Goal: Information Seeking & Learning: Check status

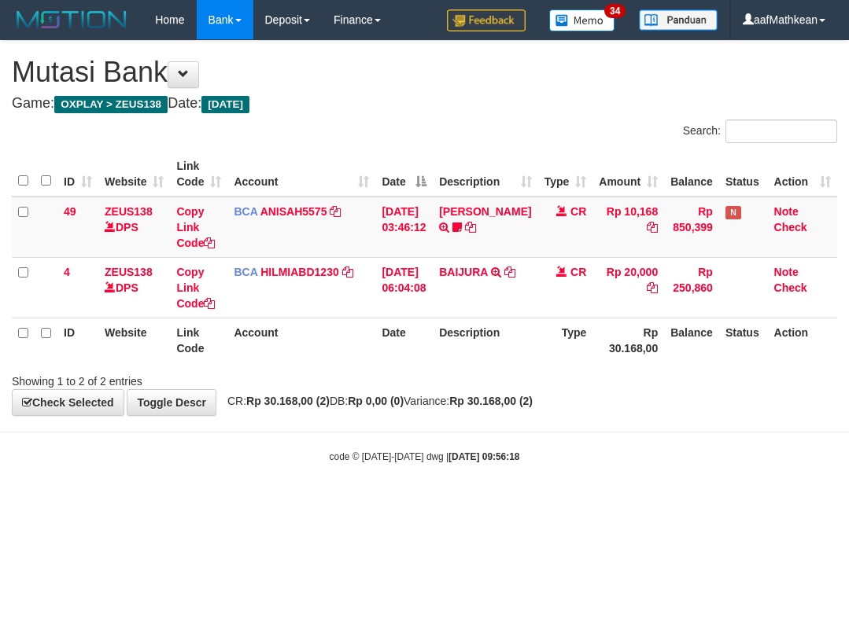
click at [516, 420] on body "Toggle navigation Home Bank Account List Load By Website Group [OXPLAY] ZEUS138…" at bounding box center [424, 251] width 849 height 503
click at [519, 424] on body "Toggle navigation Home Bank Account List Load By Website Group [OXPLAY] ZEUS138…" at bounding box center [424, 251] width 849 height 503
click at [524, 433] on body "Toggle navigation Home Bank Account List Load By Website Group [OXPLAY] ZEUS138…" at bounding box center [424, 251] width 849 height 503
drag, startPoint x: 524, startPoint y: 433, endPoint x: 532, endPoint y: 437, distance: 9.2
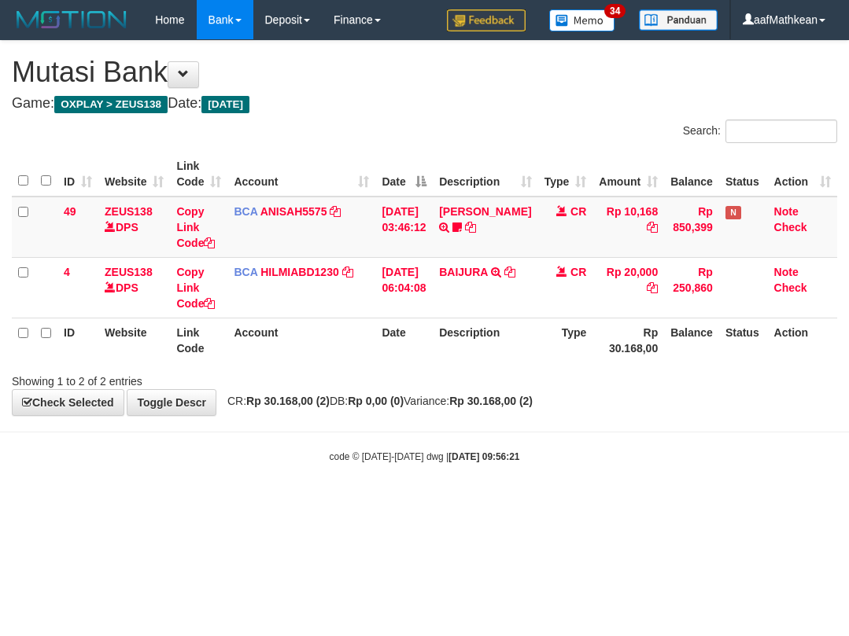
click at [526, 437] on body "Toggle navigation Home Bank Account List Load By Website Group [OXPLAY] ZEUS138…" at bounding box center [424, 251] width 849 height 503
click at [532, 428] on body "Toggle navigation Home Bank Account List Load By Website Group [OXPLAY] ZEUS138…" at bounding box center [424, 251] width 849 height 503
click at [546, 427] on body "Toggle navigation Home Bank Account List Load By Website Group [OXPLAY] ZEUS138…" at bounding box center [424, 251] width 849 height 503
click at [561, 441] on body "Toggle navigation Home Bank Account List Load By Website Group [OXPLAY] ZEUS138…" at bounding box center [424, 251] width 849 height 503
click at [532, 405] on strong "Rp 30.168,00 (2)" at bounding box center [490, 401] width 83 height 13
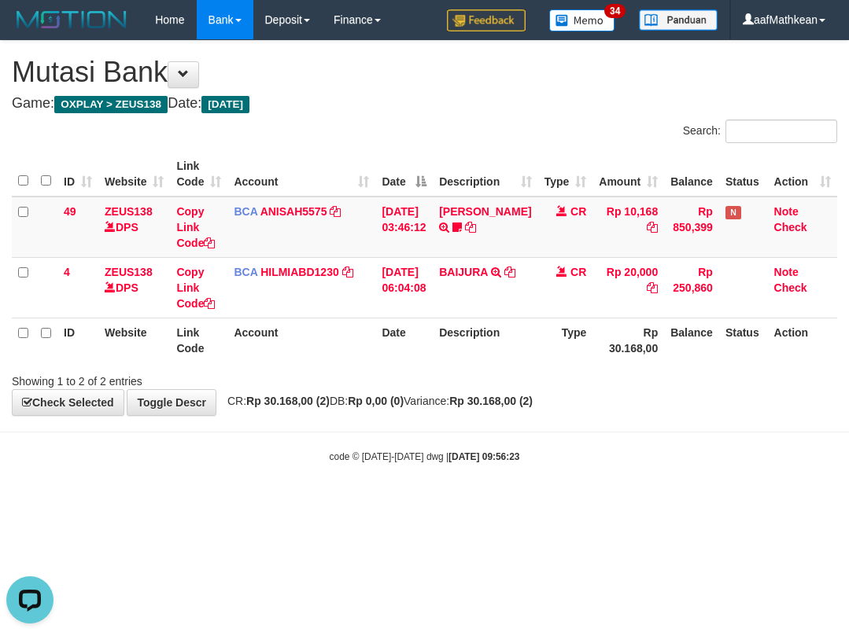
drag, startPoint x: 546, startPoint y: 419, endPoint x: 558, endPoint y: 436, distance: 20.9
click at [552, 435] on body "Toggle navigation Home Bank Account List Load By Website Group [OXPLAY] ZEUS138…" at bounding box center [424, 251] width 849 height 503
click at [574, 429] on body "Toggle navigation Home Bank Account List Load By Website Group [OXPLAY] ZEUS138…" at bounding box center [424, 251] width 849 height 503
drag, startPoint x: 564, startPoint y: 429, endPoint x: 569, endPoint y: 440, distance: 12.0
click at [570, 437] on body "Toggle navigation Home Bank Account List Load By Website Group [OXPLAY] ZEUS138…" at bounding box center [424, 251] width 849 height 503
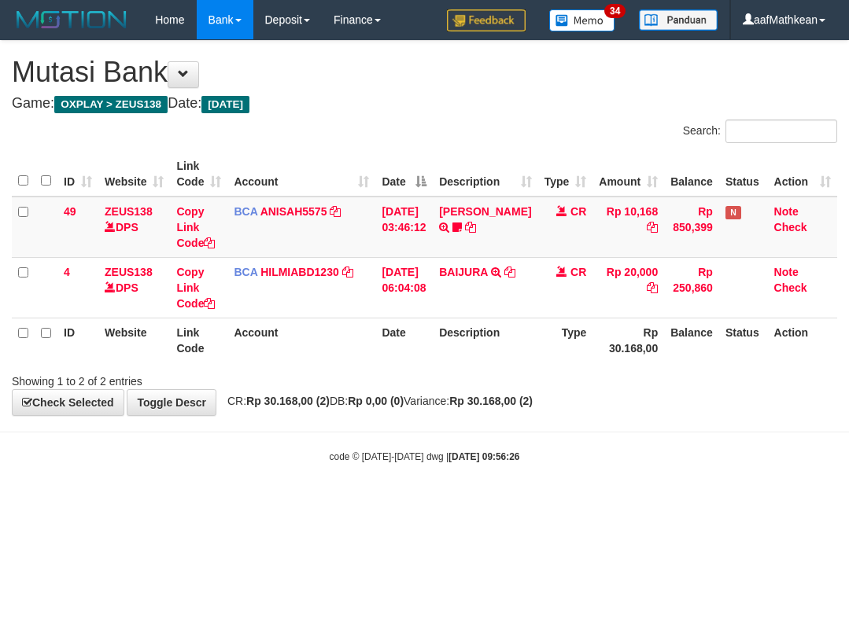
click at [569, 440] on body "Toggle navigation Home Bank Account List Load By Website Group [OXPLAY] ZEUS138…" at bounding box center [424, 251] width 849 height 503
click at [554, 422] on body "Toggle navigation Home Bank Account List Load By Website Group [OXPLAY] ZEUS138…" at bounding box center [424, 251] width 849 height 503
click at [556, 423] on body "Toggle navigation Home Bank Account List Load By Website Group [OXPLAY] ZEUS138…" at bounding box center [424, 251] width 849 height 503
click at [558, 425] on body "Toggle navigation Home Bank Account List Load By Website Group [OXPLAY] ZEUS138…" at bounding box center [424, 251] width 849 height 503
click at [559, 425] on body "Toggle navigation Home Bank Account List Load By Website Group [OXPLAY] ZEUS138…" at bounding box center [424, 251] width 849 height 503
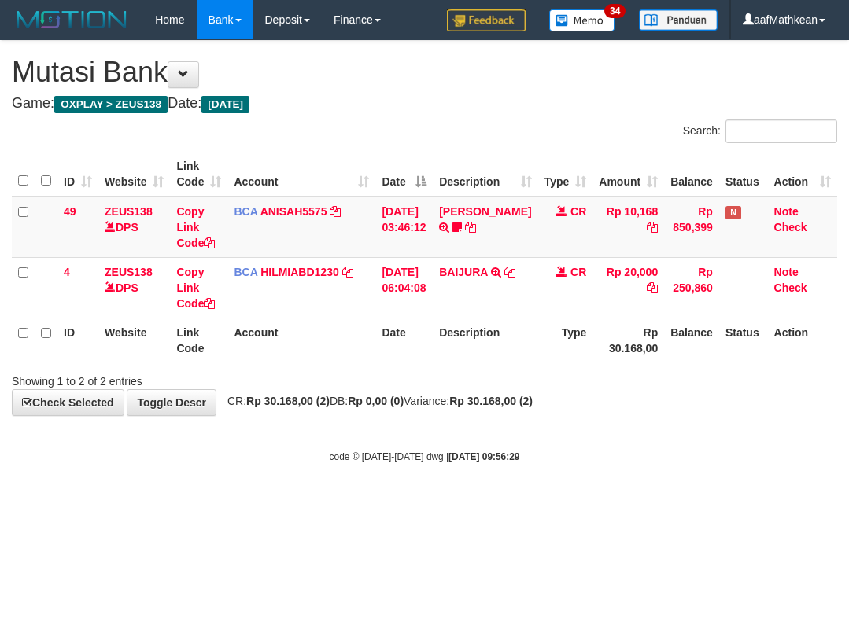
drag, startPoint x: 556, startPoint y: 436, endPoint x: 545, endPoint y: 434, distance: 11.3
click at [555, 436] on body "Toggle navigation Home Bank Account List Load By Website Group [OXPLAY] ZEUS138…" at bounding box center [424, 251] width 849 height 503
click at [547, 429] on body "Toggle navigation Home Bank Account List Load By Website Group [OXPLAY] ZEUS138…" at bounding box center [424, 251] width 849 height 503
click at [550, 434] on body "Toggle navigation Home Bank Account List Load By Website Group [OXPLAY] ZEUS138…" at bounding box center [424, 251] width 849 height 503
drag, startPoint x: 532, startPoint y: 436, endPoint x: 539, endPoint y: 458, distance: 23.4
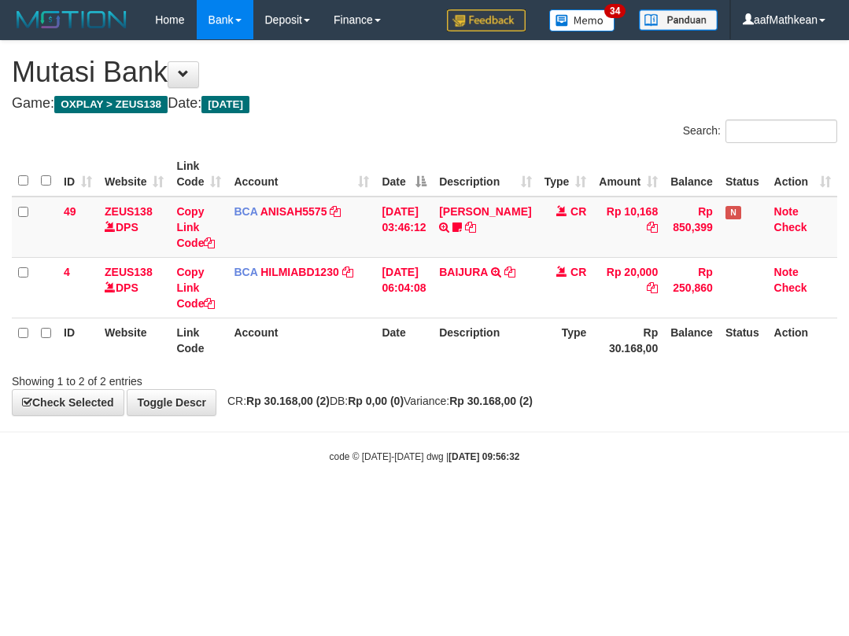
click at [536, 453] on body "Toggle navigation Home Bank Account List Load By Website Group [OXPLAY] ZEUS138…" at bounding box center [424, 251] width 849 height 503
drag, startPoint x: 522, startPoint y: 455, endPoint x: 528, endPoint y: 448, distance: 9.5
click at [522, 457] on body "Toggle navigation Home Bank Account List Load By Website Group [OXPLAY] ZEUS138…" at bounding box center [424, 251] width 849 height 503
click at [513, 453] on div "code © [DATE]-[DATE] dwg | [DATE] 09:56:33" at bounding box center [424, 456] width 849 height 16
click at [550, 447] on body "Toggle navigation Home Bank Account List Load By Website Group [OXPLAY] ZEUS138…" at bounding box center [424, 251] width 849 height 503
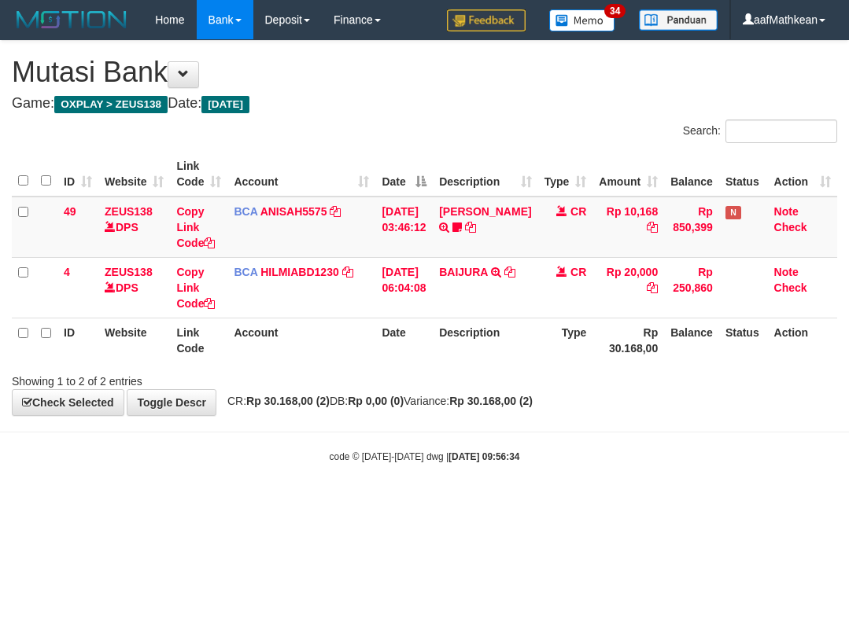
drag, startPoint x: 539, startPoint y: 447, endPoint x: 536, endPoint y: 455, distance: 9.5
click at [536, 455] on body "Toggle navigation Home Bank Account List Load By Website Group [OXPLAY] ZEUS138…" at bounding box center [424, 251] width 849 height 503
click at [538, 440] on body "Toggle navigation Home Bank Account List Load By Website Group [OXPLAY] ZEUS138…" at bounding box center [424, 251] width 849 height 503
click at [543, 436] on body "Toggle navigation Home Bank Account List Load By Website Group [OXPLAY] ZEUS138…" at bounding box center [424, 251] width 849 height 503
drag, startPoint x: 501, startPoint y: 412, endPoint x: 493, endPoint y: 444, distance: 32.4
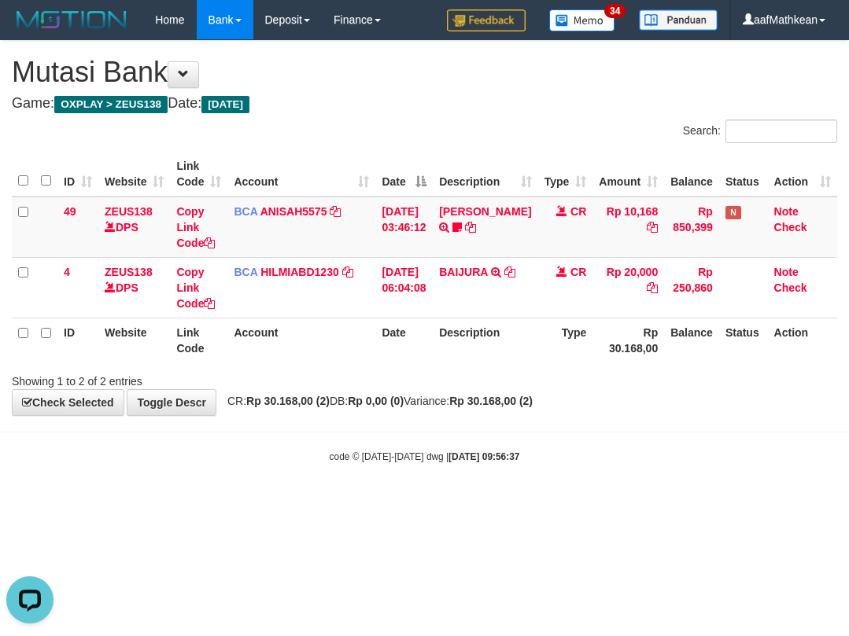
click at [499, 418] on body "Toggle navigation Home Bank Account List Load By Website Group [OXPLAY] ZEUS138…" at bounding box center [424, 251] width 849 height 503
click at [506, 445] on body "Toggle navigation Home Bank Account List Load By Website Group [OXPLAY] ZEUS138…" at bounding box center [424, 251] width 849 height 503
click at [543, 456] on div "code © 2012-2018 dwg | 2025/10/01 09:56:40" at bounding box center [424, 456] width 849 height 16
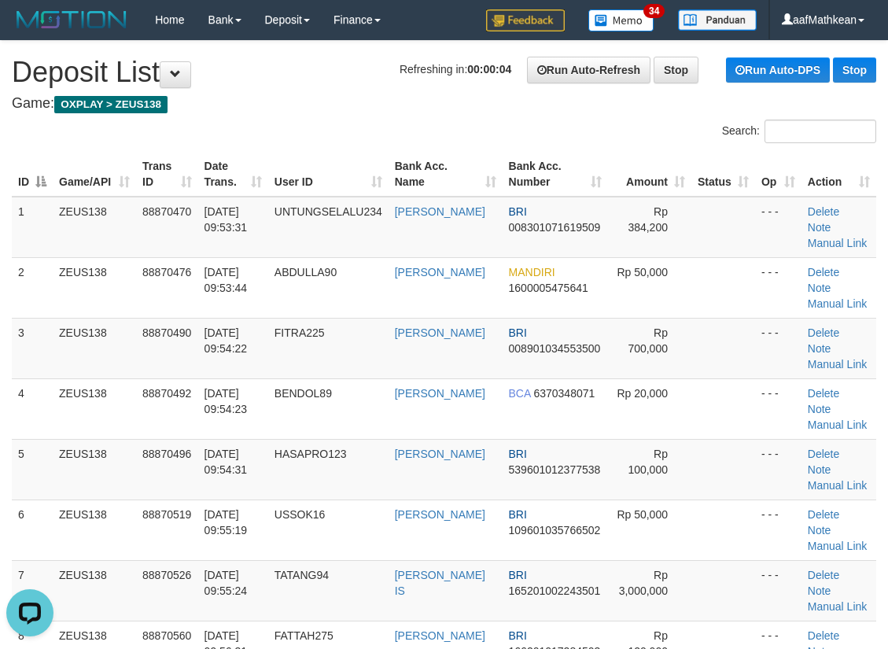
click at [402, 109] on h4 "Game: OXPLAY > ZEUS138" at bounding box center [444, 104] width 864 height 16
click at [284, 163] on th "User ID" at bounding box center [328, 174] width 120 height 45
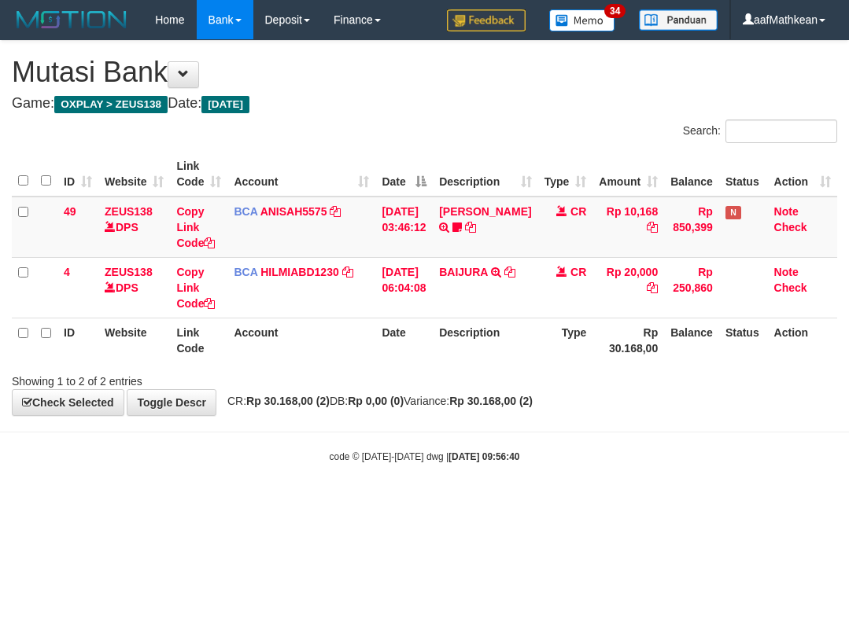
click at [545, 464] on body "Toggle navigation Home Bank Account List Load By Website Group [OXPLAY] ZEUS138…" at bounding box center [424, 251] width 849 height 503
click at [338, 495] on body "Toggle navigation Home Bank Account List Load By Website Group [OXPLAY] ZEUS138…" at bounding box center [424, 251] width 849 height 503
drag, startPoint x: 371, startPoint y: 513, endPoint x: 434, endPoint y: 507, distance: 63.2
click at [422, 503] on html "Toggle navigation Home Bank Account List Load By Website Group [OXPLAY] ZEUS138…" at bounding box center [424, 251] width 849 height 503
click at [458, 498] on body "Toggle navigation Home Bank Account List Load By Website Group [OXPLAY] ZEUS138…" at bounding box center [424, 251] width 849 height 503
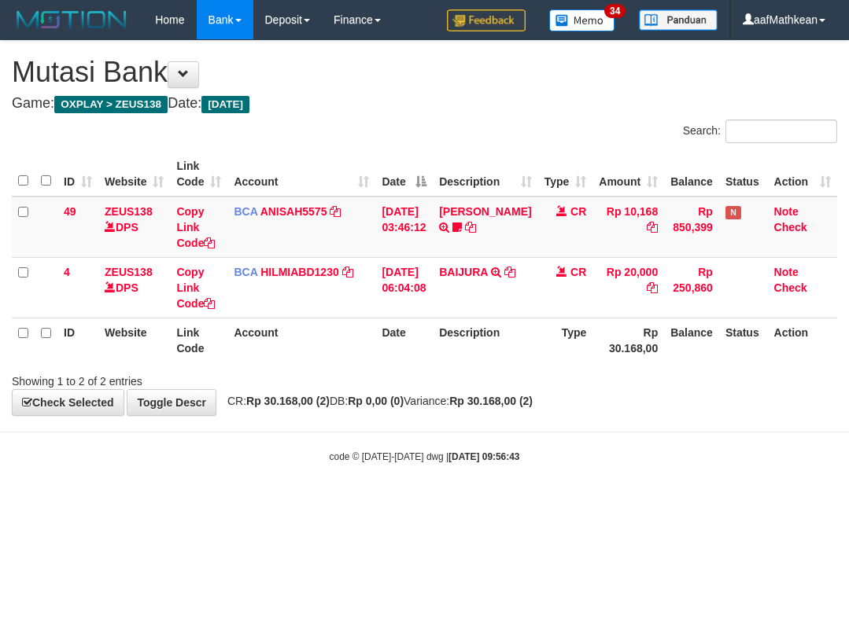
click at [458, 500] on body "Toggle navigation Home Bank Account List Load By Website Group [OXPLAY] ZEUS138…" at bounding box center [424, 251] width 849 height 503
click at [466, 503] on html "Toggle navigation Home Bank Account List Load By Website Group [OXPLAY] ZEUS138…" at bounding box center [424, 251] width 849 height 503
click at [477, 503] on html "Toggle navigation Home Bank Account List Load By Website Group [OXPLAY] ZEUS138…" at bounding box center [424, 251] width 849 height 503
click at [477, 455] on body "Toggle navigation Home Bank Account List Load By Website Group [OXPLAY] ZEUS138…" at bounding box center [424, 251] width 849 height 503
drag, startPoint x: 478, startPoint y: 467, endPoint x: 842, endPoint y: 351, distance: 382.3
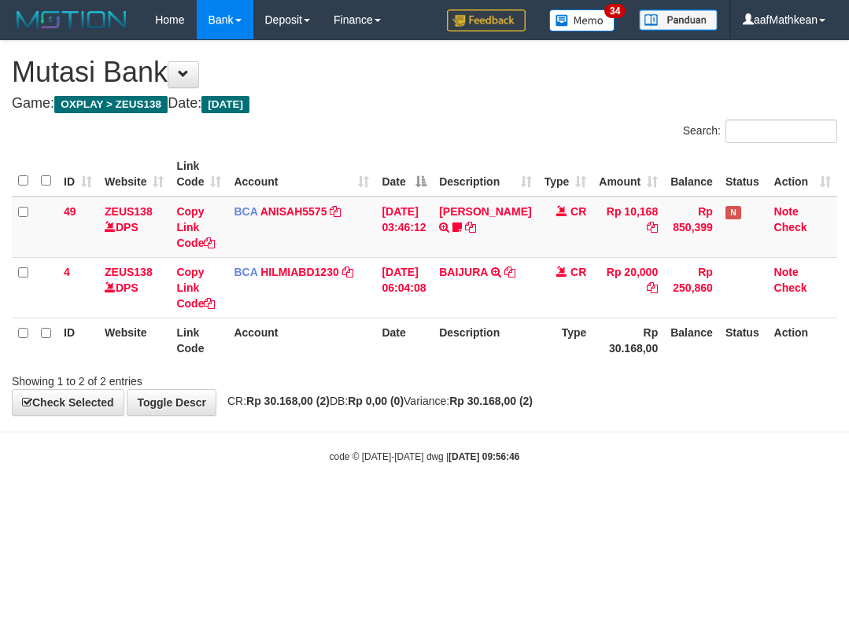
click at [498, 464] on body "Toggle navigation Home Bank Account List Load By Website Group [OXPLAY] ZEUS138…" at bounding box center [424, 251] width 849 height 503
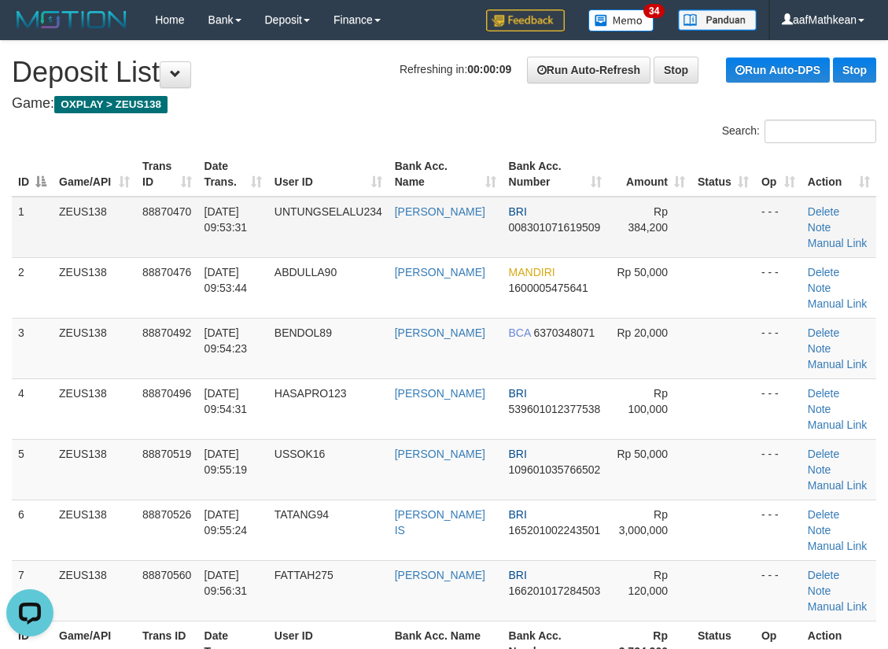
drag, startPoint x: 344, startPoint y: 76, endPoint x: 12, endPoint y: 225, distance: 363.6
click at [341, 86] on h1 "Refreshing in: 00:00:09 Run Auto-Refresh Stop Run Auto-DPS Stop Deposit List" at bounding box center [444, 72] width 864 height 31
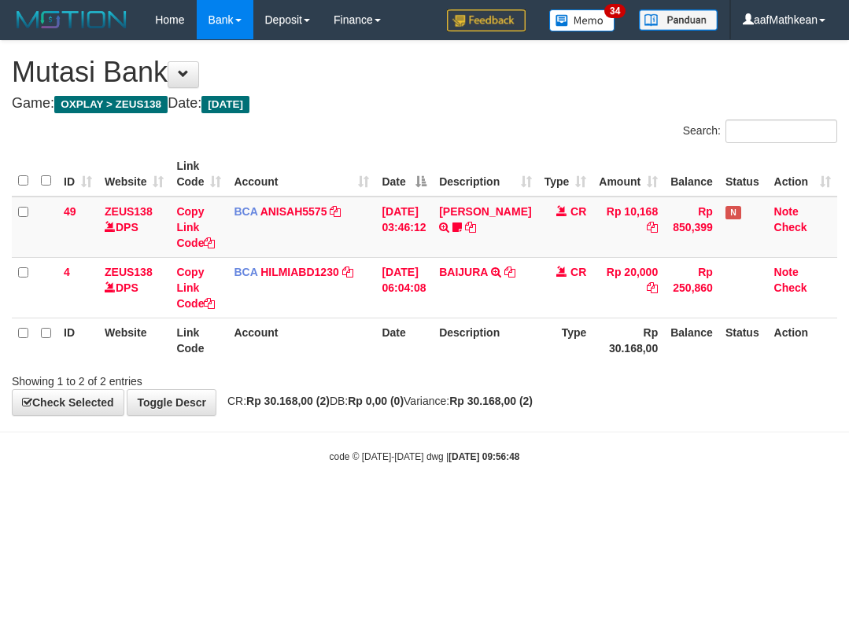
click at [539, 439] on body "Toggle navigation Home Bank Account List Load By Website Group [OXPLAY] ZEUS138…" at bounding box center [424, 251] width 849 height 503
click at [588, 422] on body "Toggle navigation Home Bank Account List Load By Website Group [OXPLAY] ZEUS138…" at bounding box center [424, 251] width 849 height 503
click at [479, 418] on body "Toggle navigation Home Bank Account List Load By Website Group [OXPLAY] ZEUS138…" at bounding box center [424, 251] width 849 height 503
click at [477, 414] on div "**********" at bounding box center [424, 228] width 849 height 374
click at [500, 411] on div "**********" at bounding box center [424, 228] width 849 height 374
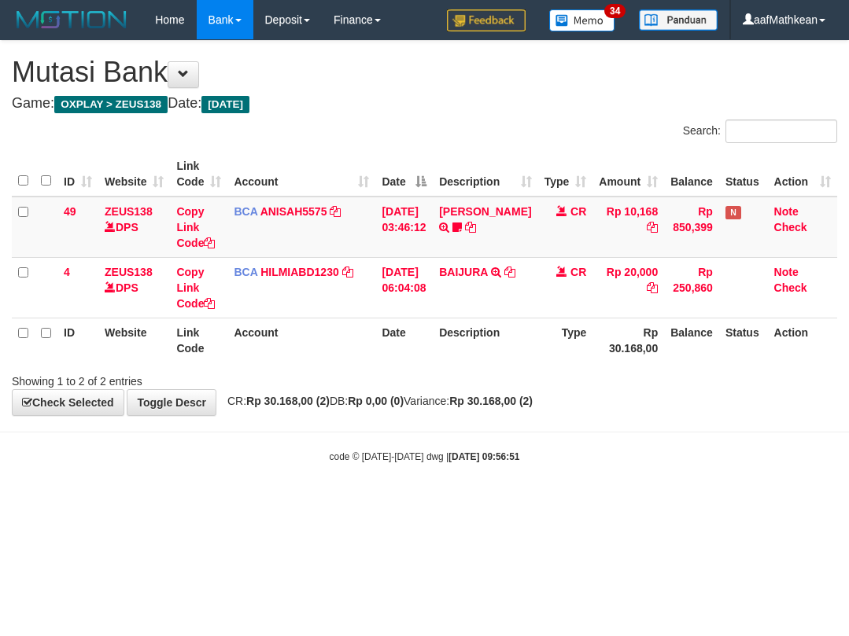
click at [522, 436] on body "Toggle navigation Home Bank Account List Load By Website Group [OXPLAY] ZEUS138…" at bounding box center [424, 251] width 849 height 503
click at [533, 443] on body "Toggle navigation Home Bank Account List Load By Website Group [OXPLAY] ZEUS138…" at bounding box center [424, 251] width 849 height 503
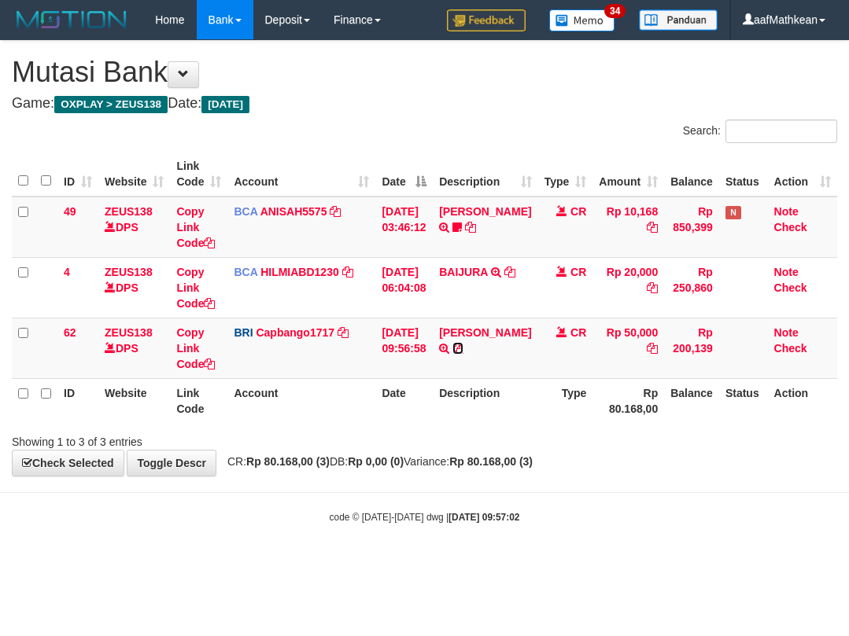
drag, startPoint x: 517, startPoint y: 344, endPoint x: 845, endPoint y: 252, distance: 339.6
click at [463, 344] on icon at bounding box center [457, 348] width 11 height 11
drag, startPoint x: 225, startPoint y: 442, endPoint x: 295, endPoint y: 473, distance: 76.7
click at [252, 463] on div "**********" at bounding box center [424, 258] width 849 height 435
click at [341, 463] on span "CR: Rp 80.168,00 (3) DB: Rp 0,00 (0) Variance: Rp 80.168,00 (3)" at bounding box center [375, 461] width 313 height 13
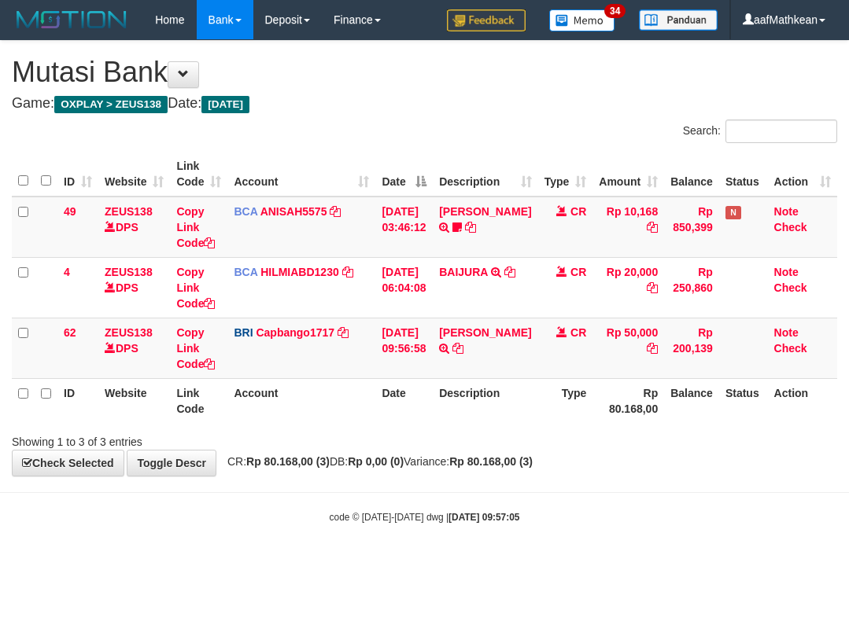
click at [465, 432] on div "Showing 1 to 3 of 3 entries" at bounding box center [424, 439] width 849 height 22
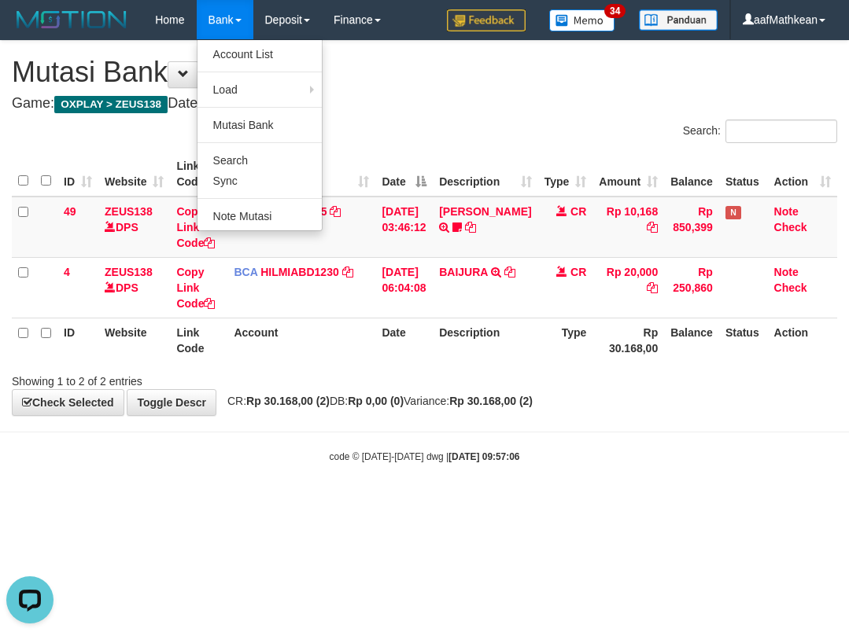
click at [447, 384] on div "Search: ID Website Link Code Account Date Description Type Amount Balance Statu…" at bounding box center [424, 255] width 825 height 270
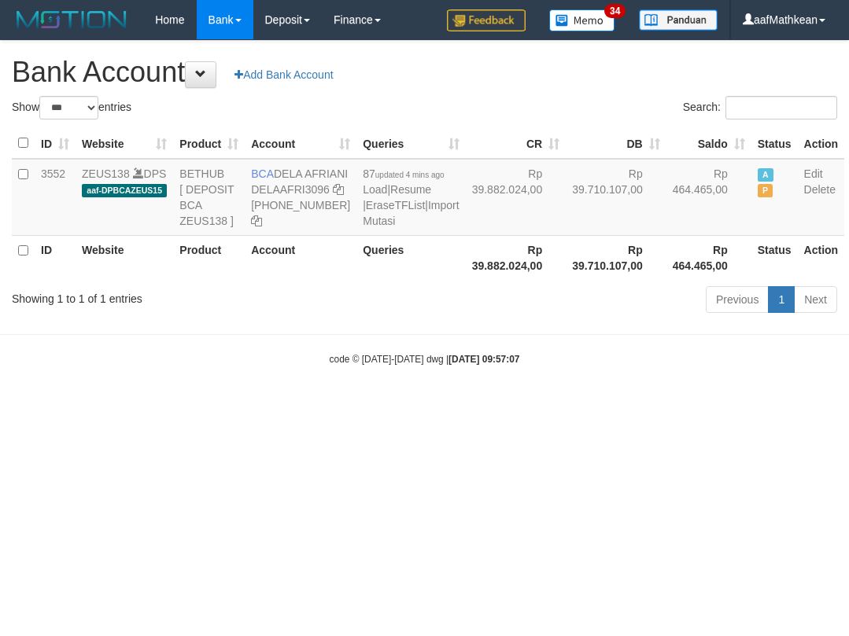
select select "***"
drag, startPoint x: 274, startPoint y: 171, endPoint x: 300, endPoint y: 199, distance: 38.9
click at [310, 193] on td "BCA DELA AFRIANI DELAAFRI3096 869-245-8639" at bounding box center [301, 197] width 112 height 77
copy td "DELA AFRIANI"
drag, startPoint x: 294, startPoint y: 421, endPoint x: 231, endPoint y: 388, distance: 70.7
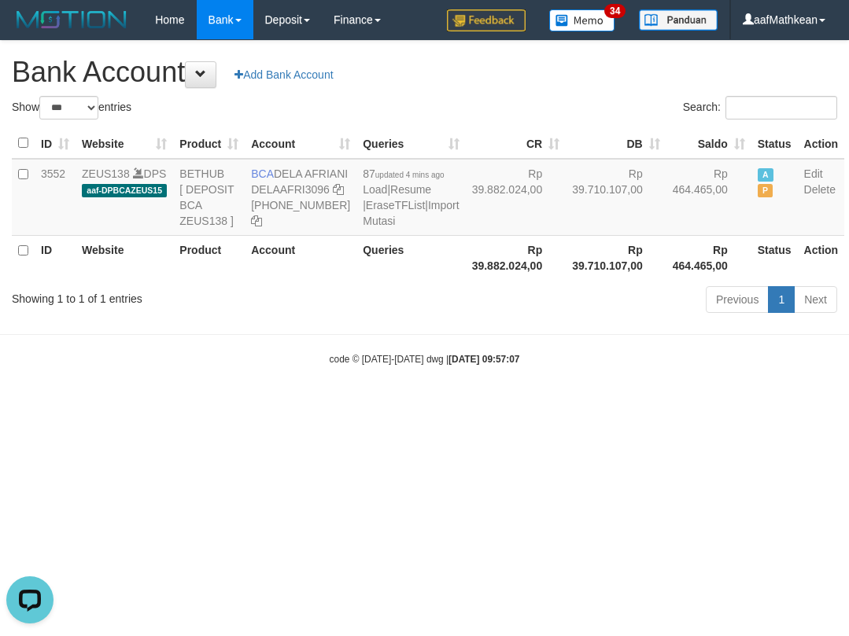
click at [283, 406] on body "Toggle navigation Home Bank Account List Load By Website Group [OXPLAY] ZEUS138…" at bounding box center [424, 203] width 849 height 406
drag, startPoint x: 592, startPoint y: 395, endPoint x: 598, endPoint y: 402, distance: 9.0
click at [592, 400] on body "Toggle navigation Home Bank Account List Load By Website Group [OXPLAY] ZEUS138…" at bounding box center [424, 203] width 849 height 406
click at [602, 366] on div "code © 2012-2018 dwg | 2025/10/01 09:57:07" at bounding box center [424, 359] width 849 height 16
select select "***"
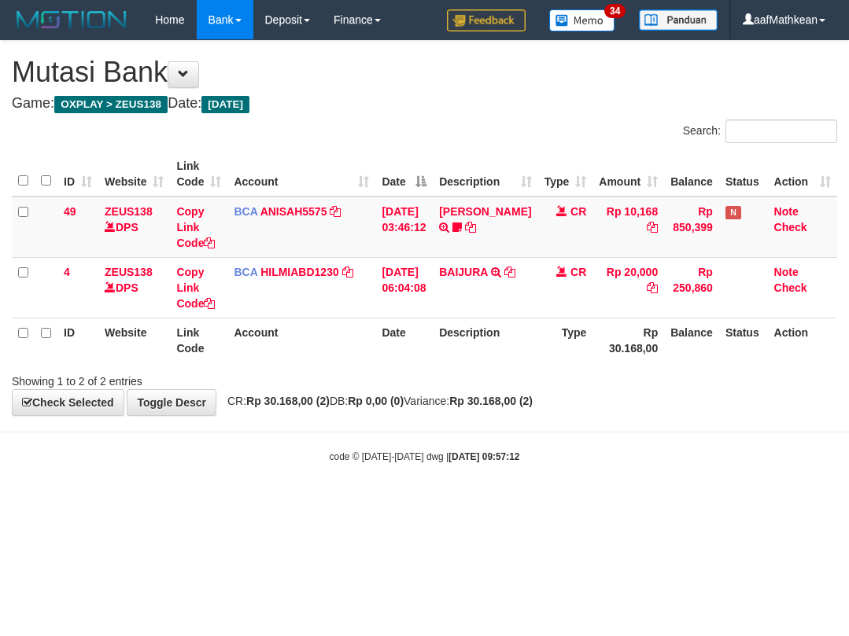
click at [550, 491] on body "Toggle navigation Home Bank Account List Load By Website Group [OXPLAY] ZEUS138…" at bounding box center [424, 251] width 849 height 503
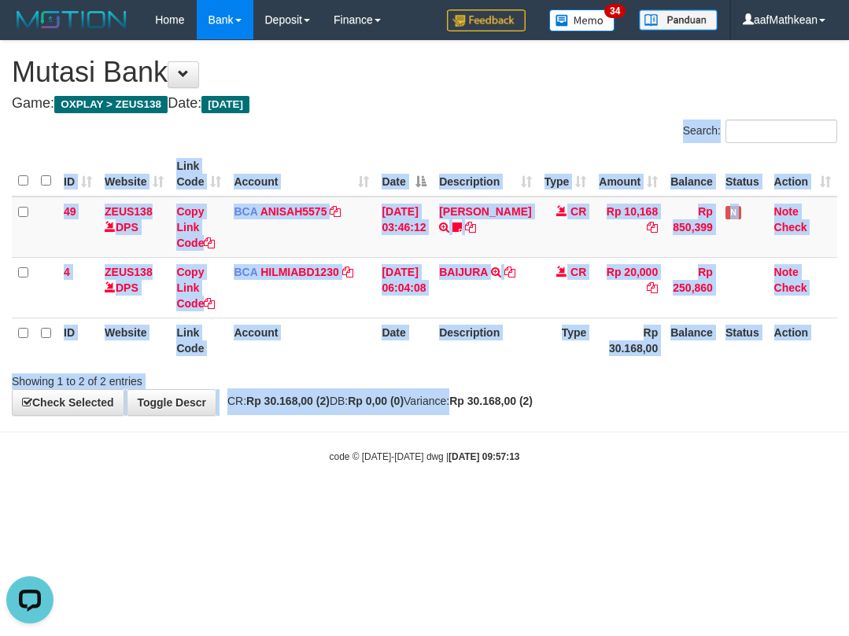
click at [490, 461] on body "Toggle navigation Home Bank Account List Load By Website Group [OXPLAY] ZEUS138…" at bounding box center [424, 251] width 849 height 503
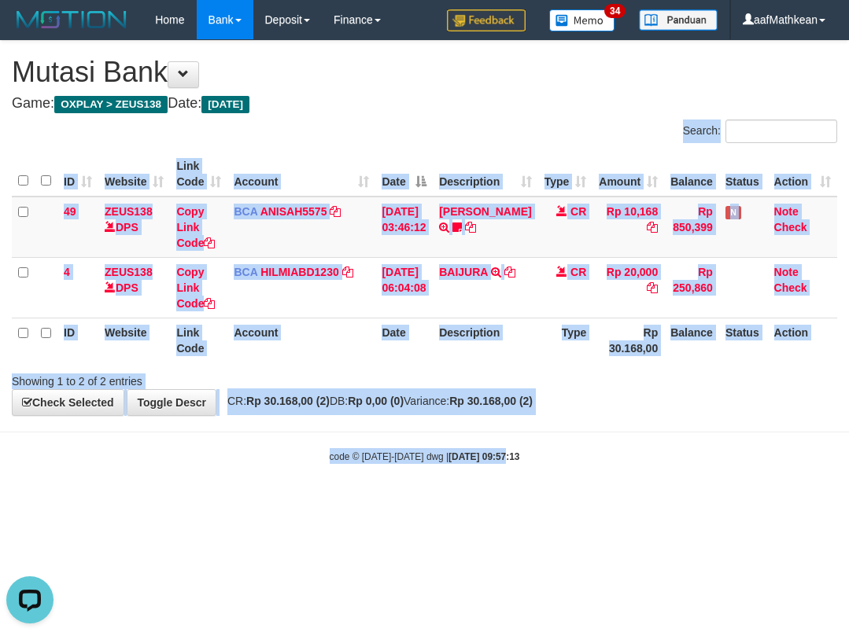
click at [499, 476] on body "Toggle navigation Home Bank Account List Load By Website Group [OXPLAY] ZEUS138…" at bounding box center [424, 251] width 849 height 503
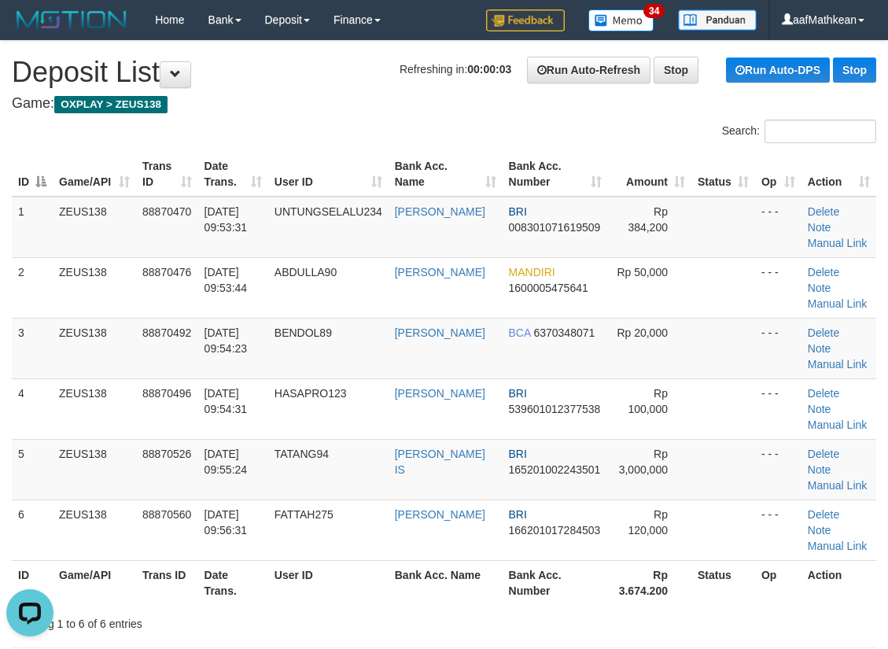
click at [222, 227] on tr "1 ZEUS138 88870470 [DATE] 09:53:31 UNTUNGSELALU234 [PERSON_NAME] BRI 0083010716…" at bounding box center [444, 227] width 864 height 61
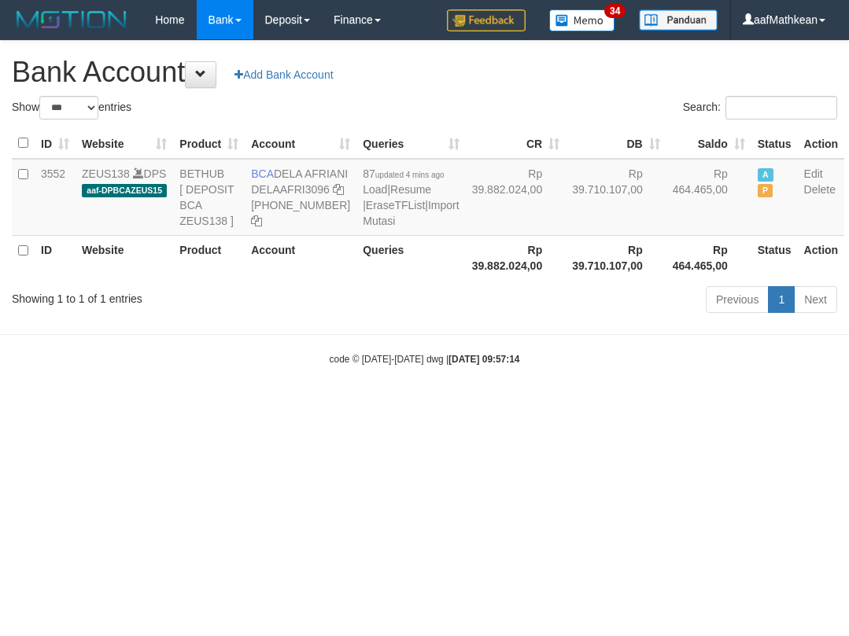
select select "***"
click at [509, 406] on html "Toggle navigation Home Bank Account List Load By Website Group [OXPLAY] ZEUS138…" at bounding box center [424, 203] width 849 height 406
select select "***"
click at [674, 406] on html "Toggle navigation Home Bank Account List Load By Website Group [OXPLAY] ZEUS138…" at bounding box center [424, 203] width 849 height 406
select select "***"
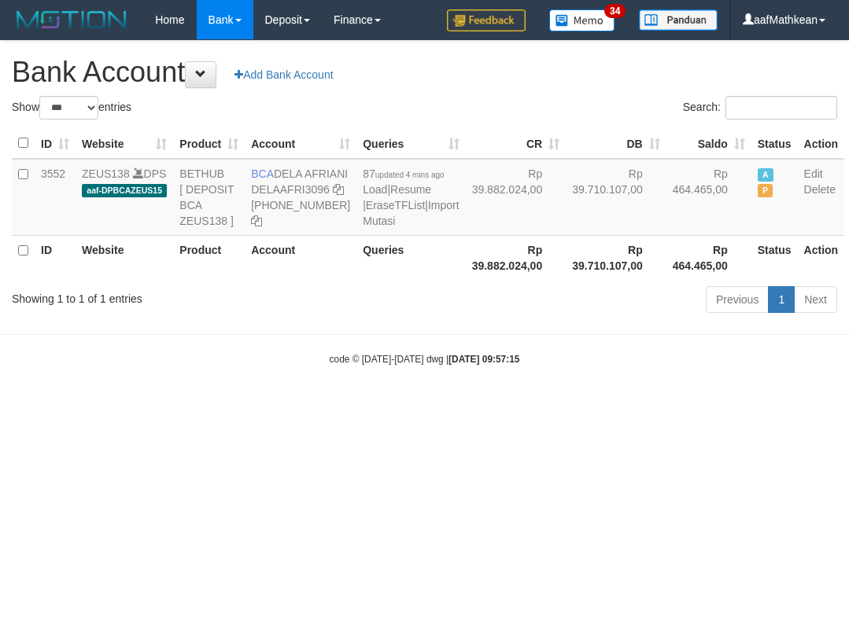
click at [632, 406] on html "Toggle navigation Home Bank Account List Load By Website Group [OXPLAY] ZEUS138…" at bounding box center [424, 203] width 849 height 406
select select "***"
click at [463, 406] on html "Toggle navigation Home Bank Account List Load By Website Group [OXPLAY] ZEUS138…" at bounding box center [424, 203] width 849 height 406
select select "***"
click at [687, 406] on html "Toggle navigation Home Bank Account List Load By Website Group [OXPLAY] ZEUS138…" at bounding box center [424, 203] width 849 height 406
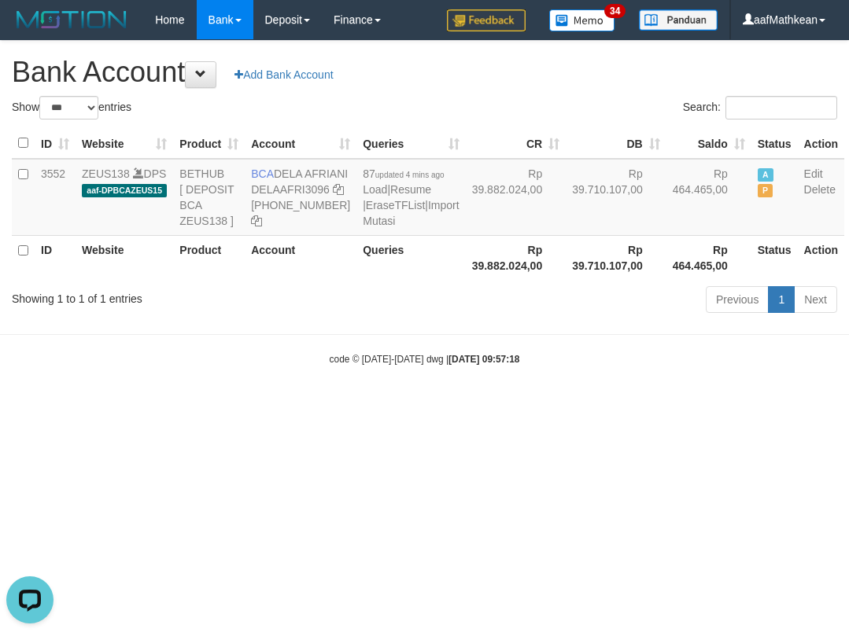
drag, startPoint x: 687, startPoint y: 479, endPoint x: 702, endPoint y: 451, distance: 32.0
click at [687, 406] on html "Toggle navigation Home Bank Account List Load By Website Group [OXPLAY] ZEUS138…" at bounding box center [424, 203] width 849 height 406
drag, startPoint x: 296, startPoint y: 418, endPoint x: 314, endPoint y: 425, distance: 19.4
click at [311, 406] on body "Toggle navigation Home Bank Account List Load By Website Group [OXPLAY] ZEUS138…" at bounding box center [424, 203] width 849 height 406
select select "***"
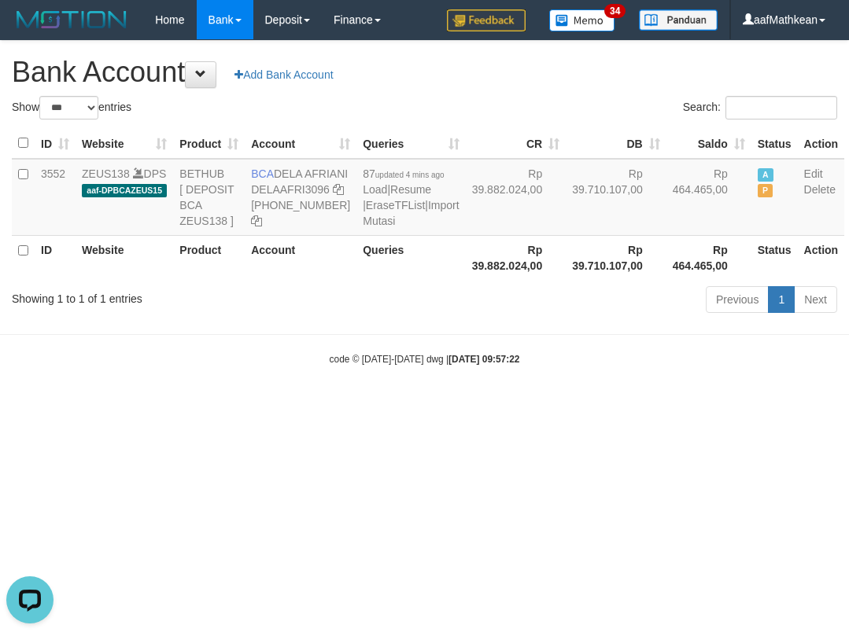
click at [399, 405] on body "Toggle navigation Home Bank Account List Load By Website Group [OXPLAY] ZEUS138…" at bounding box center [424, 203] width 849 height 406
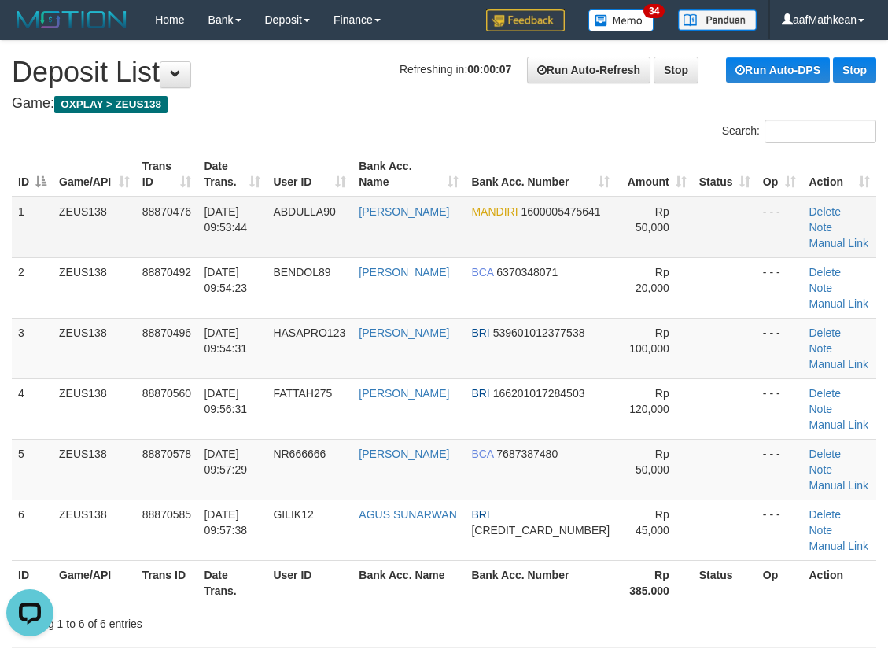
click at [413, 180] on tr "ID Game/API Trans ID Date Trans. User ID Bank Acc. Name Bank Acc. Number Amount…" at bounding box center [444, 174] width 864 height 45
click at [477, 144] on div "Search:" at bounding box center [666, 134] width 421 height 28
click at [560, 122] on div "Search: ID Game/API Trans ID Date Trans. User ID Bank Acc. Name Bank Acc. Numbe…" at bounding box center [444, 376] width 864 height 512
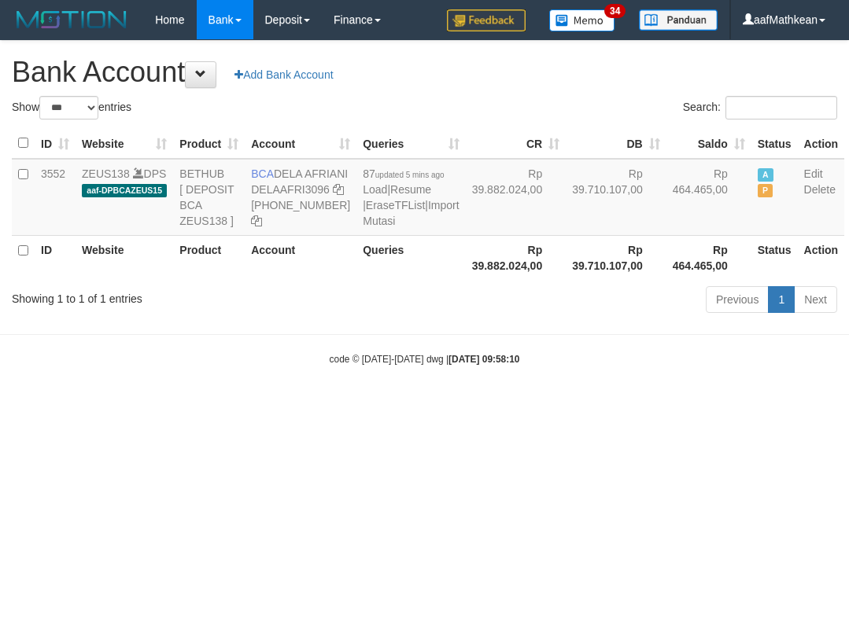
select select "***"
click at [260, 201] on div "ID Website Product Account Queries CR [PERSON_NAME] Status Action 3552 ZEUS138 …" at bounding box center [424, 203] width 849 height 161
select select "***"
click at [374, 318] on div "Showing 1 to 1 of 1 entries Previous 1 Next" at bounding box center [424, 302] width 849 height 34
click at [358, 285] on div "ID Website Product Account Queries CR [PERSON_NAME] Status Action 3552 ZEUS138 …" at bounding box center [424, 203] width 849 height 161
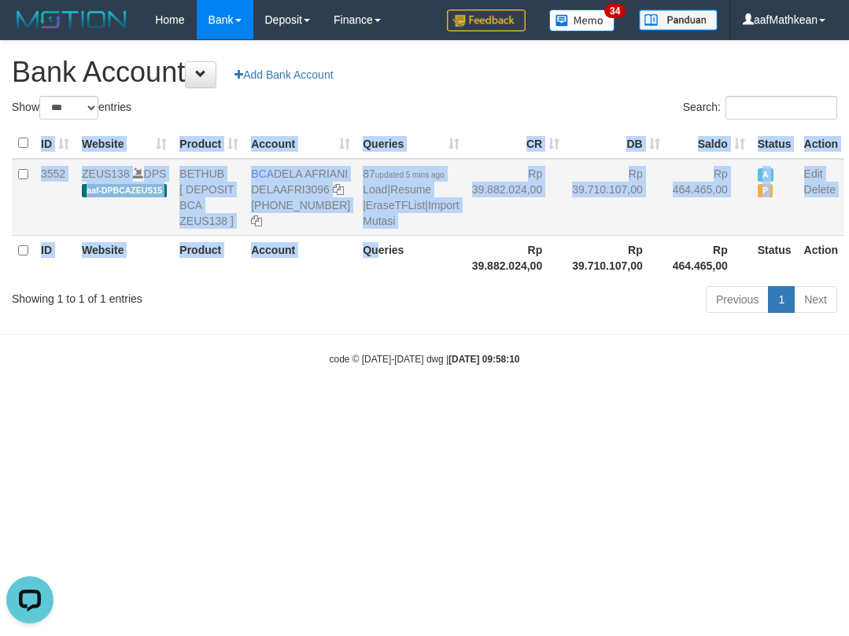
click at [276, 168] on td "BCA DELA AFRIANI DELAAFRI3096 [PHONE_NUMBER]" at bounding box center [301, 197] width 112 height 77
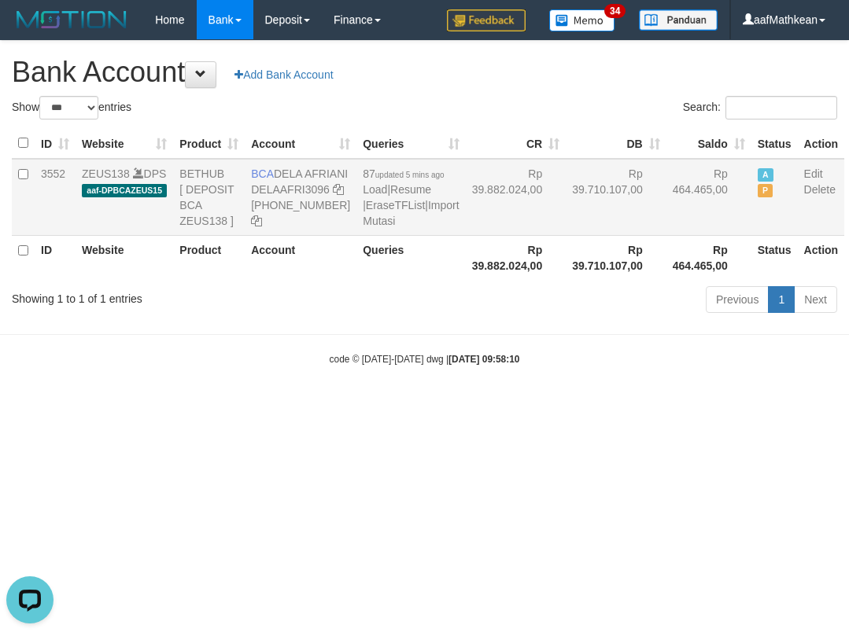
drag, startPoint x: 280, startPoint y: 169, endPoint x: 306, endPoint y: 193, distance: 35.6
click at [306, 193] on td "BCA DELA AFRIANI DELAAFRI3096 869-245-8639" at bounding box center [301, 197] width 112 height 77
copy td "DELA AFRIANI"
drag, startPoint x: 640, startPoint y: 368, endPoint x: 639, endPoint y: 386, distance: 18.1
click at [639, 373] on body "Toggle navigation Home Bank Account List Load By Website Group [OXPLAY] ZEUS138…" at bounding box center [424, 203] width 849 height 406
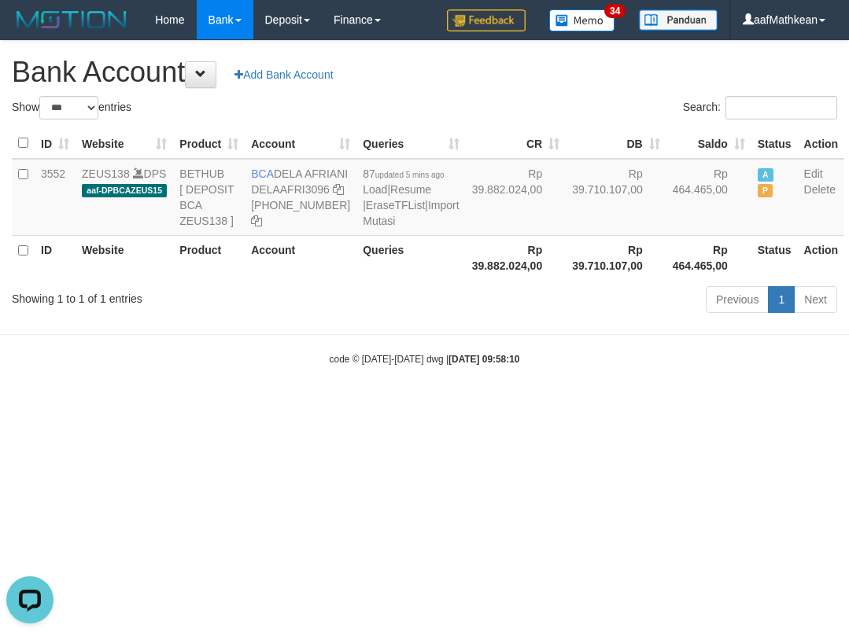
click at [642, 392] on body "Toggle navigation Home Bank Account List Load By Website Group [OXPLAY] ZEUS138…" at bounding box center [424, 203] width 849 height 406
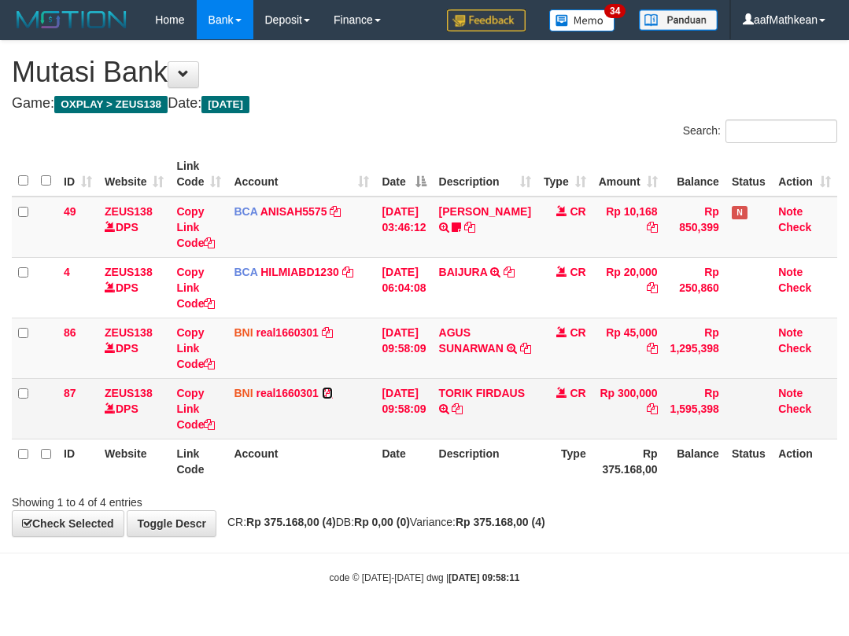
click at [323, 395] on icon at bounding box center [327, 393] width 11 height 11
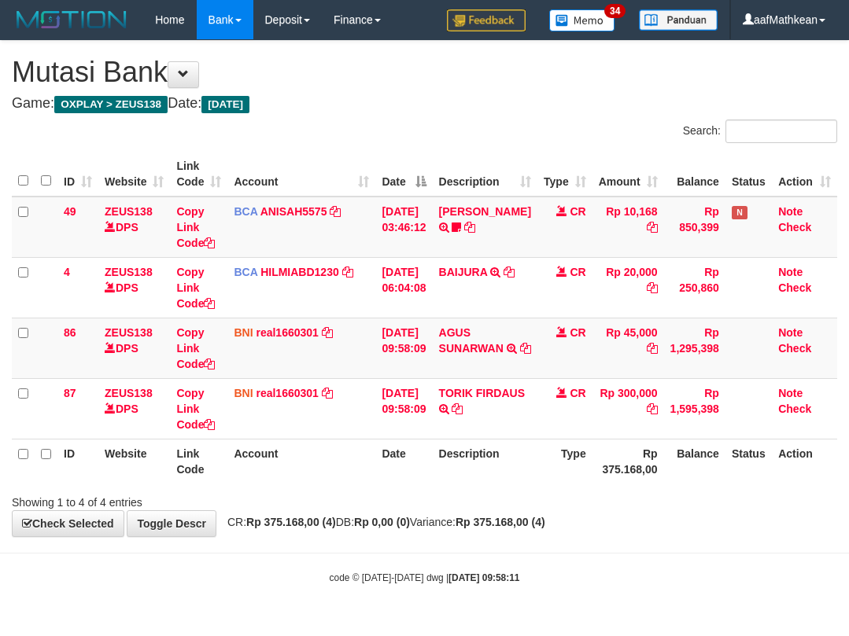
drag, startPoint x: 411, startPoint y: 440, endPoint x: 425, endPoint y: 435, distance: 14.2
click at [413, 440] on table "ID Website Link Code Account Date Description Type Amount Balance Status Action…" at bounding box center [424, 318] width 825 height 332
click at [440, 460] on table "ID Website Link Code Account Date Description Type Amount Balance Status Action…" at bounding box center [424, 318] width 825 height 332
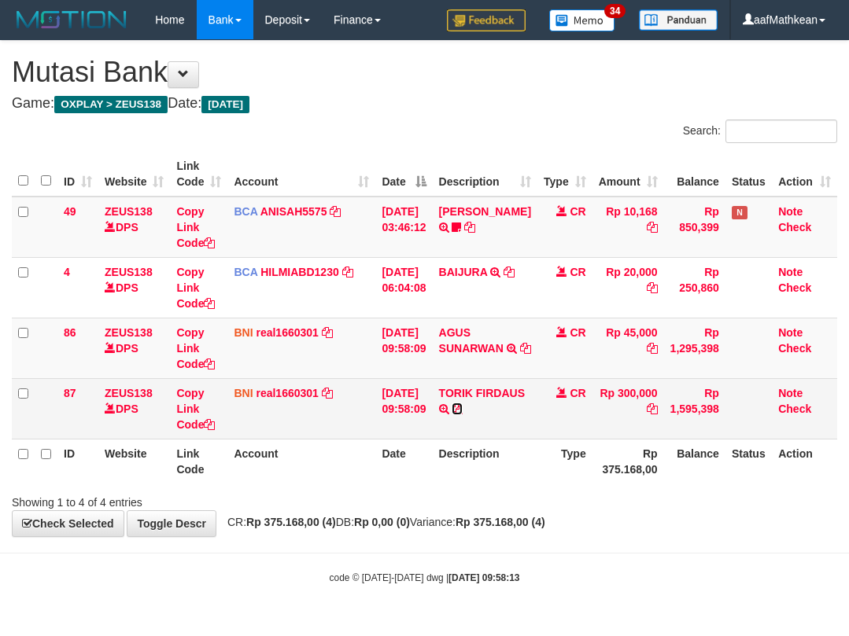
click at [462, 404] on icon at bounding box center [456, 408] width 11 height 11
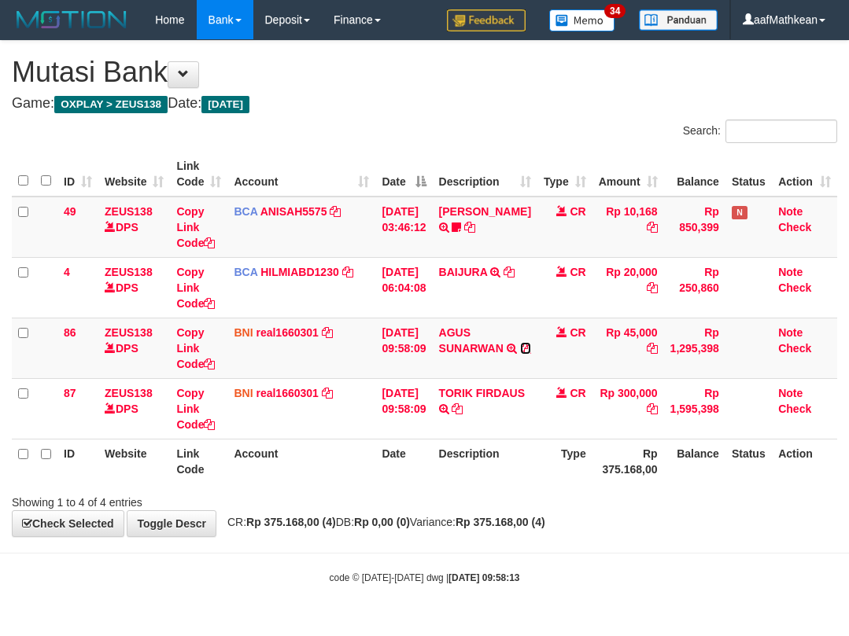
drag, startPoint x: 466, startPoint y: 360, endPoint x: 845, endPoint y: 269, distance: 389.9
click at [520, 354] on icon at bounding box center [525, 348] width 11 height 11
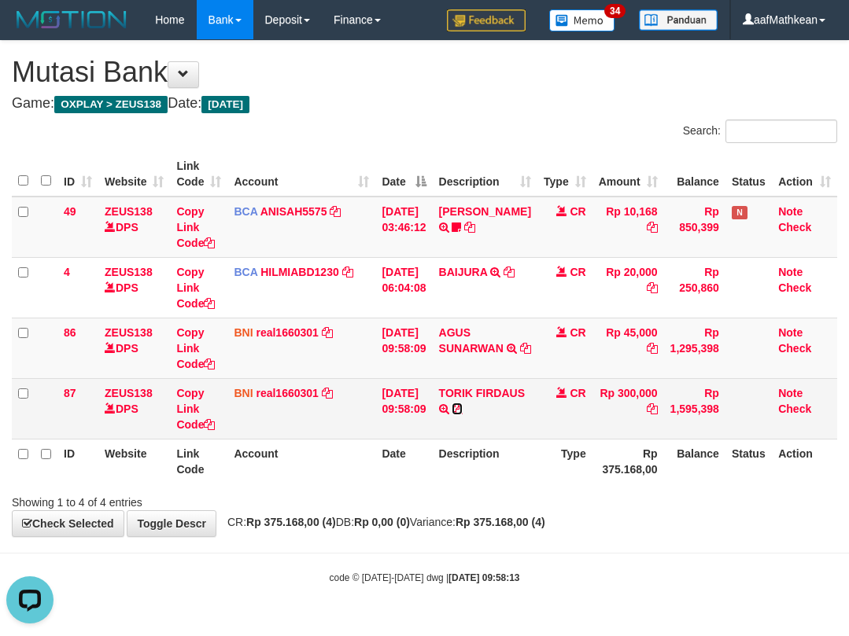
click at [462, 410] on icon at bounding box center [456, 408] width 11 height 11
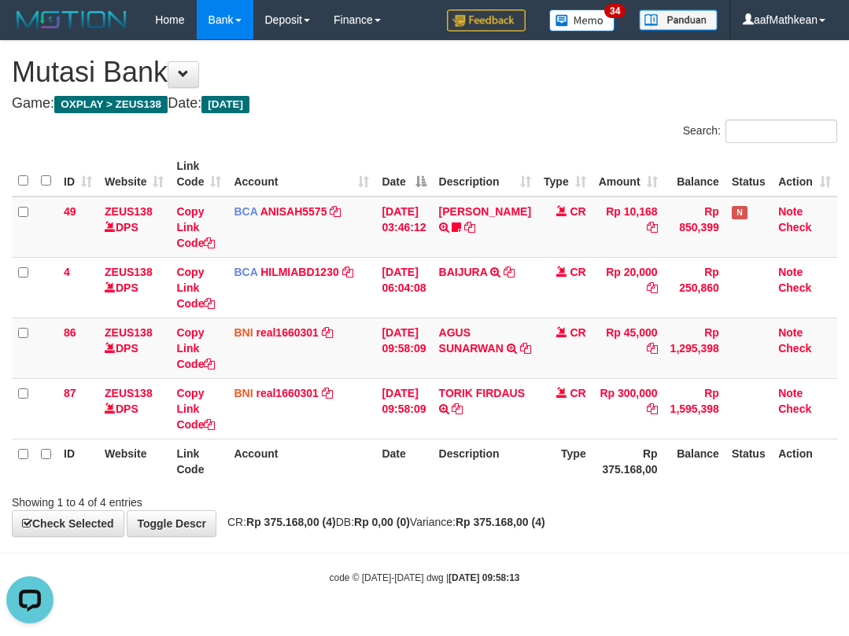
click at [349, 440] on table "ID Website Link Code Account Date Description Type Amount Balance Status Action…" at bounding box center [424, 318] width 825 height 332
drag, startPoint x: 138, startPoint y: 436, endPoint x: 175, endPoint y: 466, distance: 46.9
click at [142, 445] on table "ID Website Link Code Account Date Description Type Amount Balance Status Action…" at bounding box center [424, 318] width 825 height 332
click at [173, 468] on tr "ID Website Link Code Account Date Description Type Rp 375.168,00 Balance Status…" at bounding box center [424, 461] width 825 height 45
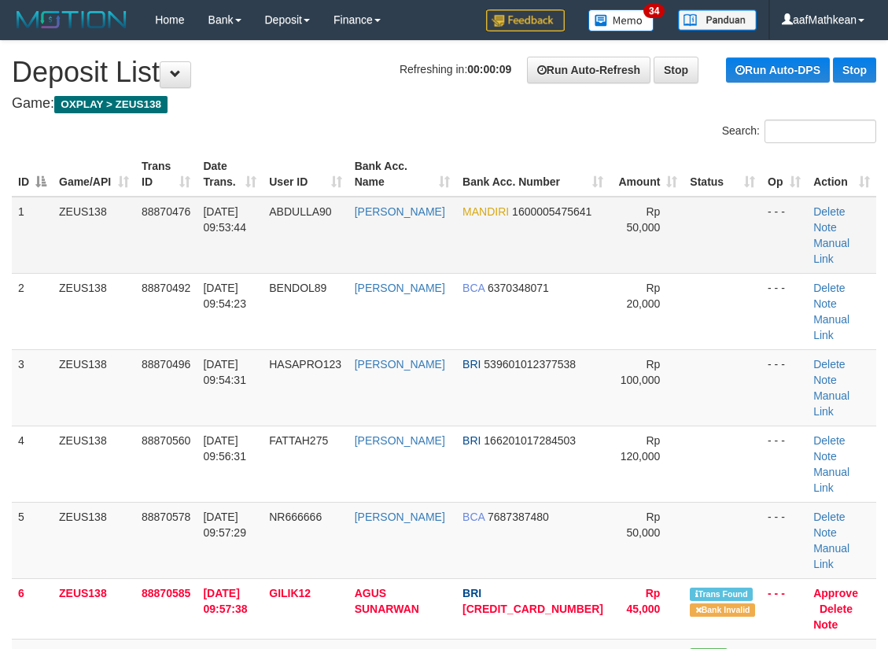
click at [296, 210] on table "ID Game/API Trans ID Date Trans. User ID Bank Acc. Name Bank Acc. Number Amount…" at bounding box center [444, 448] width 864 height 592
drag, startPoint x: 217, startPoint y: 322, endPoint x: 2, endPoint y: 365, distance: 218.9
click at [193, 349] on td "88870496" at bounding box center [165, 387] width 61 height 76
drag, startPoint x: 278, startPoint y: 122, endPoint x: 138, endPoint y: 187, distance: 154.5
click at [275, 128] on div "Search:" at bounding box center [444, 134] width 888 height 28
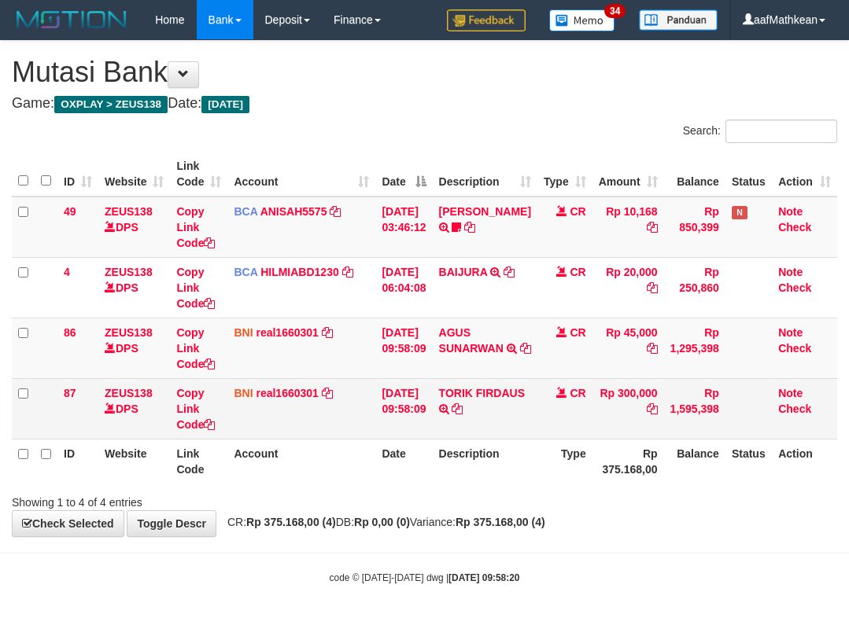
click at [327, 441] on th "Account" at bounding box center [301, 461] width 148 height 45
click at [323, 406] on td "BNI real1660301 DPS REYHAN ALMANSYAH mutasi_20251001_4647 | 87 mutasi_20251001_…" at bounding box center [301, 408] width 148 height 61
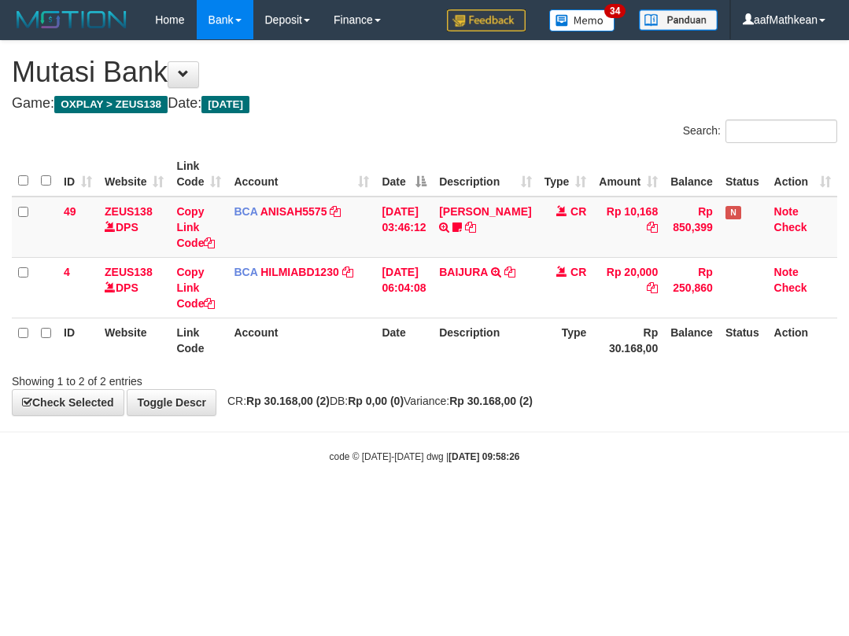
click at [759, 450] on body "Toggle navigation Home Bank Account List Load By Website Group [OXPLAY] ZEUS138…" at bounding box center [424, 251] width 849 height 503
click at [275, 394] on div "**********" at bounding box center [424, 228] width 849 height 374
click at [396, 410] on div "**********" at bounding box center [424, 228] width 849 height 374
click at [382, 361] on tr "ID Website Link Code Account Date Description Type Rp 30.168,00 Balance Status …" at bounding box center [424, 340] width 825 height 45
click at [310, 495] on body "Toggle navigation Home Bank Account List Load By Website Group [OXPLAY] ZEUS138…" at bounding box center [424, 251] width 849 height 503
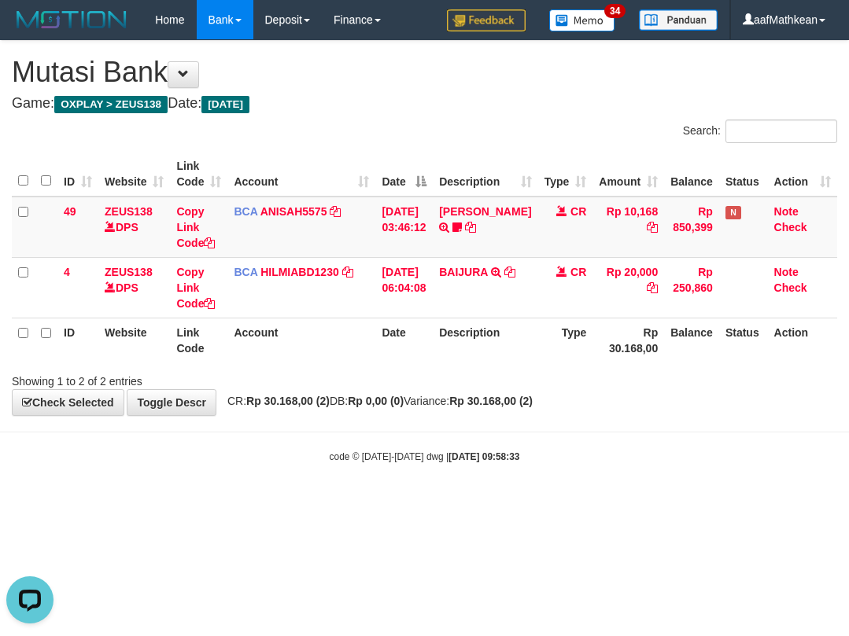
click at [668, 496] on body "Toggle navigation Home Bank Account List Load By Website Group [OXPLAY] ZEUS138…" at bounding box center [424, 251] width 849 height 503
click at [431, 503] on html "Toggle navigation Home Bank Account List Load By Website Group [OXPLAY] ZEUS138…" at bounding box center [424, 251] width 849 height 503
click at [467, 492] on body "Toggle navigation Home Bank Account List Load By Website Group [OXPLAY] ZEUS138…" at bounding box center [424, 251] width 849 height 503
drag, startPoint x: 469, startPoint y: 499, endPoint x: 470, endPoint y: 489, distance: 10.3
click at [472, 503] on body "Toggle navigation Home Bank Account List Load By Website Group [OXPLAY] ZEUS138…" at bounding box center [424, 251] width 849 height 503
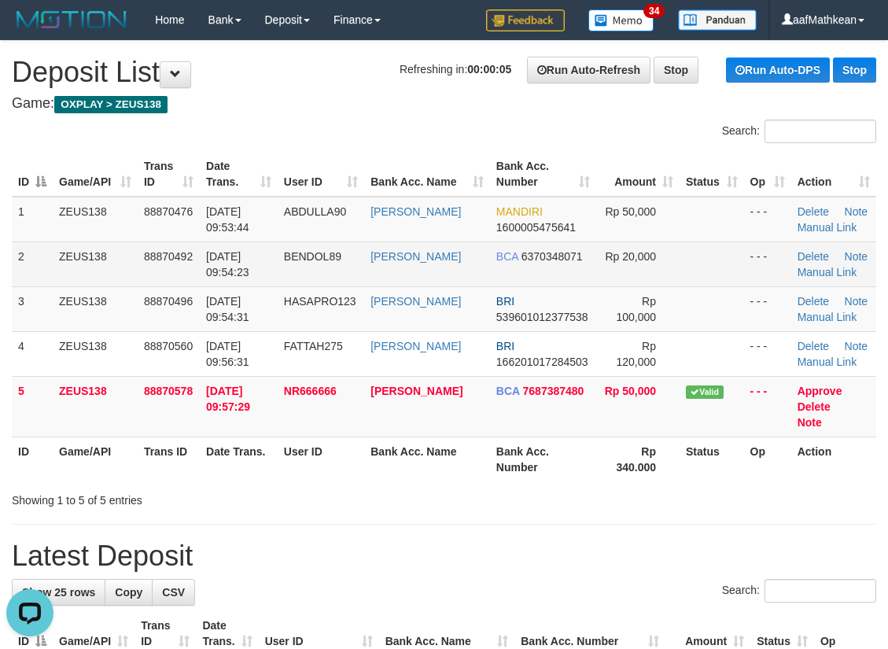
drag, startPoint x: 251, startPoint y: 239, endPoint x: 209, endPoint y: 266, distance: 49.5
click at [215, 263] on tbody "1 ZEUS138 88870476 01/10/2025 09:53:44 ABDULLA90 MISRA ONOLY MANDIRI 1600005475…" at bounding box center [444, 317] width 864 height 241
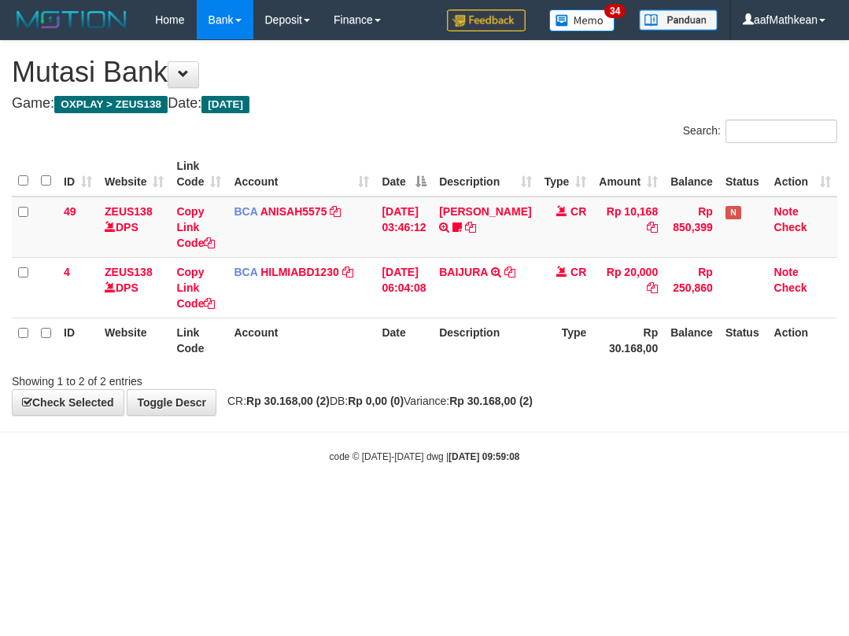
click at [434, 500] on body "Toggle navigation Home Bank Account List Load By Website Group [OXPLAY] ZEUS138…" at bounding box center [424, 251] width 849 height 503
drag, startPoint x: 0, startPoint y: 0, endPoint x: 422, endPoint y: 463, distance: 626.3
click at [433, 494] on body "Toggle navigation Home Bank Account List Load By Website Group [OXPLAY] ZEUS138…" at bounding box center [424, 251] width 849 height 503
click at [604, 489] on body "Toggle navigation Home Bank Account List Load By Website Group [OXPLAY] ZEUS138…" at bounding box center [424, 251] width 849 height 503
drag, startPoint x: 496, startPoint y: 427, endPoint x: 527, endPoint y: 443, distance: 34.5
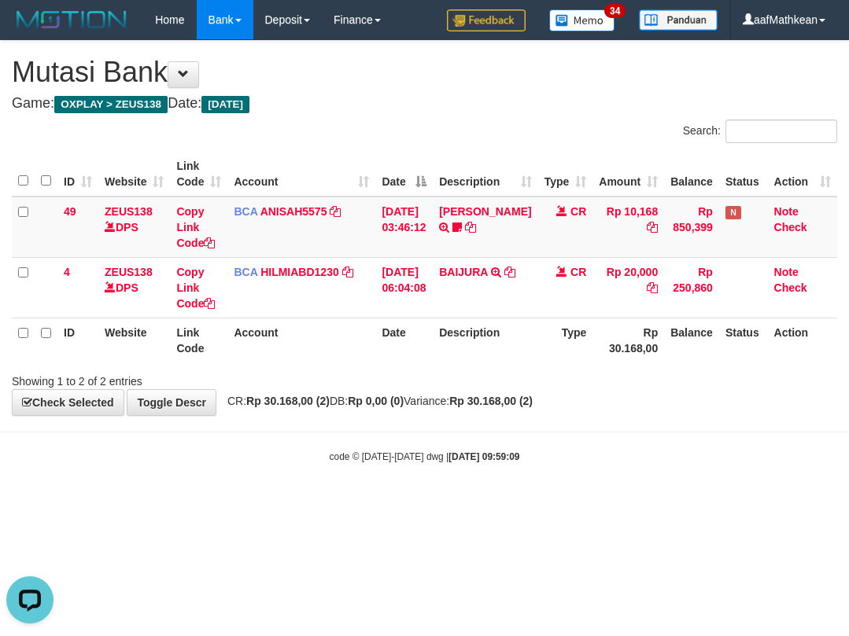
click at [513, 435] on body "Toggle navigation Home Bank Account List Load By Website Group [OXPLAY] ZEUS138…" at bounding box center [424, 251] width 849 height 503
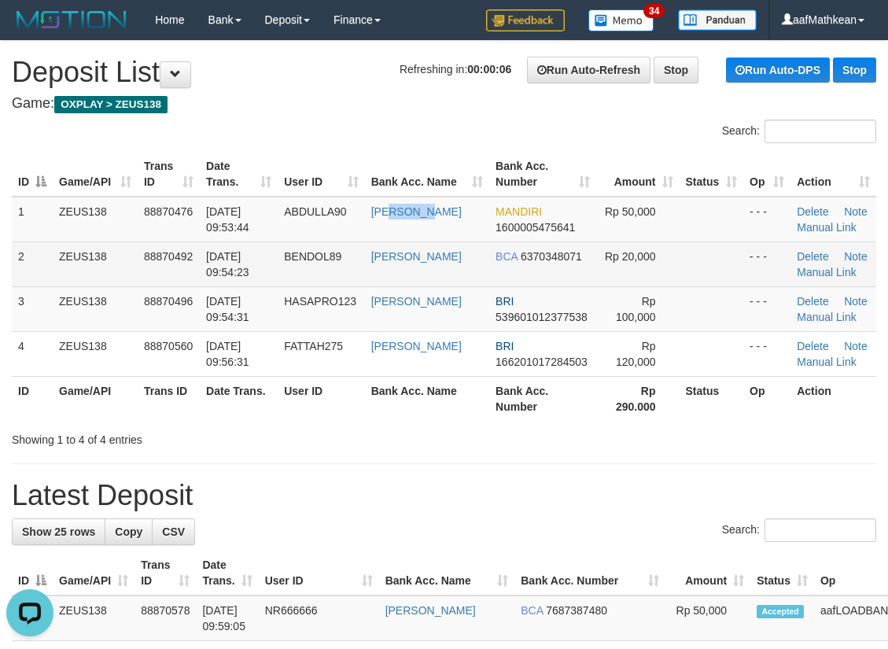
click at [400, 242] on tbody "1 ZEUS138 88870476 01/10/2025 09:53:44 ABDULLA90 MISRA ONOLY MANDIRI 1600005475…" at bounding box center [444, 287] width 864 height 180
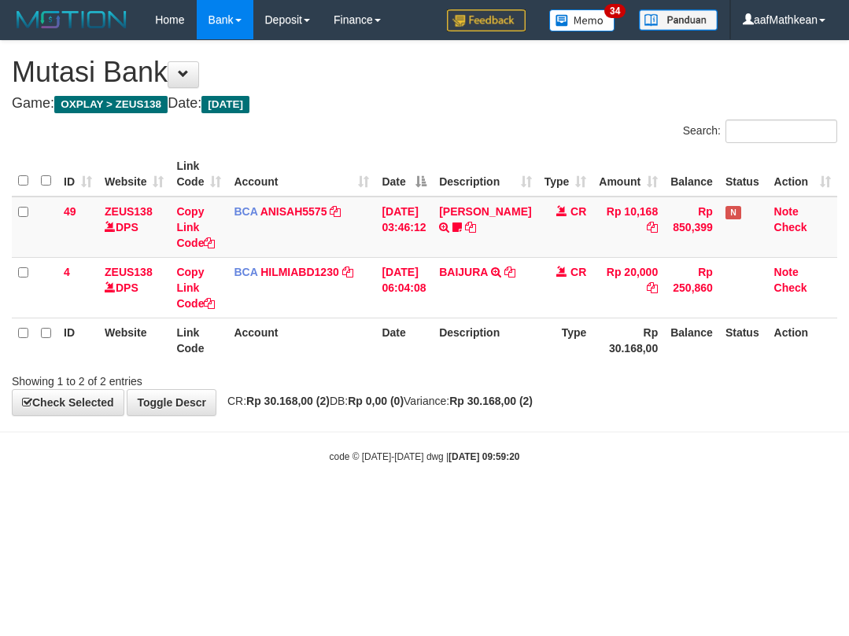
click at [510, 437] on body "Toggle navigation Home Bank Account List Load By Website Group [OXPLAY] ZEUS138…" at bounding box center [424, 251] width 849 height 503
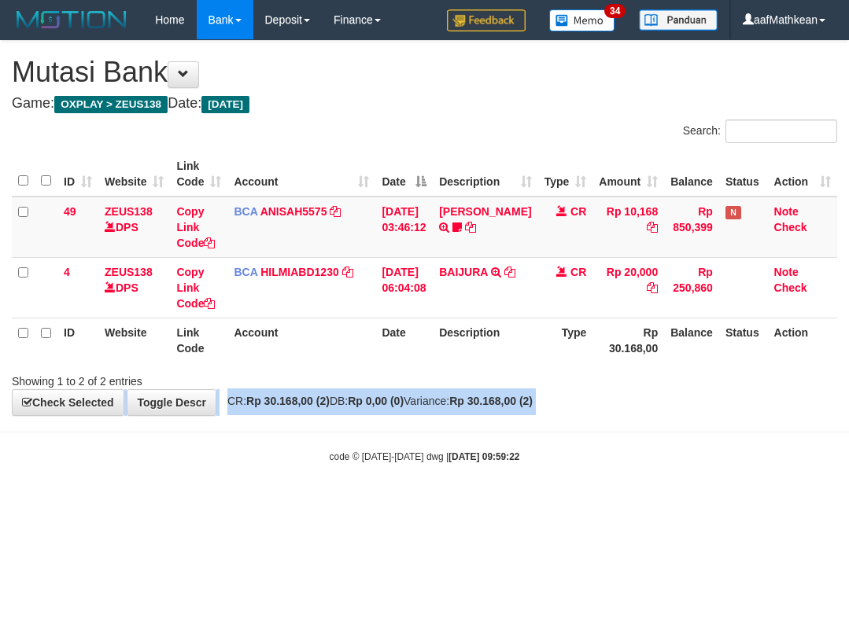
drag, startPoint x: 368, startPoint y: 427, endPoint x: 441, endPoint y: 427, distance: 73.1
click at [376, 429] on body "Toggle navigation Home Bank Account List Load By Website Group [OXPLAY] ZEUS138…" at bounding box center [424, 251] width 849 height 503
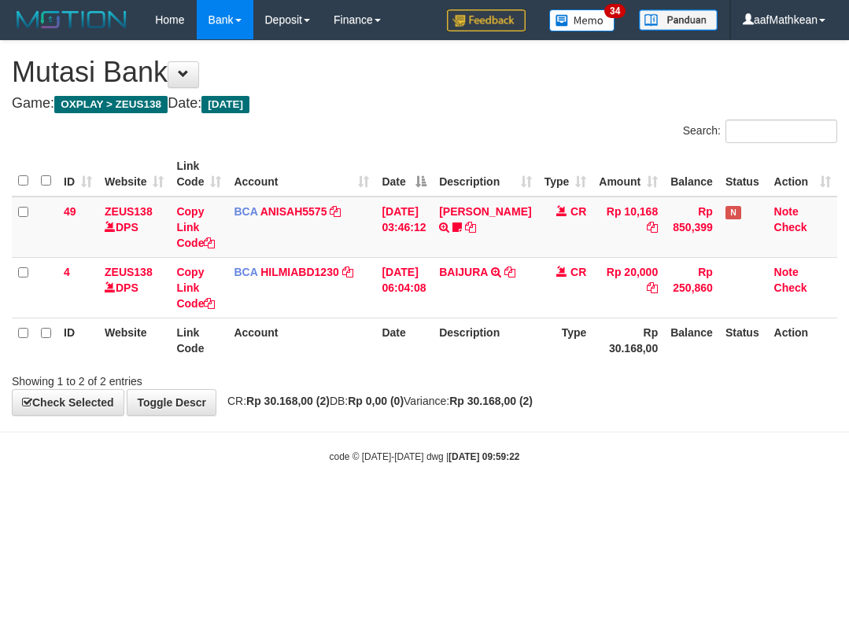
drag, startPoint x: 451, startPoint y: 422, endPoint x: 444, endPoint y: 428, distance: 10.1
click at [452, 425] on body "Toggle navigation Home Bank Account List Load By Website Group [OXPLAY] ZEUS138…" at bounding box center [424, 251] width 849 height 503
click at [644, 500] on body "Toggle navigation Home Bank Account List Load By Website Group [OXPLAY] ZEUS138…" at bounding box center [424, 251] width 849 height 503
drag, startPoint x: 657, startPoint y: 493, endPoint x: 846, endPoint y: 356, distance: 233.1
click at [703, 443] on body "Toggle navigation Home Bank Account List Load By Website Group [OXPLAY] ZEUS138…" at bounding box center [424, 251] width 849 height 503
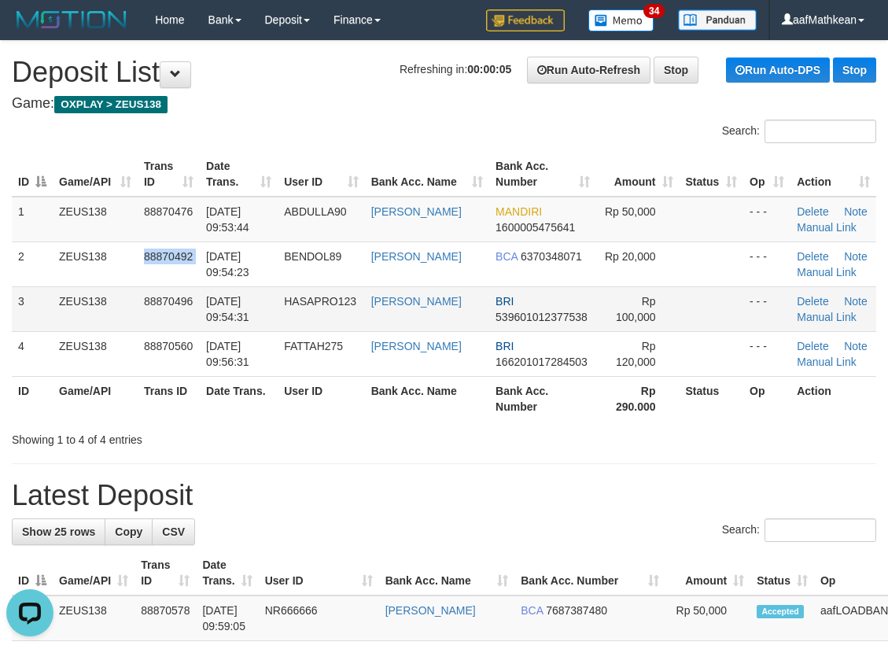
drag, startPoint x: 204, startPoint y: 260, endPoint x: 20, endPoint y: 322, distance: 194.2
click at [202, 266] on tr "2 ZEUS138 88870492 [DATE] 09:54:23 [GEOGRAPHIC_DATA] [PERSON_NAME] BCA 63703480…" at bounding box center [444, 263] width 864 height 45
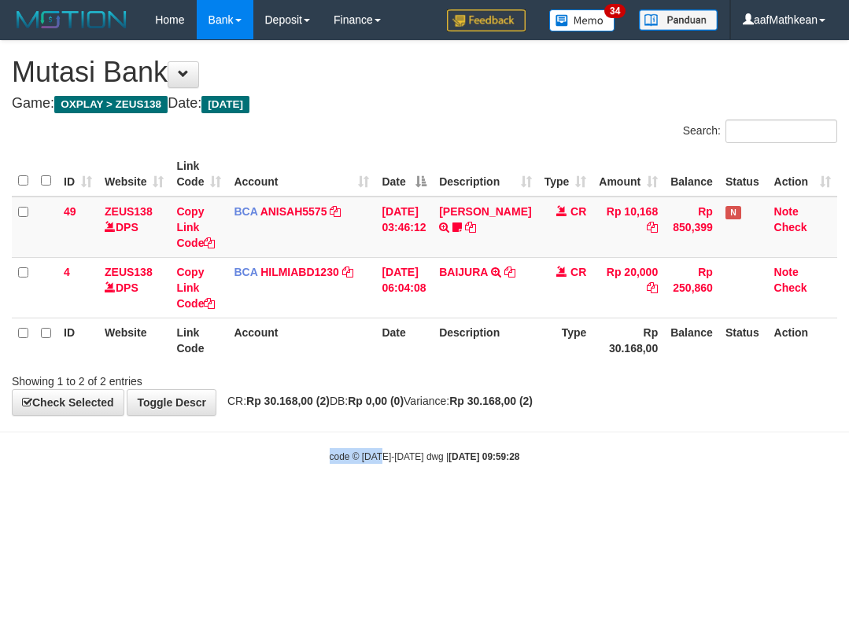
click at [413, 429] on body "Toggle navigation Home Bank Account List Load By Website Group [OXPLAY] ZEUS138…" at bounding box center [424, 251] width 849 height 503
click at [510, 448] on body "Toggle navigation Home Bank Account List Load By Website Group [OXPLAY] ZEUS138…" at bounding box center [424, 251] width 849 height 503
drag, startPoint x: 721, startPoint y: 450, endPoint x: 789, endPoint y: 433, distance: 69.8
click at [720, 450] on div "code © [DATE]-[DATE] dwg | [DATE] 09:59:30" at bounding box center [424, 456] width 849 height 16
click at [418, 444] on body "Toggle navigation Home Bank Account List Load By Website Group [OXPLAY] ZEUS138…" at bounding box center [424, 251] width 849 height 503
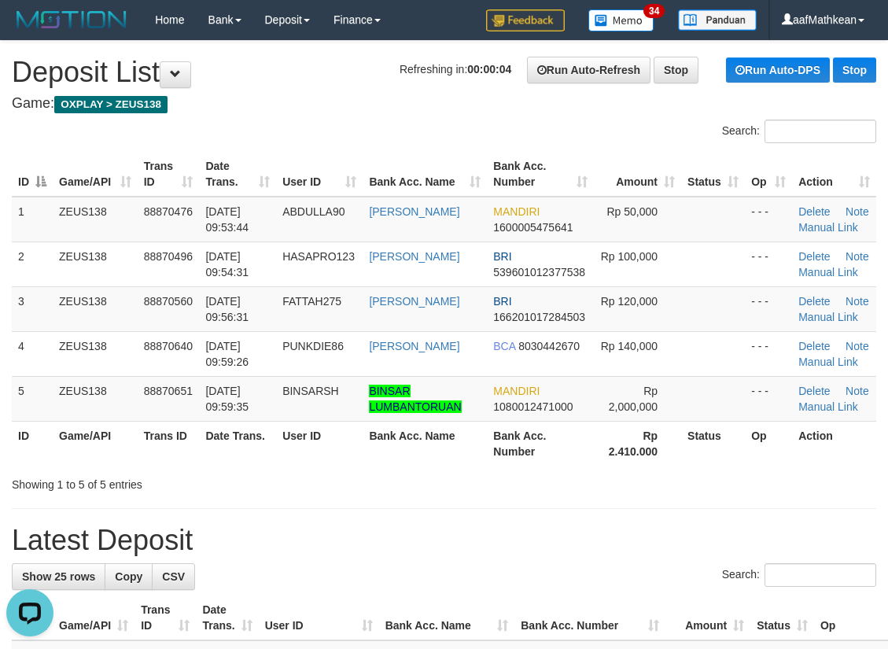
click at [439, 169] on th "Bank Acc. Name" at bounding box center [425, 174] width 124 height 45
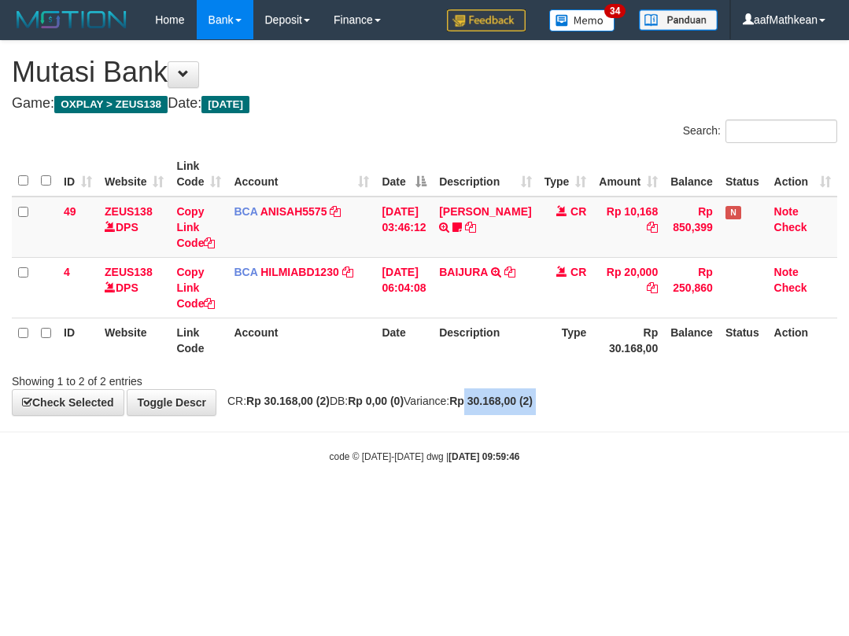
drag, startPoint x: 552, startPoint y: 427, endPoint x: 571, endPoint y: 463, distance: 40.8
click at [575, 460] on body "Toggle navigation Home Bank Account List Load By Website Group [OXPLAY] ZEUS138…" at bounding box center [424, 251] width 849 height 503
drag, startPoint x: 749, startPoint y: 421, endPoint x: 843, endPoint y: 377, distance: 104.1
click at [781, 399] on body "Toggle navigation Home Bank Account List Load By Website Group [OXPLAY] ZEUS138…" at bounding box center [424, 251] width 849 height 503
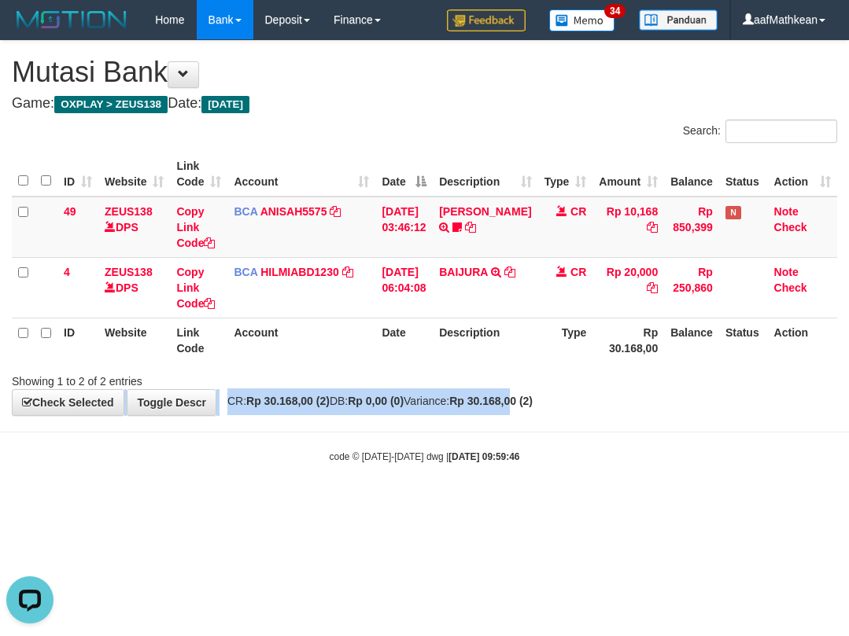
click at [550, 399] on div "**********" at bounding box center [424, 228] width 849 height 374
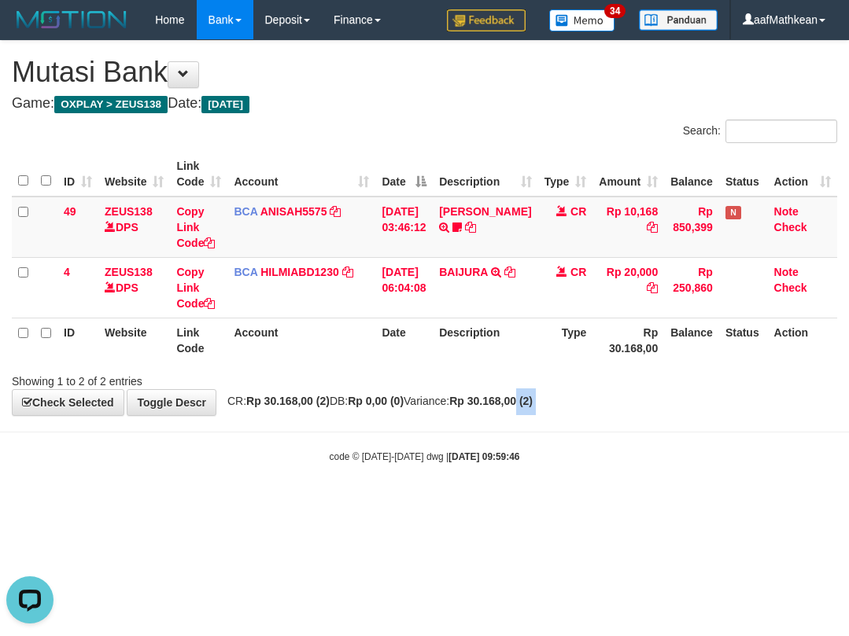
click at [554, 418] on body "Toggle navigation Home Bank Account List Load By Website Group [OXPLAY] ZEUS138…" at bounding box center [424, 251] width 849 height 503
click at [558, 417] on body "Toggle navigation Home Bank Account List Load By Website Group [OXPLAY] ZEUS138…" at bounding box center [424, 251] width 849 height 503
click at [580, 408] on div "**********" at bounding box center [424, 228] width 849 height 374
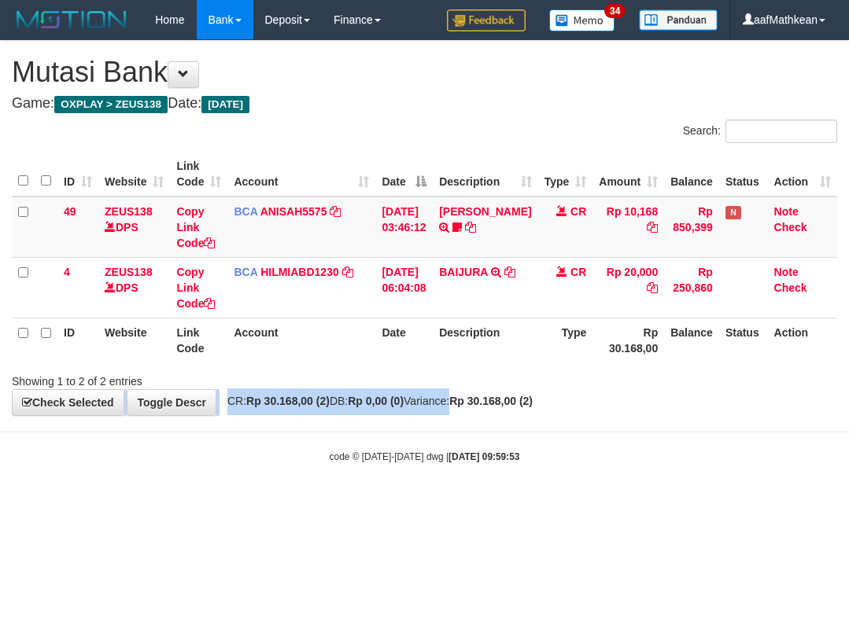
drag, startPoint x: 455, startPoint y: 422, endPoint x: 523, endPoint y: 432, distance: 69.1
click at [459, 429] on body "Toggle navigation Home Bank Account List Load By Website Group [OXPLAY] ZEUS138…" at bounding box center [424, 251] width 849 height 503
click at [353, 420] on body "Toggle navigation Home Bank Account List Load By Website Group [OXPLAY] ZEUS138…" at bounding box center [424, 251] width 849 height 503
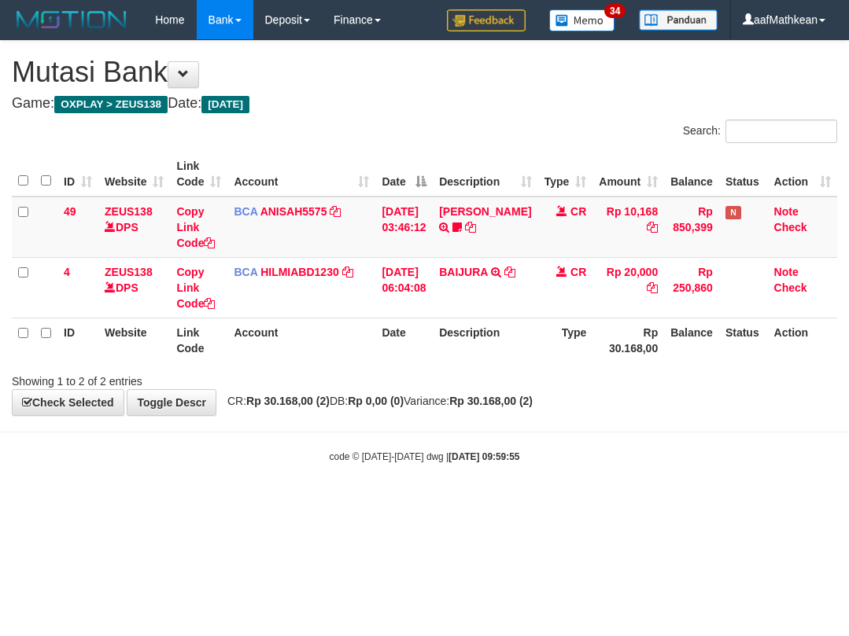
drag, startPoint x: 476, startPoint y: 519, endPoint x: 846, endPoint y: 495, distance: 371.2
click at [494, 503] on html "Toggle navigation Home Bank Account List Load By Website Group [OXPLAY] ZEUS138…" at bounding box center [424, 251] width 849 height 503
drag, startPoint x: 443, startPoint y: 455, endPoint x: 326, endPoint y: 581, distance: 172.0
click at [448, 460] on strong "2025/10/01 09:59:55" at bounding box center [483, 456] width 71 height 11
drag, startPoint x: 724, startPoint y: 464, endPoint x: 750, endPoint y: 449, distance: 30.6
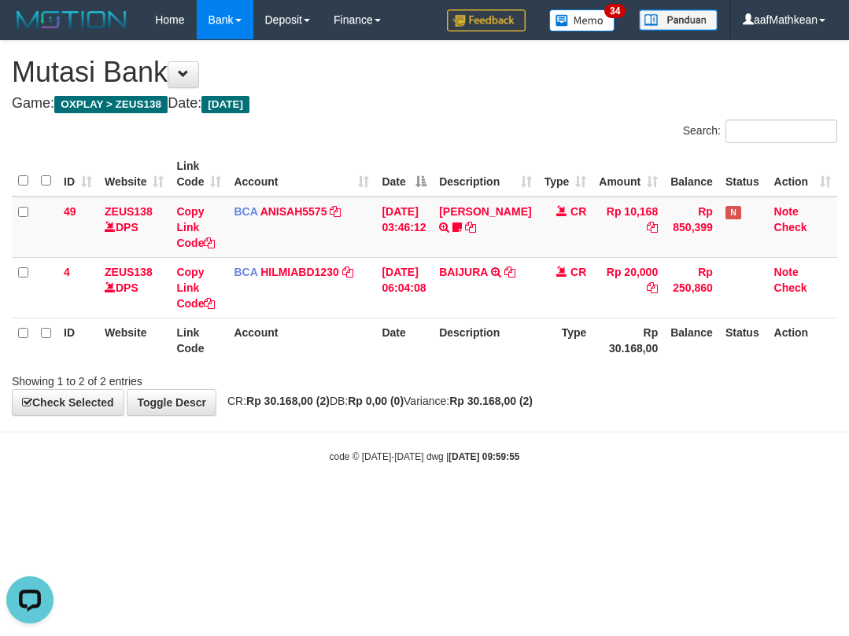
click at [719, 466] on body "Toggle navigation Home Bank Account List Load By Website Group [OXPLAY] ZEUS138…" at bounding box center [424, 251] width 849 height 503
click at [731, 459] on body "Toggle navigation Home Bank Account List Load By Website Group [OXPLAY] ZEUS138…" at bounding box center [424, 251] width 849 height 503
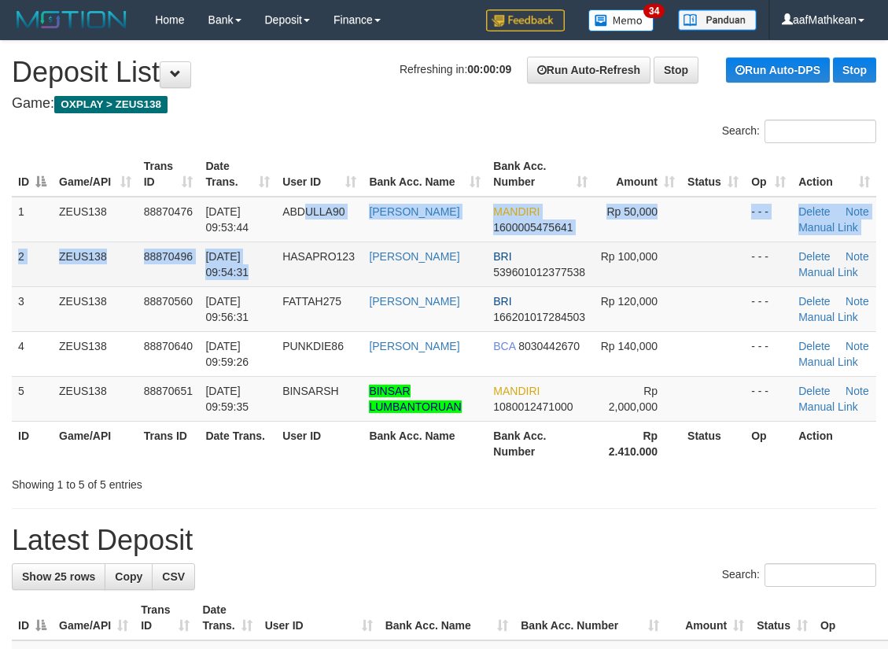
click at [302, 252] on tbody "1 ZEUS138 88870476 [DATE] 09:53:44 ABDULLA90 [PERSON_NAME] MANDIRI 160000547564…" at bounding box center [444, 309] width 864 height 225
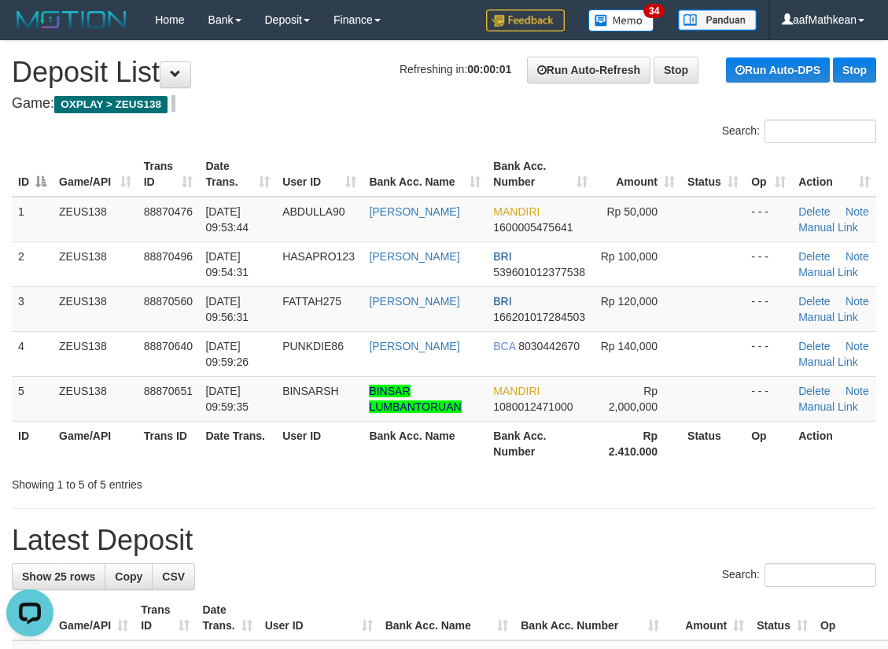
click at [260, 101] on h4 "Game: OXPLAY > ZEUS138" at bounding box center [444, 104] width 864 height 16
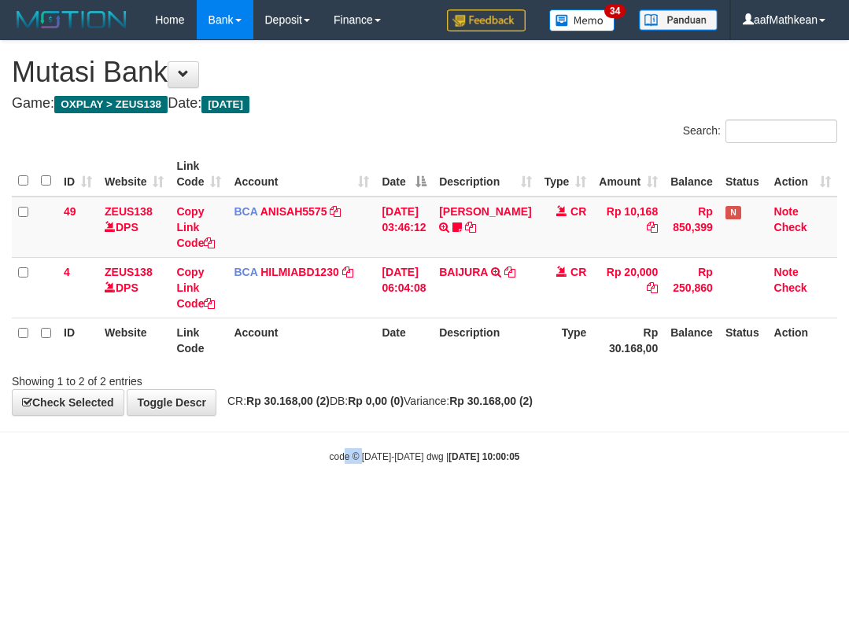
drag, startPoint x: 421, startPoint y: 471, endPoint x: 434, endPoint y: 479, distance: 15.5
click at [418, 471] on body "Toggle navigation Home Bank Account List Load By Website Group [OXPLAY] ZEUS138…" at bounding box center [424, 251] width 849 height 503
drag, startPoint x: 434, startPoint y: 479, endPoint x: 463, endPoint y: 472, distance: 29.9
click at [442, 478] on body "Toggle navigation Home Bank Account List Load By Website Group [OXPLAY] ZEUS138…" at bounding box center [424, 251] width 849 height 503
drag, startPoint x: 488, startPoint y: 466, endPoint x: 475, endPoint y: 472, distance: 14.5
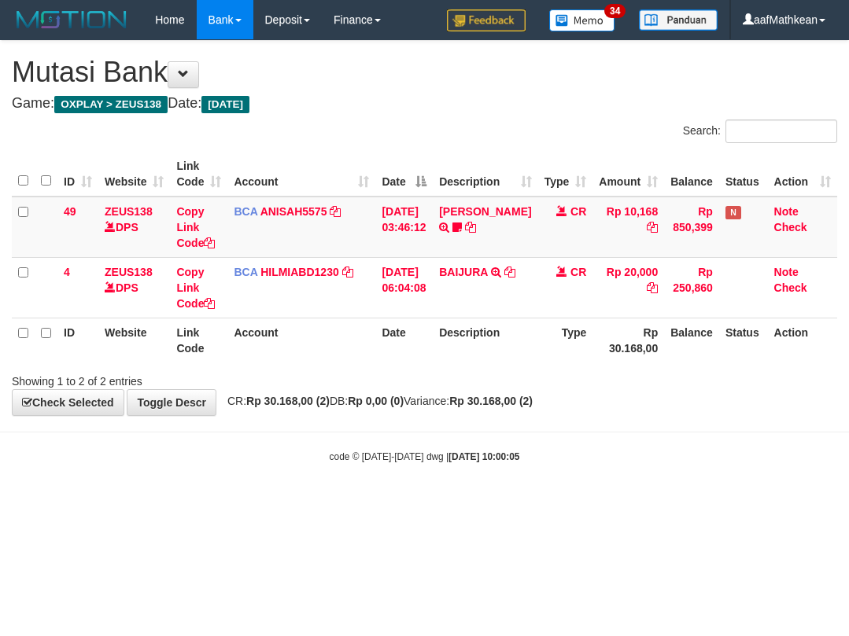
click at [489, 465] on body "Toggle navigation Home Bank Account List Load By Website Group [OXPLAY] ZEUS138…" at bounding box center [424, 251] width 849 height 503
click at [471, 475] on body "Toggle navigation Home Bank Account List Load By Website Group [OXPLAY] ZEUS138…" at bounding box center [424, 251] width 849 height 503
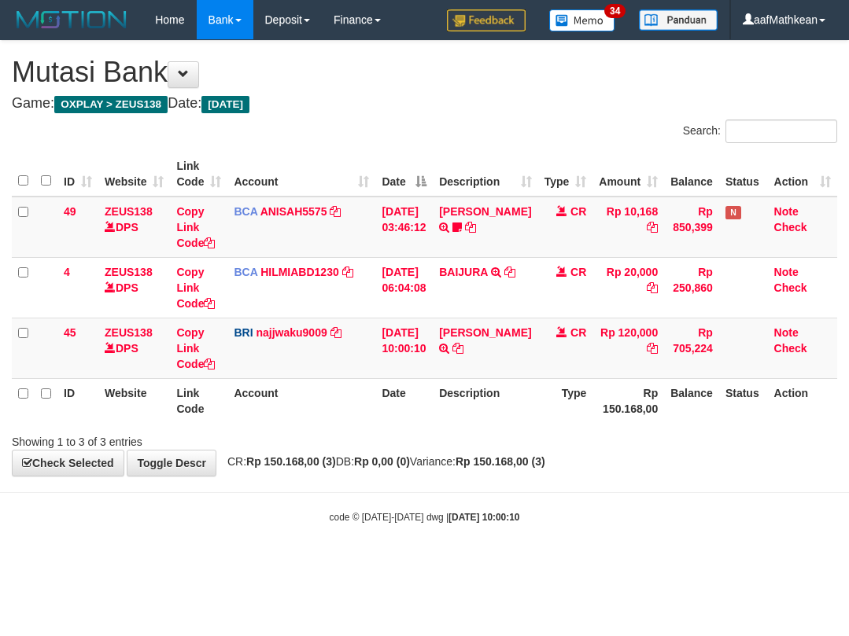
click at [653, 452] on div "**********" at bounding box center [424, 258] width 849 height 435
click at [452, 354] on icon at bounding box center [457, 348] width 11 height 11
click at [219, 509] on body "Toggle navigation Home Bank Account List Load By Website Group [OXPLAY] ZEUS138…" at bounding box center [424, 282] width 849 height 564
click at [241, 526] on body "Toggle navigation Home Bank Account List Load By Website Group [OXPLAY] ZEUS138…" at bounding box center [424, 282] width 849 height 564
click at [699, 481] on body "Toggle navigation Home Bank Account List Load By Website Group [OXPLAY] ZEUS138…" at bounding box center [424, 282] width 849 height 564
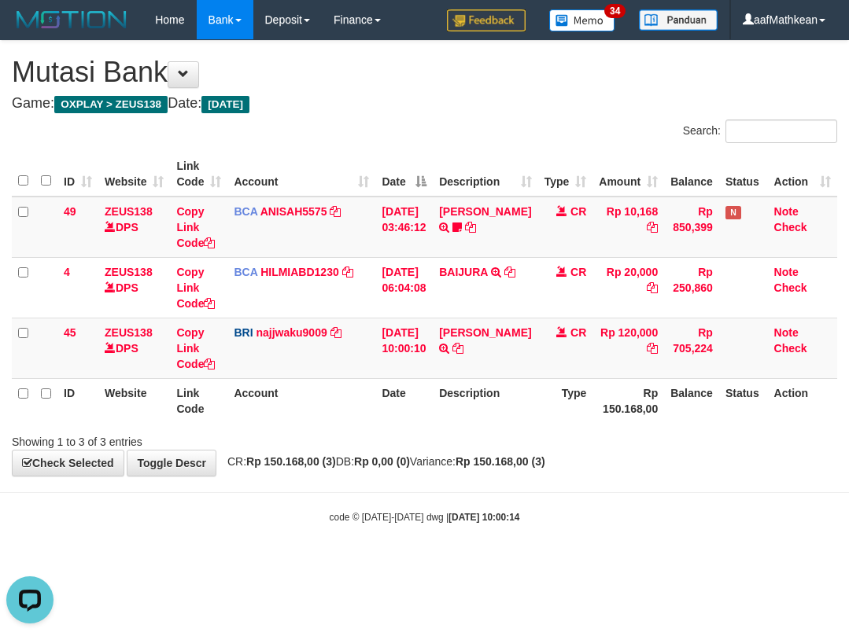
drag, startPoint x: 697, startPoint y: 478, endPoint x: 703, endPoint y: 443, distance: 35.9
click at [694, 469] on body "Toggle navigation Home Bank Account List Load By Website Group [OXPLAY] ZEUS138…" at bounding box center [424, 282] width 849 height 564
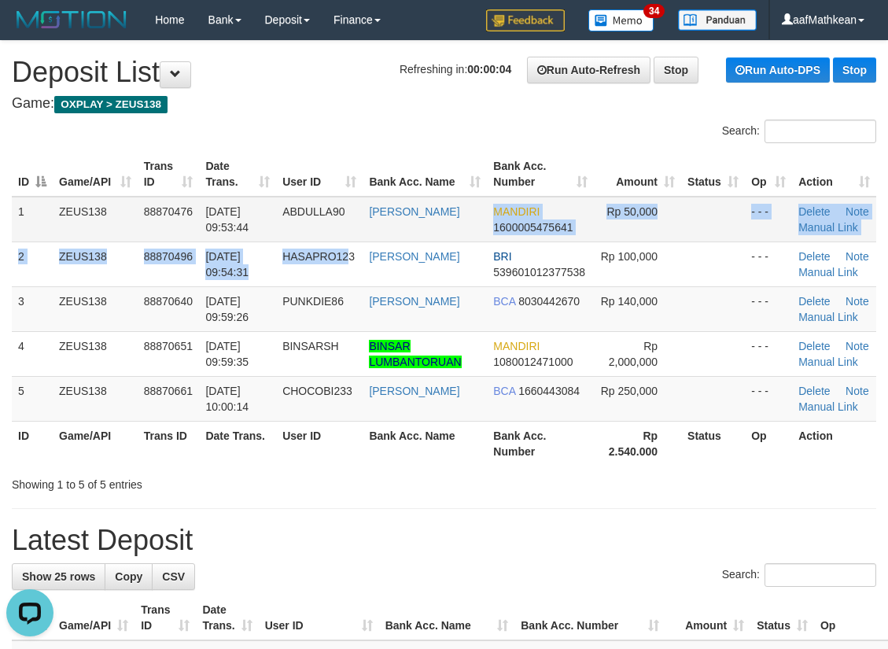
click at [499, 247] on tbody "1 ZEUS138 88870476 [DATE] 09:53:44 ABDULLA90 [PERSON_NAME] MANDIRI 160000547564…" at bounding box center [444, 309] width 864 height 225
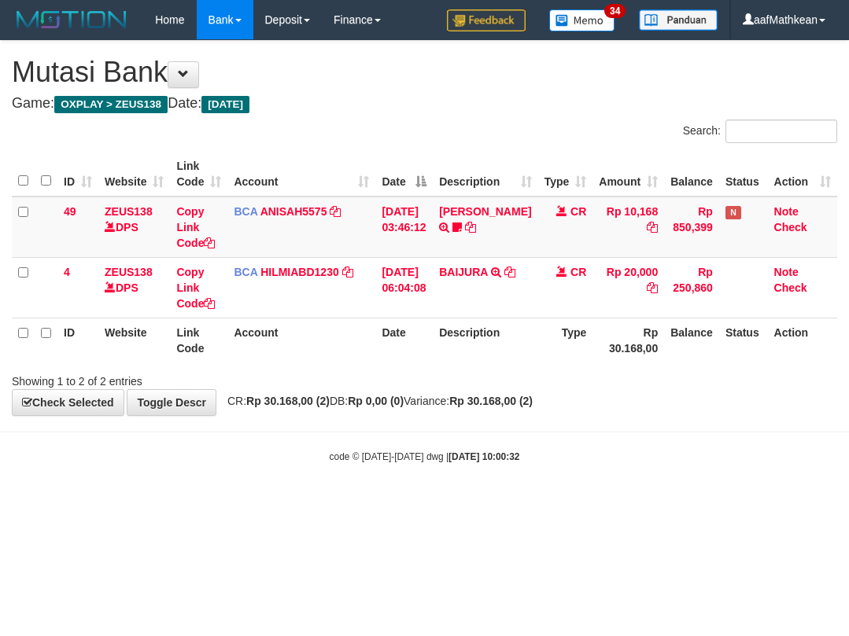
click at [426, 484] on body "Toggle navigation Home Bank Account List Load By Website Group [OXPLAY] ZEUS138…" at bounding box center [424, 251] width 849 height 503
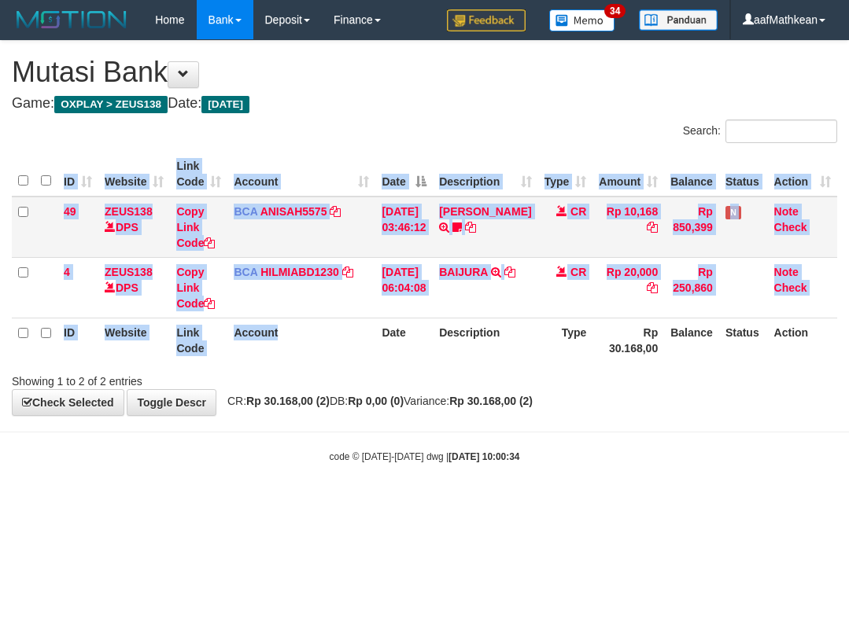
drag, startPoint x: 381, startPoint y: 362, endPoint x: 328, endPoint y: 197, distance: 173.3
click at [372, 330] on th "Account" at bounding box center [301, 340] width 148 height 45
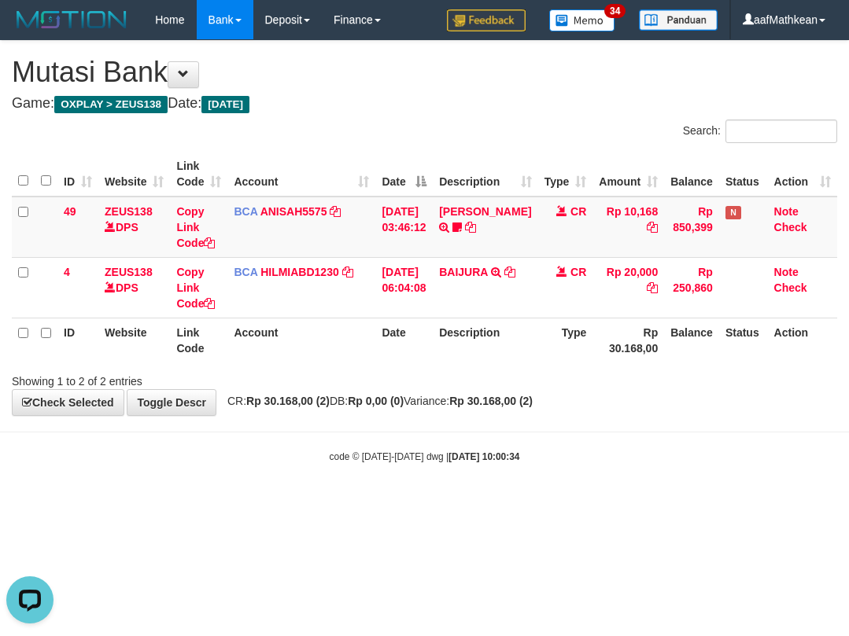
drag, startPoint x: 433, startPoint y: 396, endPoint x: 433, endPoint y: 385, distance: 11.0
click at [436, 398] on div "**********" at bounding box center [424, 228] width 849 height 374
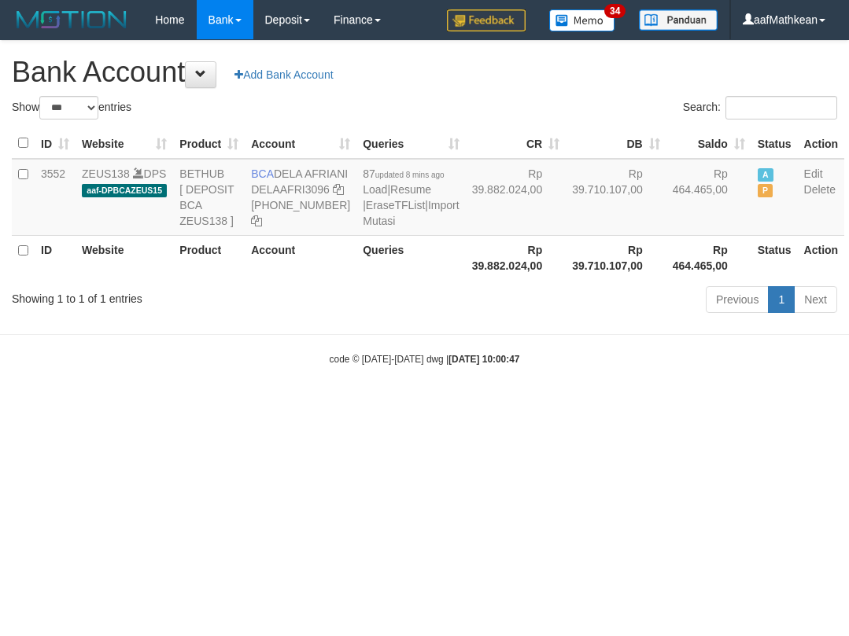
select select "***"
click at [587, 384] on body "Toggle navigation Home Bank Account List Load By Website Group [OXPLAY] ZEUS138…" at bounding box center [424, 203] width 849 height 406
select select "***"
drag, startPoint x: 223, startPoint y: 379, endPoint x: 237, endPoint y: 323, distance: 57.8
click at [232, 318] on div "Showing 1 to 1 of 1 entries Previous 1 Next" at bounding box center [424, 302] width 849 height 34
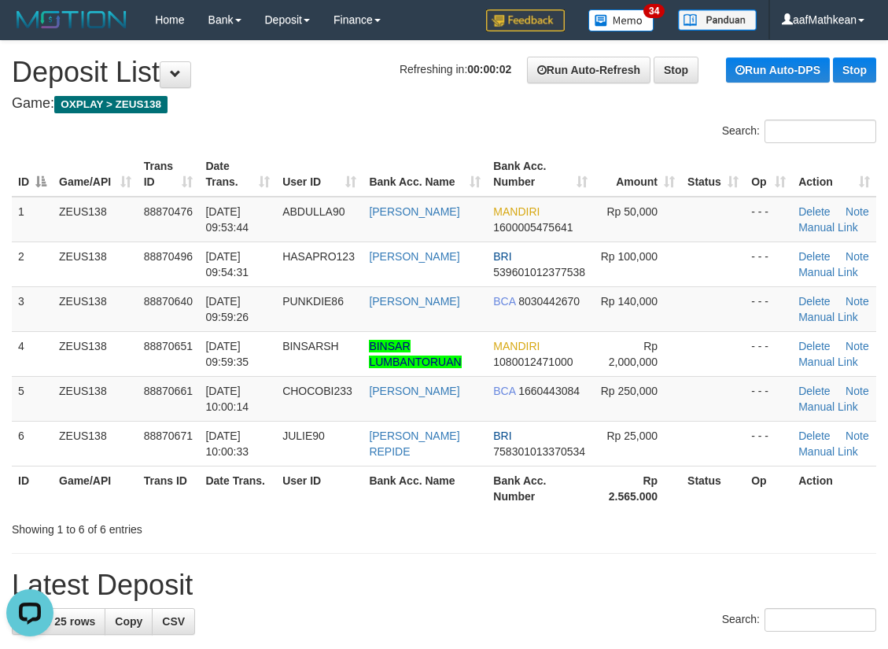
drag, startPoint x: 251, startPoint y: 104, endPoint x: 895, endPoint y: 294, distance: 671.6
click at [255, 104] on h4 "Game: OXPLAY > ZEUS138" at bounding box center [444, 104] width 864 height 16
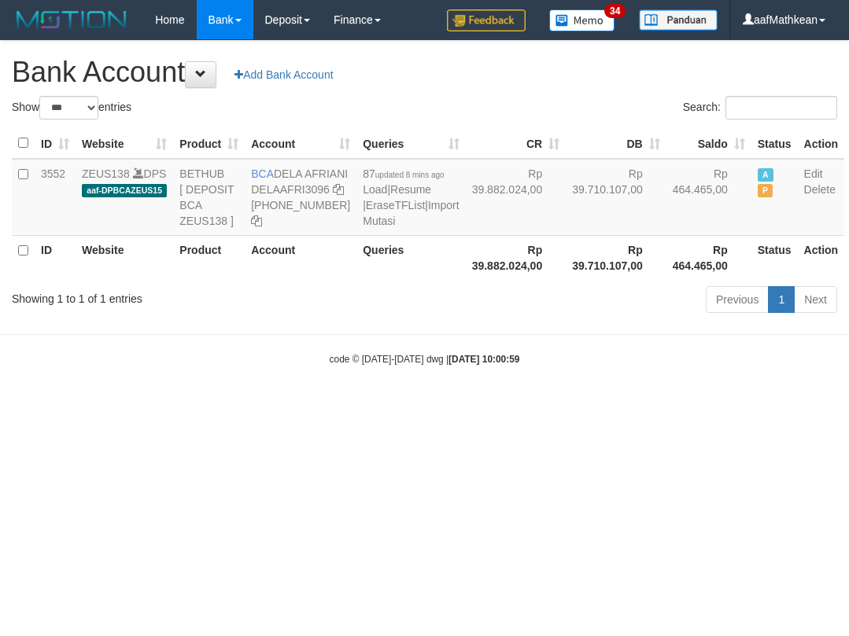
select select "***"
click at [333, 195] on icon at bounding box center [338, 189] width 11 height 11
click at [333, 183] on link at bounding box center [338, 189] width 11 height 13
click at [333, 195] on icon at bounding box center [338, 189] width 11 height 11
drag, startPoint x: 255, startPoint y: 219, endPoint x: 827, endPoint y: 210, distance: 572.6
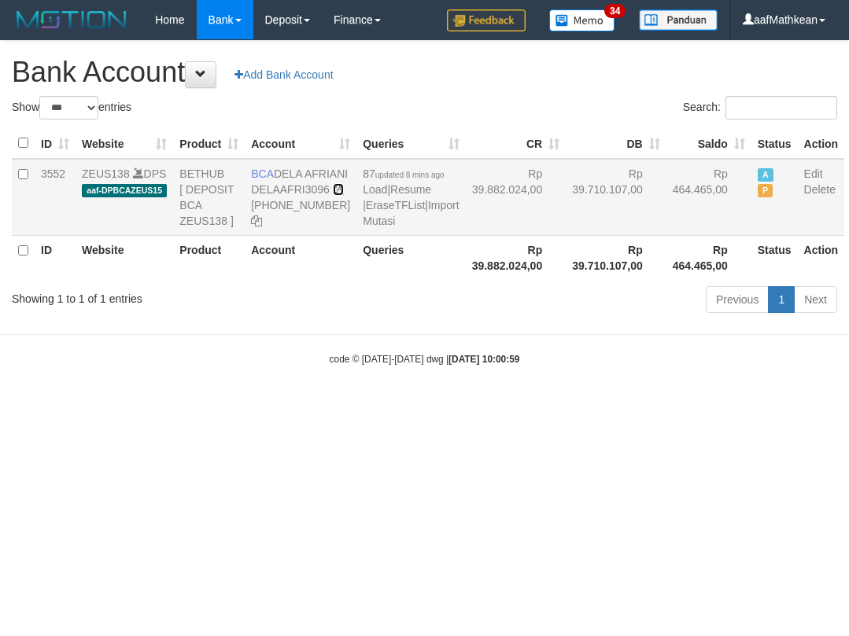
click at [529, 228] on tr "3552 ZEUS138 DPS aaf-DPBCAZEUS15 BETHUB [ DEPOSIT BCA ZEUS138 ] BCA DELA AFRIAN…" at bounding box center [428, 197] width 832 height 77
click at [469, 406] on body "Toggle navigation Home Bank Account List Load By Website Group [OXPLAY] ZEUS138…" at bounding box center [424, 203] width 849 height 406
drag, startPoint x: 512, startPoint y: 450, endPoint x: 528, endPoint y: 456, distance: 16.9
click at [522, 406] on html "Toggle navigation Home Bank Account List Load By Website Group [OXPLAY] ZEUS138…" at bounding box center [424, 203] width 849 height 406
select select "***"
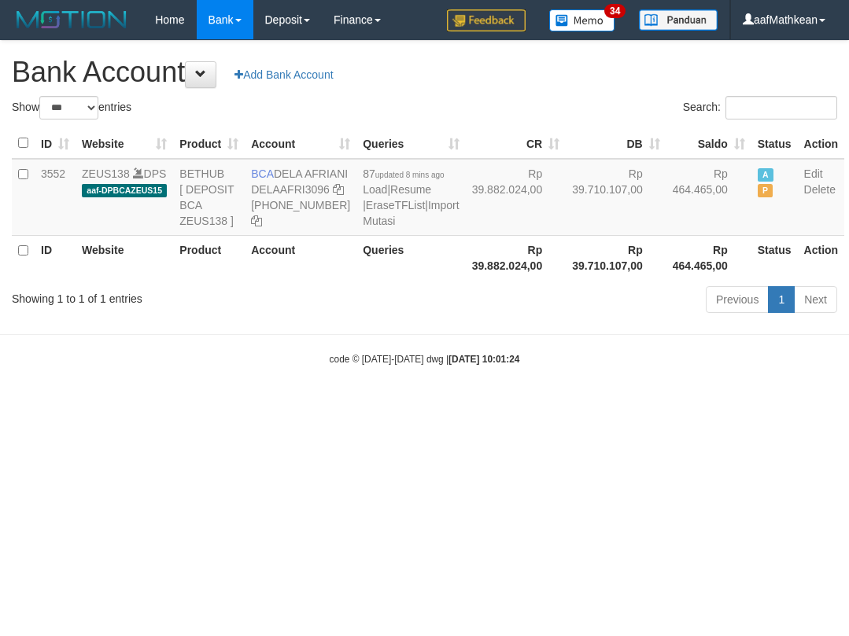
select select "***"
click at [661, 406] on html "Toggle navigation Home Bank Account List Load By Website Group [OXPLAY] ZEUS138…" at bounding box center [424, 203] width 849 height 406
drag, startPoint x: 609, startPoint y: 472, endPoint x: 599, endPoint y: 460, distance: 15.6
click at [609, 406] on html "Toggle navigation Home Bank Account List Load By Website Group [OXPLAY] ZEUS138…" at bounding box center [424, 203] width 849 height 406
drag, startPoint x: 587, startPoint y: 452, endPoint x: 609, endPoint y: 444, distance: 22.6
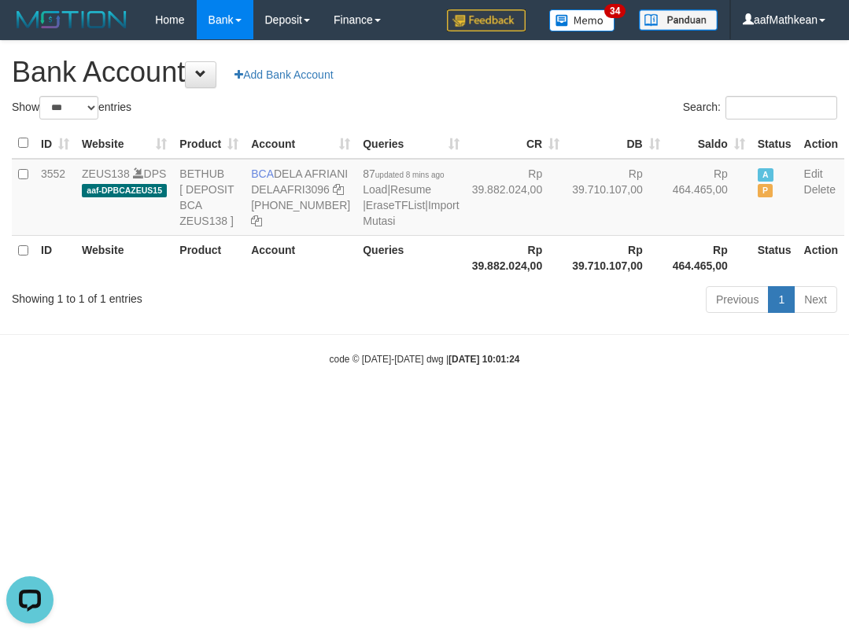
click at [587, 406] on html "Toggle navigation Home Bank Account List Load By Website Group [OXPLAY] ZEUS138…" at bounding box center [424, 203] width 849 height 406
select select "***"
click at [365, 406] on html "Toggle navigation Home Bank Account List Load By Website Group [OXPLAY] ZEUS138…" at bounding box center [424, 203] width 849 height 406
select select "***"
click at [385, 406] on html "Toggle navigation Home Bank Account List Load By Website Group [OXPLAY] ZEUS138…" at bounding box center [424, 203] width 849 height 406
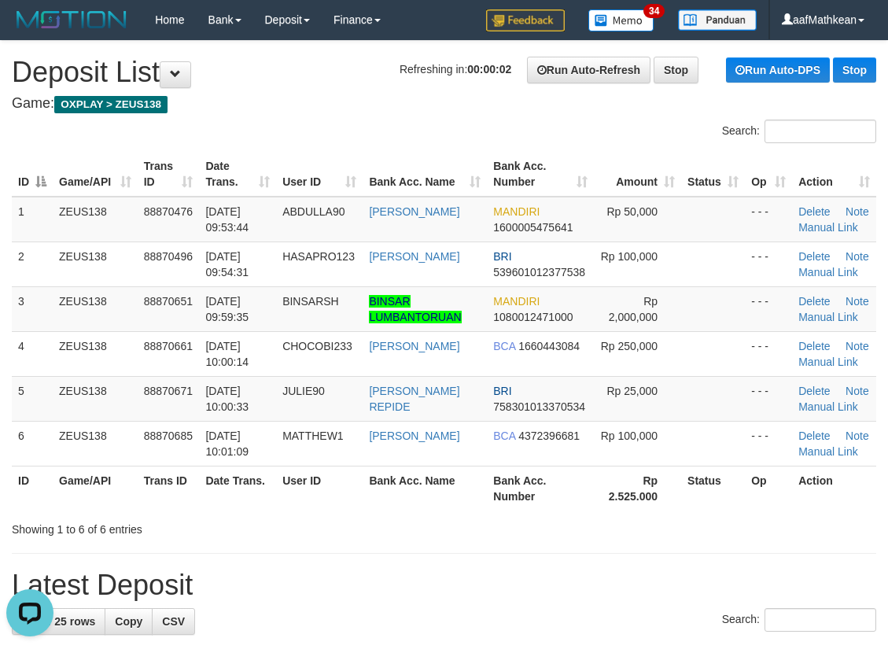
drag, startPoint x: 273, startPoint y: 140, endPoint x: 1, endPoint y: 260, distance: 297.2
click at [258, 153] on div "Search: ID Game/API Trans ID Date Trans. User ID Bank Acc. Name Bank Acc. Numbe…" at bounding box center [444, 329] width 864 height 418
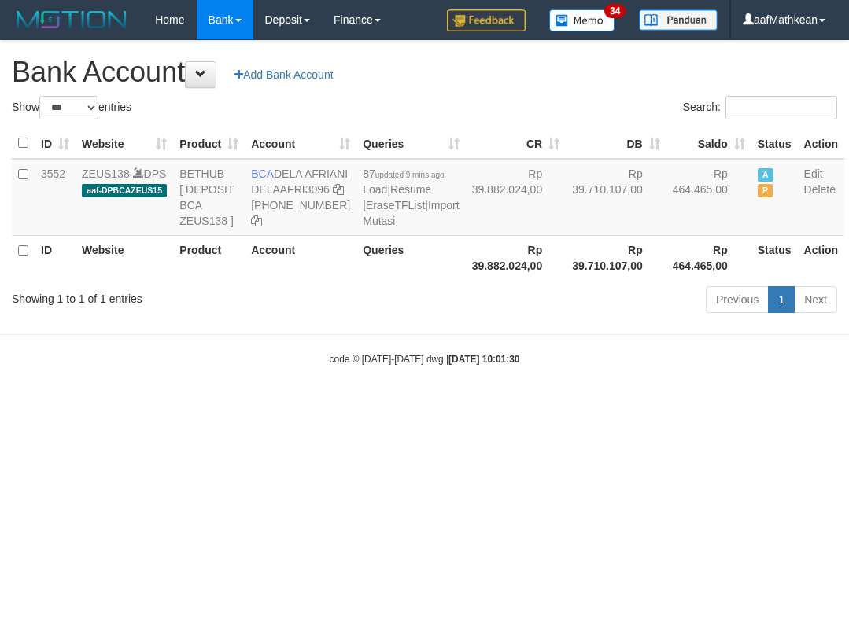
select select "***"
click at [716, 406] on html "Toggle navigation Home Bank Account List Load By Website Group [OXPLAY] ZEUS138…" at bounding box center [424, 203] width 849 height 406
drag, startPoint x: 278, startPoint y: 466, endPoint x: 293, endPoint y: 472, distance: 15.9
click at [289, 406] on html "Toggle navigation Home Bank Account List Load By Website Group [OXPLAY] ZEUS138…" at bounding box center [424, 203] width 849 height 406
click at [359, 406] on html "Toggle navigation Home Bank Account List Load By Website Group [OXPLAY] ZEUS138…" at bounding box center [424, 203] width 849 height 406
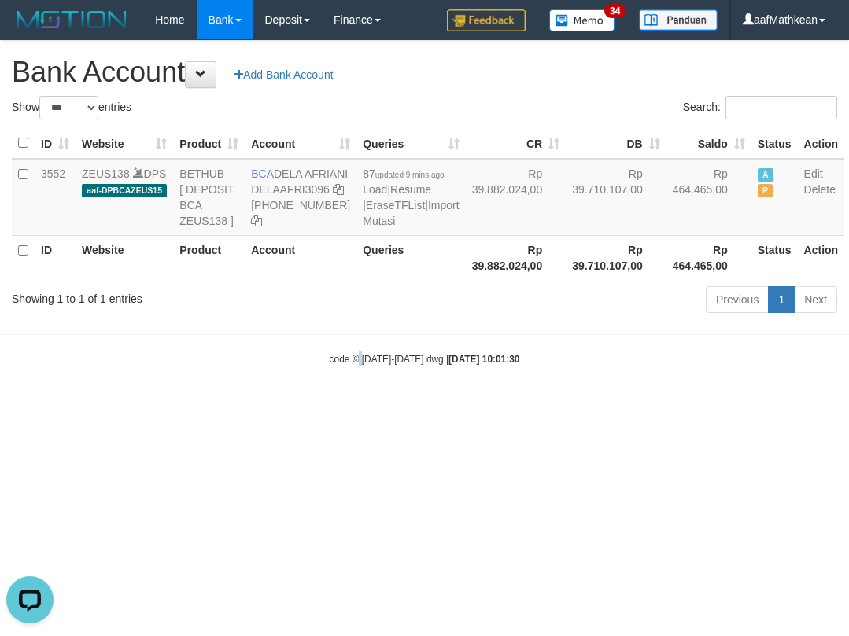
click at [366, 406] on html "Toggle navigation Home Bank Account List Load By Website Group [OXPLAY] ZEUS138…" at bounding box center [424, 203] width 849 height 406
select select "***"
click at [393, 406] on html "Toggle navigation Home Bank Account List Load By Website Group [OXPLAY] ZEUS138…" at bounding box center [424, 203] width 849 height 406
select select "***"
click at [418, 406] on html "Toggle navigation Home Bank Account List Load By Website Group [OXPLAY] ZEUS138…" at bounding box center [424, 203] width 849 height 406
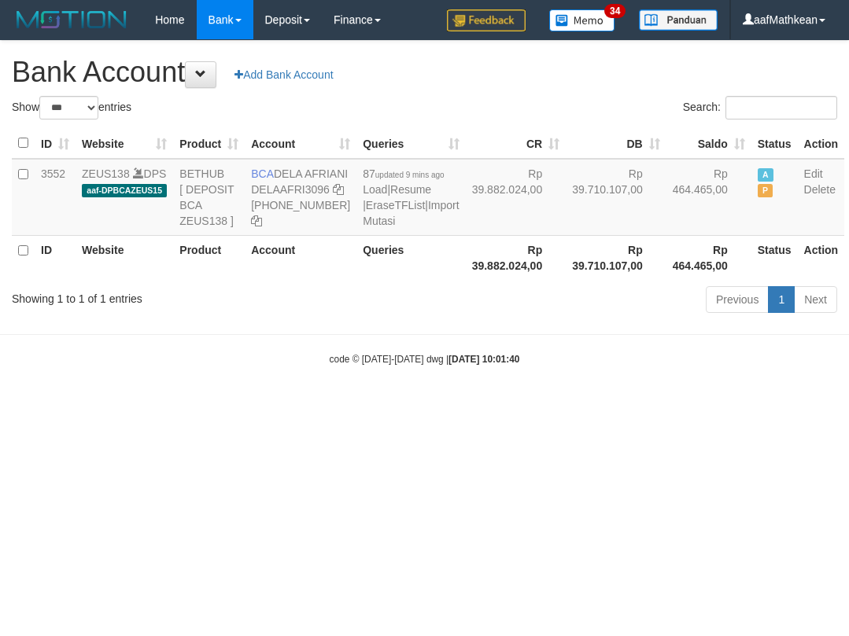
click at [426, 406] on html "Toggle navigation Home Bank Account List Load By Website Group [OXPLAY] ZEUS138…" at bounding box center [424, 203] width 849 height 406
click at [415, 406] on html "Toggle navigation Home Bank Account List Load By Website Group [OXPLAY] ZEUS138…" at bounding box center [424, 203] width 849 height 406
click at [425, 406] on html "Toggle navigation Home Bank Account List Load By Website Group [OXPLAY] ZEUS138…" at bounding box center [424, 203] width 849 height 406
select select "***"
click at [617, 406] on html "Toggle navigation Home Bank Account List Load By Website Group [OXPLAY] ZEUS138…" at bounding box center [424, 203] width 849 height 406
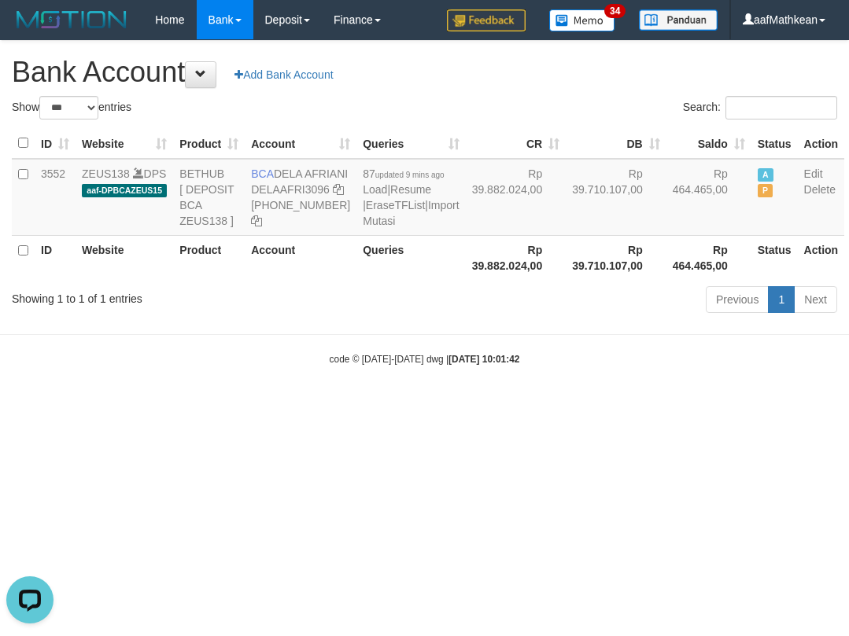
drag, startPoint x: 629, startPoint y: 484, endPoint x: 738, endPoint y: 442, distance: 117.3
click at [650, 406] on html "Toggle navigation Home Bank Account List Load By Website Group [OXPLAY] ZEUS138…" at bounding box center [424, 203] width 849 height 406
drag, startPoint x: 324, startPoint y: 495, endPoint x: 355, endPoint y: 510, distance: 34.1
click at [339, 406] on html "Toggle navigation Home Bank Account List Load By Website Group [OXPLAY] ZEUS138…" at bounding box center [424, 203] width 849 height 406
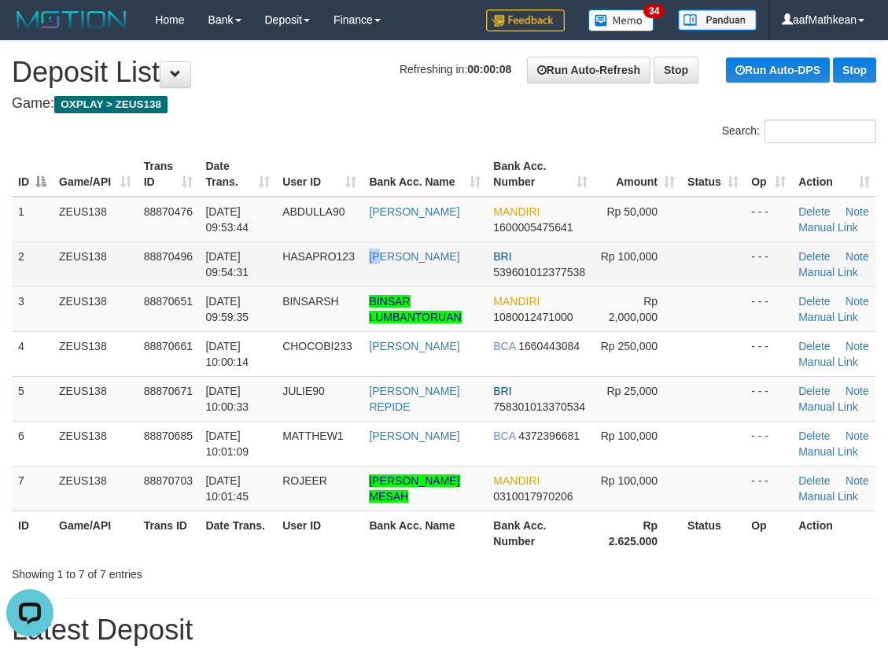
drag, startPoint x: 385, startPoint y: 259, endPoint x: 190, endPoint y: 300, distance: 199.3
click at [363, 272] on td "HASAPRO123" at bounding box center [319, 263] width 87 height 45
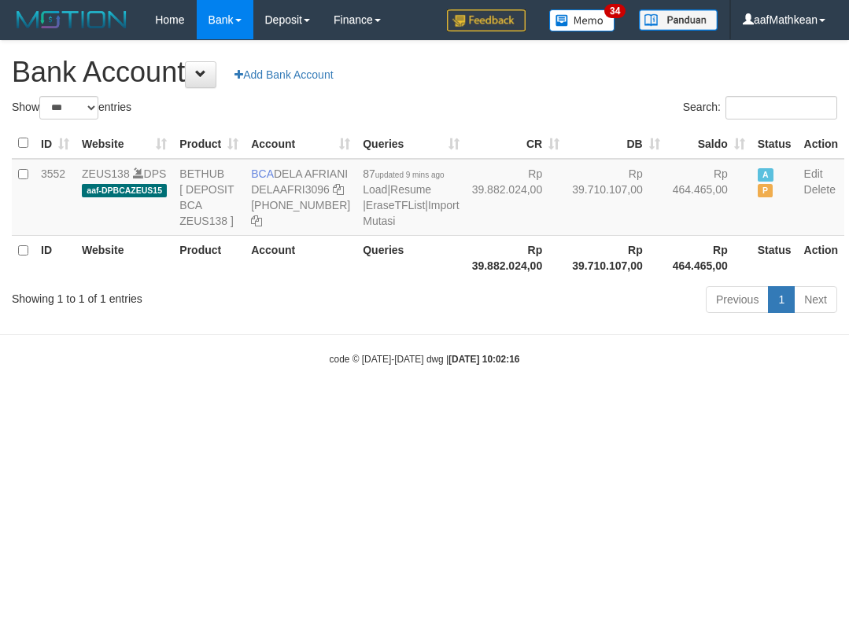
select select "***"
drag, startPoint x: 447, startPoint y: 481, endPoint x: 285, endPoint y: 251, distance: 281.2
click at [411, 406] on html "Toggle navigation Home Bank Account List Load By Website Group [OXPLAY] ZEUS138…" at bounding box center [424, 203] width 849 height 406
select select "***"
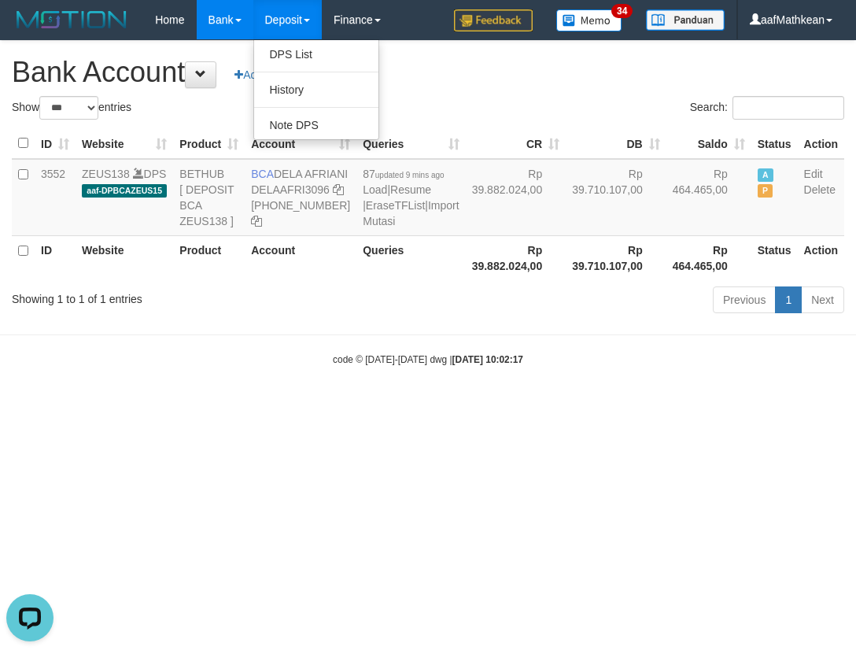
click at [517, 318] on div "Show ** ** ** *** *** entries Search: ID Website Product Account Queries CR DB …" at bounding box center [428, 207] width 832 height 223
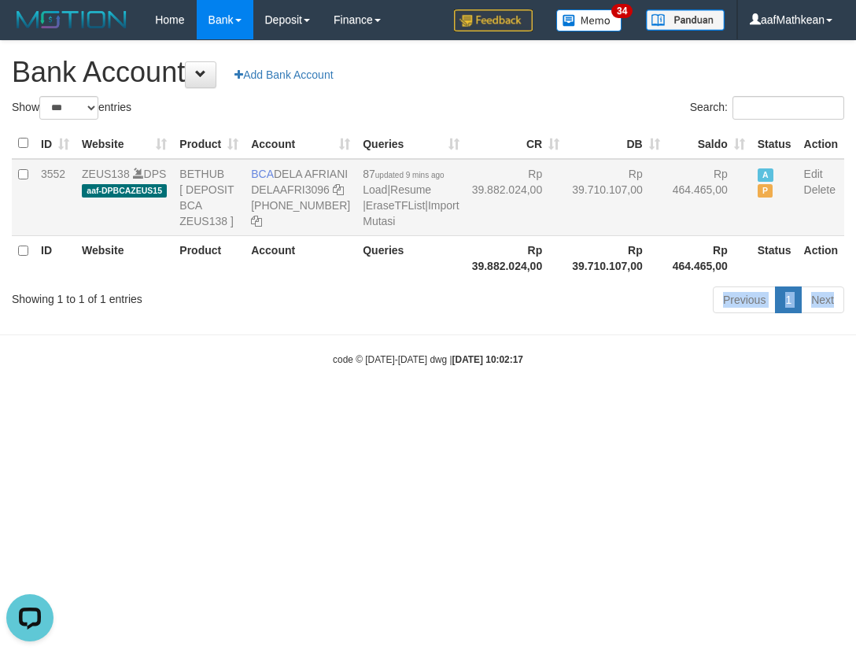
drag, startPoint x: 519, startPoint y: 365, endPoint x: 278, endPoint y: 182, distance: 303.1
click at [455, 285] on body "Toggle navigation Home Bank Account List Load By Website Group [OXPLAY] ZEUS138…" at bounding box center [428, 203] width 856 height 406
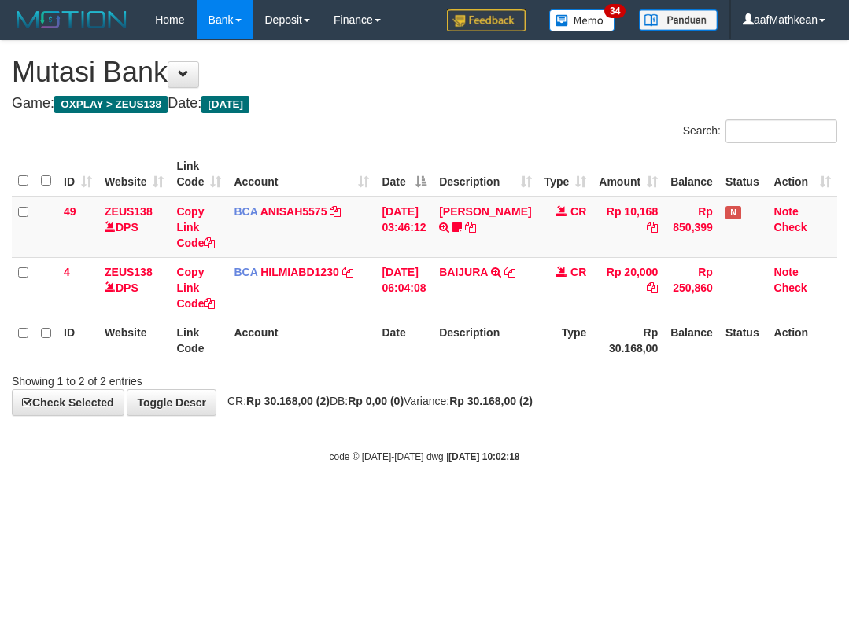
click at [469, 406] on div "**********" at bounding box center [424, 228] width 849 height 374
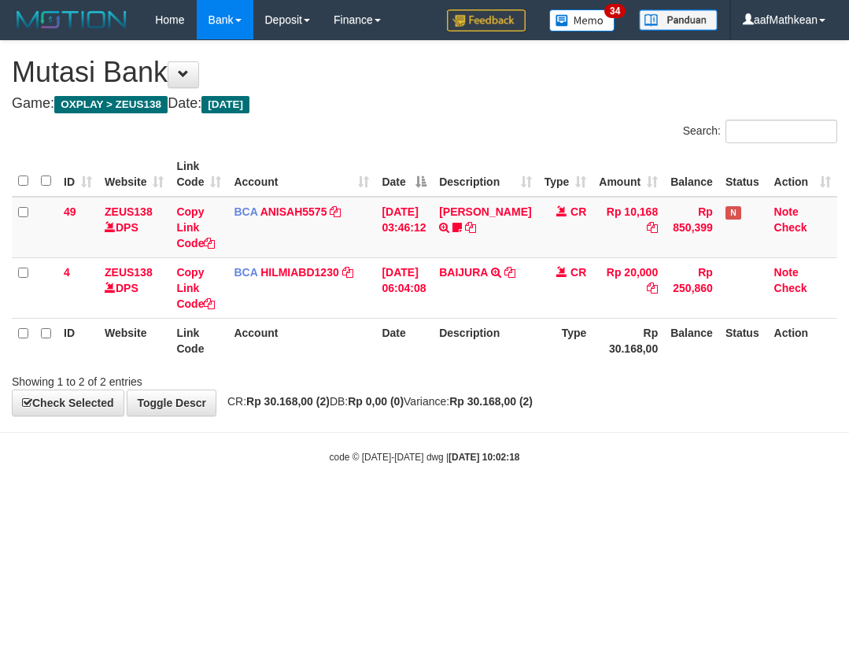
drag, startPoint x: 473, startPoint y: 651, endPoint x: 486, endPoint y: 642, distance: 15.7
click at [473, 503] on html "Toggle navigation Home Bank Account List Load By Website Group [OXPLAY] ZEUS138…" at bounding box center [424, 251] width 849 height 503
click at [717, 497] on body "Toggle navigation Home Bank Account List Load By Website Group [OXPLAY] ZEUS138…" at bounding box center [424, 251] width 849 height 503
drag, startPoint x: 723, startPoint y: 496, endPoint x: 843, endPoint y: 411, distance: 147.7
click at [709, 478] on body "Toggle navigation Home Bank Account List Load By Website Group [OXPLAY] ZEUS138…" at bounding box center [424, 251] width 849 height 503
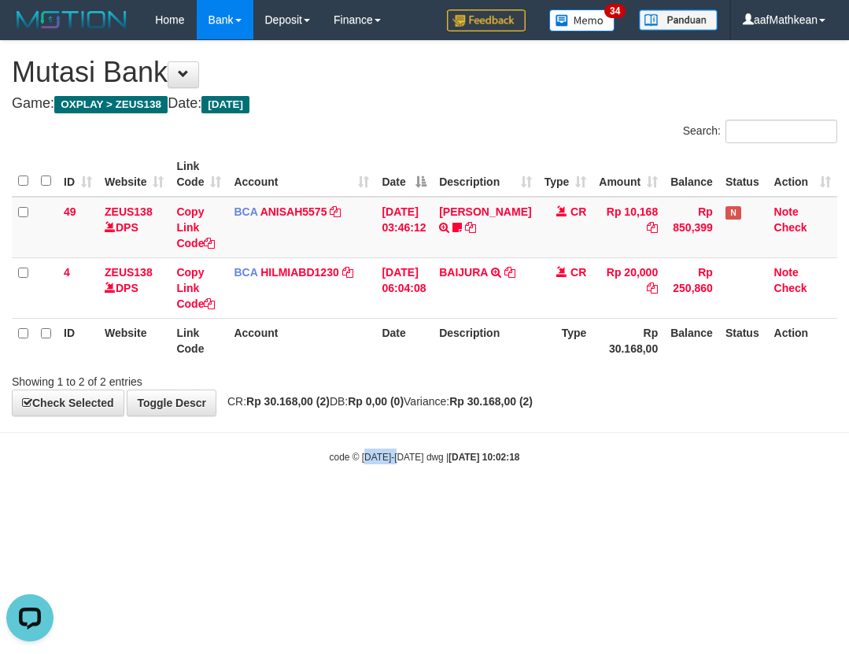
click at [418, 502] on body "Toggle navigation Home Bank Account List Load By Website Group [OXPLAY] ZEUS138…" at bounding box center [424, 251] width 849 height 503
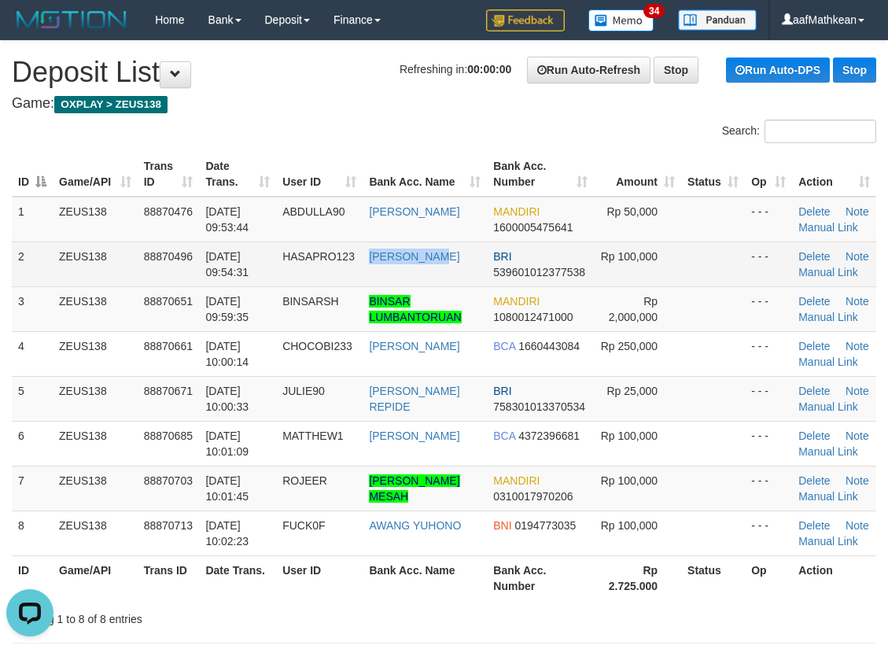
click at [448, 278] on td "[PERSON_NAME]" at bounding box center [425, 263] width 124 height 45
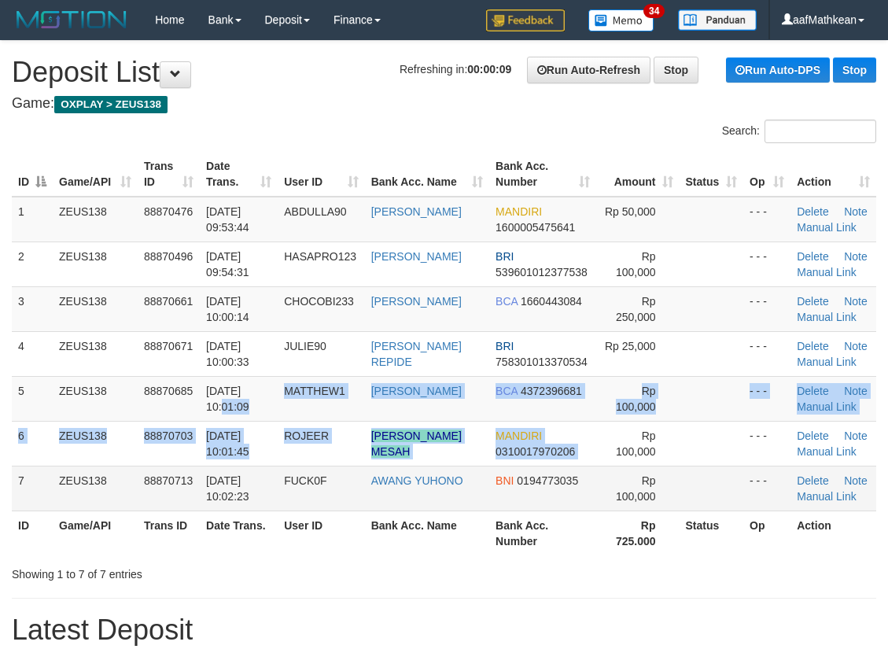
click at [710, 456] on tbody "1 ZEUS138 88870476 [DATE] 09:53:44 ABDULLA90 [PERSON_NAME] MANDIRI 160000547564…" at bounding box center [444, 354] width 864 height 315
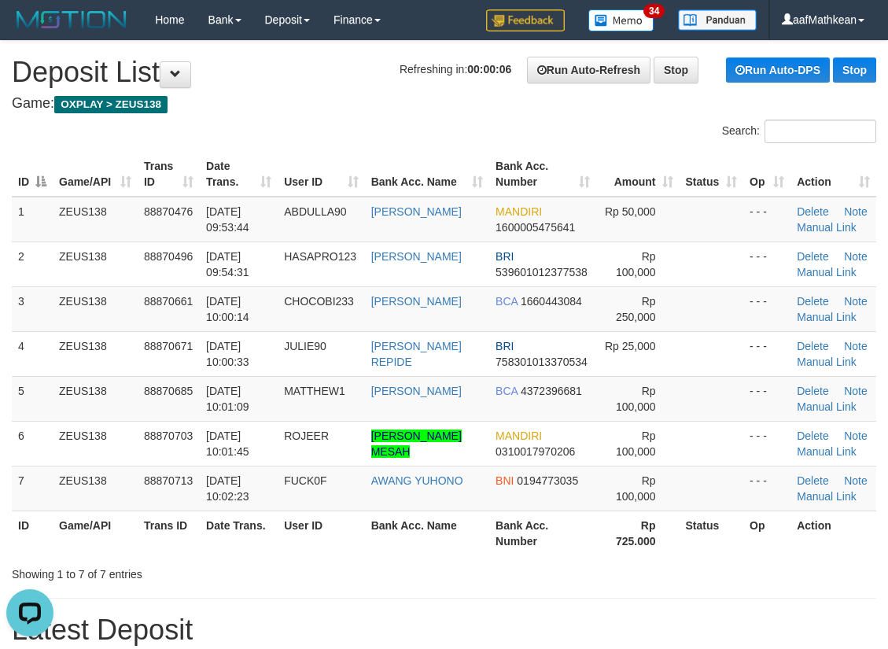
click at [411, 164] on tr "ID Game/API Trans ID Date Trans. User ID Bank Acc. Name Bank Acc. Number Amount…" at bounding box center [444, 174] width 864 height 45
click at [233, 149] on div "Search: ID Game/API Trans ID Date Trans. User ID Bank Acc. Name Bank Acc. Numbe…" at bounding box center [444, 351] width 864 height 462
drag, startPoint x: 328, startPoint y: 151, endPoint x: 341, endPoint y: 153, distance: 13.5
click at [341, 153] on th "User ID" at bounding box center [321, 174] width 87 height 45
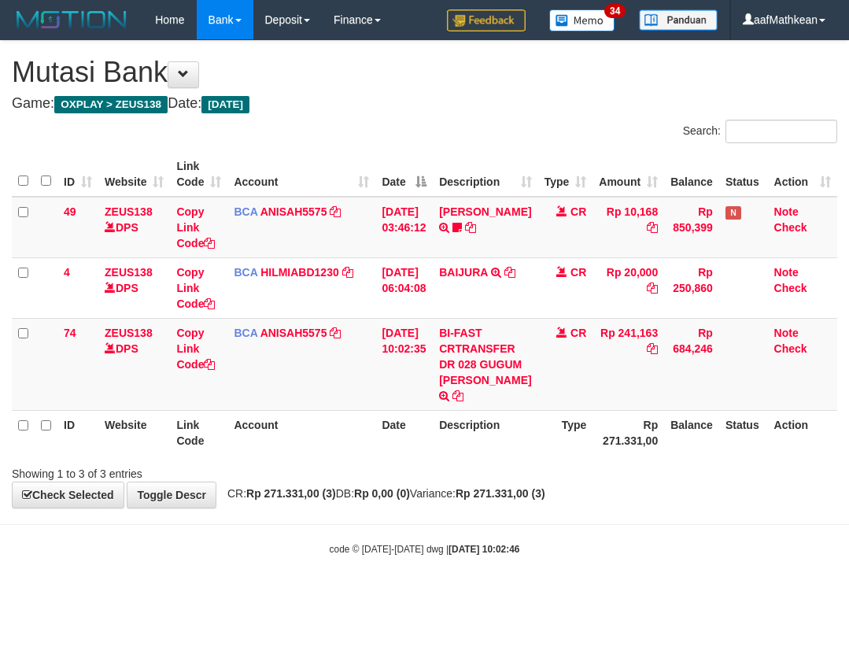
click at [487, 481] on div "Showing 1 to 3 of 3 entries" at bounding box center [424, 470] width 849 height 22
drag, startPoint x: 455, startPoint y: 382, endPoint x: 837, endPoint y: 386, distance: 382.2
click at [490, 410] on td "BI-FAST CRTRANSFER DR 028 GUGUM SURYA TAUFIK" at bounding box center [485, 364] width 105 height 92
copy td "UGUM SURYA TAUFIK"
drag, startPoint x: 471, startPoint y: 399, endPoint x: 480, endPoint y: 406, distance: 11.2
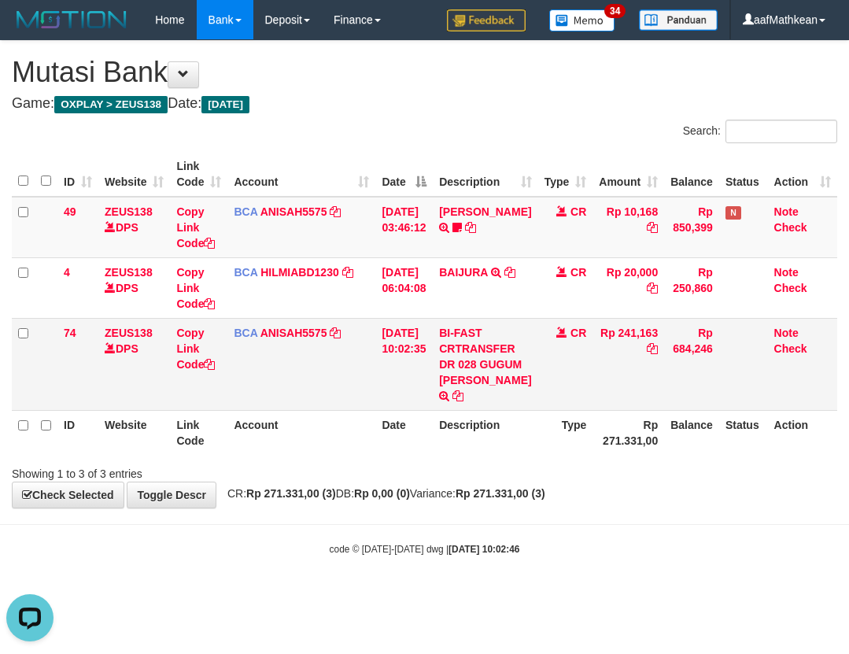
click at [480, 406] on td "BI-FAST CRTRANSFER DR 028 GUGUM SURYA TAUFIK" at bounding box center [485, 364] width 105 height 92
copy td "GUGUM SURYA TAUFI"
click at [497, 410] on td "BI-FAST CRTRANSFER DR 028 GUGUM [PERSON_NAME]" at bounding box center [485, 364] width 105 height 92
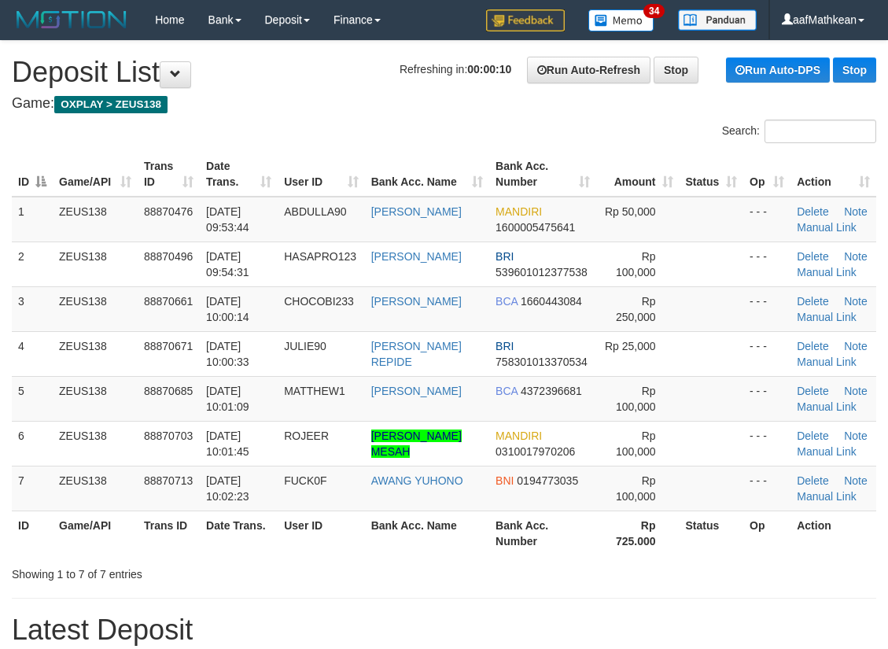
click at [351, 148] on div "Search: ID Game/API Trans ID Date Trans. User ID Bank Acc. Name Bank Acc. Numbe…" at bounding box center [444, 351] width 864 height 462
click at [351, 149] on div "ID Game/API Trans ID Date Trans. User ID Bank Acc. Name Bank Acc. Number Amount…" at bounding box center [444, 353] width 888 height 413
click at [353, 149] on div "ID Game/API Trans ID Date Trans. User ID Bank Acc. Name Bank Acc. Number Amount…" at bounding box center [444, 353] width 888 height 413
click at [349, 149] on div "ID Game/API Trans ID Date Trans. User ID Bank Acc. Name Bank Acc. Number Amount…" at bounding box center [444, 353] width 888 height 413
click at [407, 217] on tr "1 ZEUS138 88870476 01/10/2025 09:53:44 ABDULLA90 MISRA ONOLY MANDIRI 1600005475…" at bounding box center [444, 220] width 864 height 46
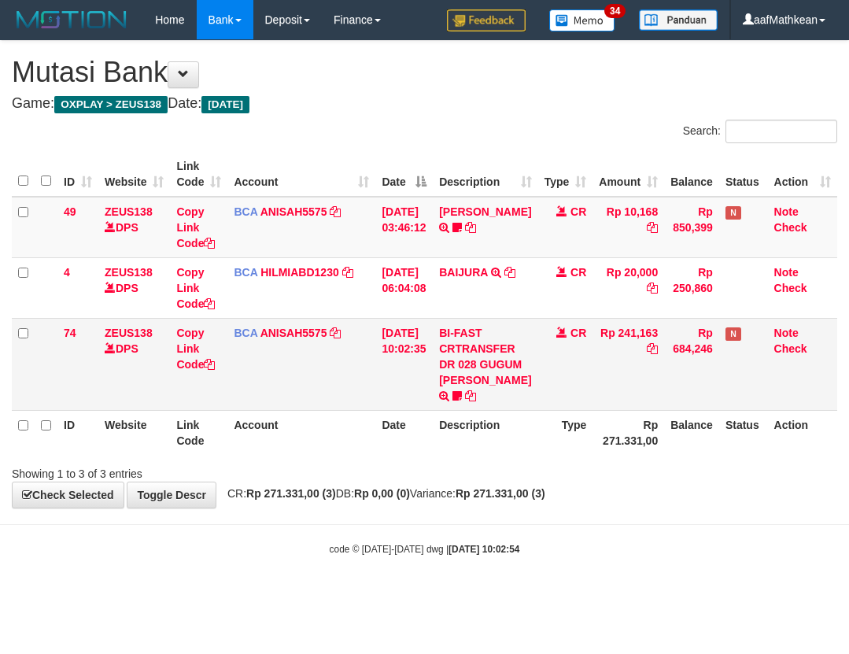
click at [397, 386] on td "[DATE] 10:02:35" at bounding box center [403, 364] width 57 height 92
click at [433, 407] on td "[DATE] 10:02:35" at bounding box center [403, 364] width 57 height 92
click at [462, 401] on icon at bounding box center [456, 395] width 9 height 11
drag, startPoint x: 473, startPoint y: 429, endPoint x: 554, endPoint y: 422, distance: 82.1
click at [536, 410] on tr "74 ZEUS138 DPS Copy Link Code BCA ANISAH5575 DPS ANISAH mutasi_20251001_3827 | …" at bounding box center [424, 364] width 825 height 92
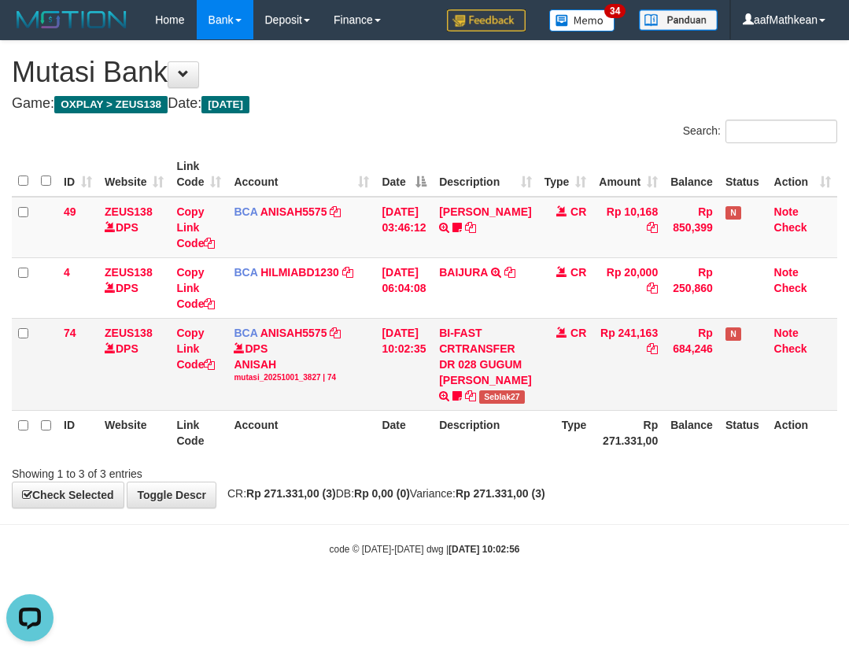
click at [353, 396] on td "BCA ANISAH5575 DPS ANISAH mutasi_20251001_3827 | 74 mutasi_20251001_3827 | 74" at bounding box center [301, 364] width 148 height 92
click at [569, 384] on tr "74 ZEUS138 DPS Copy Link Code BCA ANISAH5575 DPS ANISAH mutasi_20251001_3827 | …" at bounding box center [424, 364] width 825 height 92
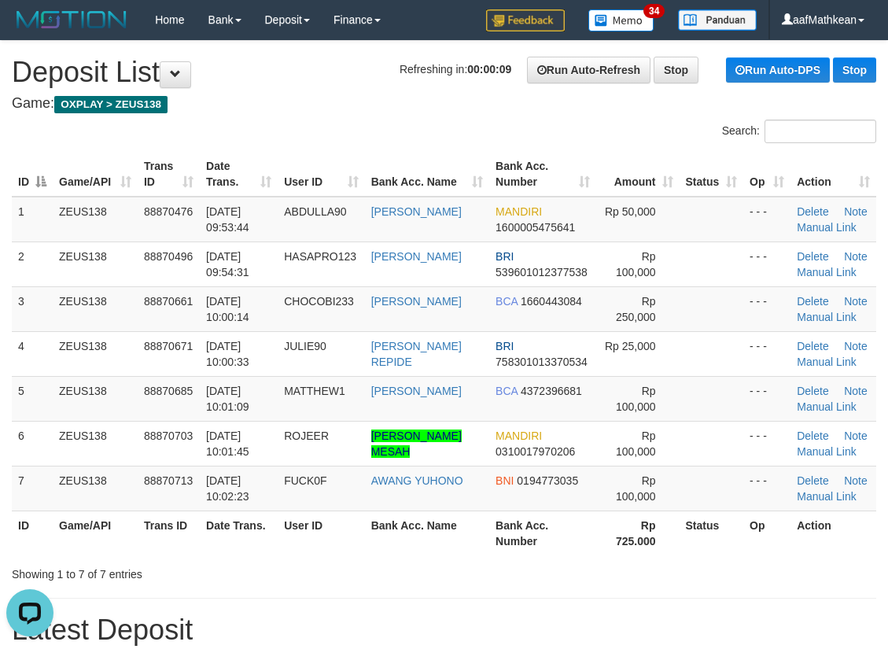
click at [363, 160] on tr "ID Game/API Trans ID Date Trans. User ID Bank Acc. Name Bank Acc. Number Amount…" at bounding box center [444, 174] width 864 height 45
drag, startPoint x: 334, startPoint y: 156, endPoint x: 342, endPoint y: 163, distance: 10.6
click at [333, 157] on th "User ID" at bounding box center [321, 174] width 87 height 45
click at [351, 161] on th "User ID" at bounding box center [321, 174] width 87 height 45
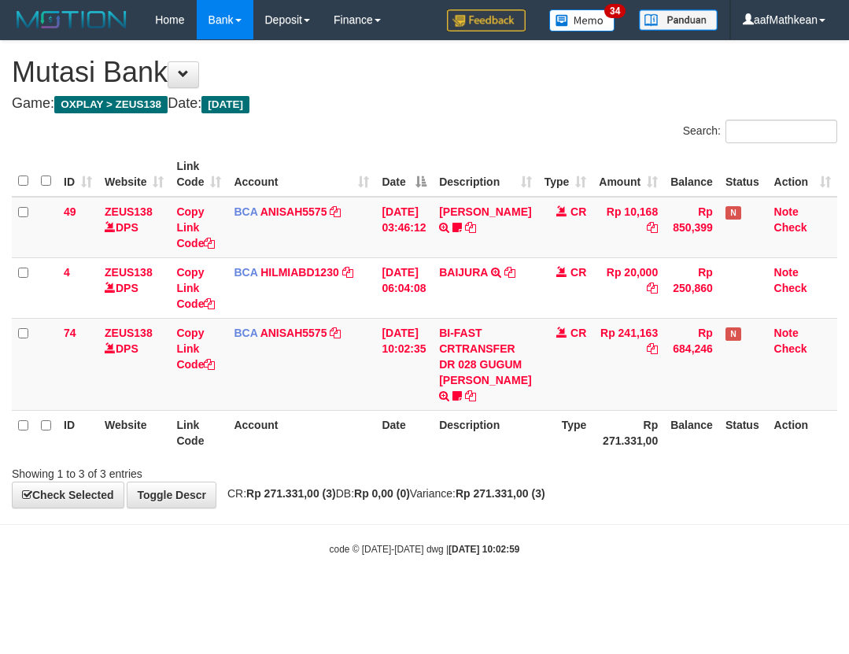
drag, startPoint x: 453, startPoint y: 446, endPoint x: 844, endPoint y: 352, distance: 402.1
click at [452, 451] on th "Description" at bounding box center [485, 432] width 105 height 45
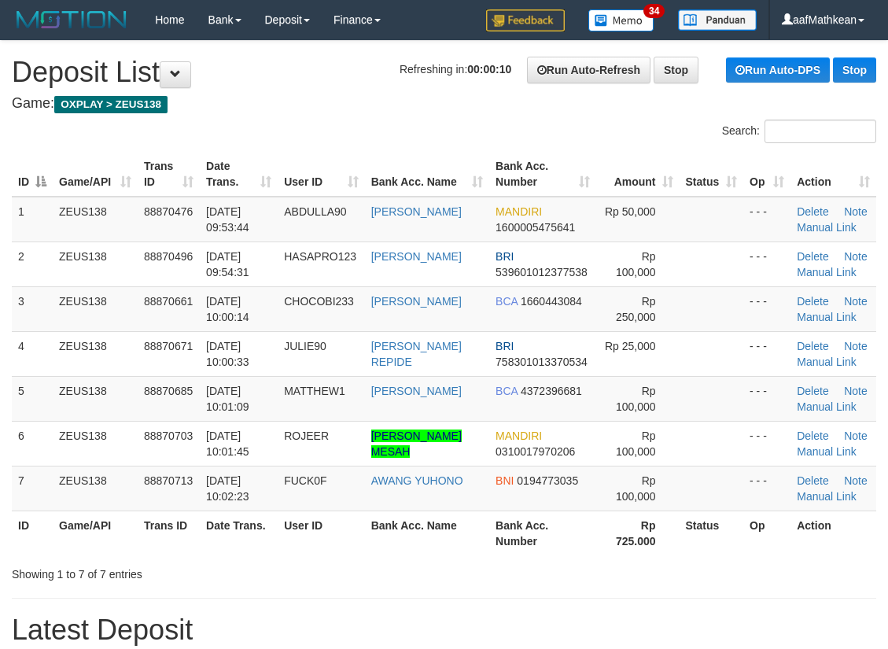
click at [469, 161] on div "ID Game/API Trans ID Date Trans. User ID Bank Acc. Name Bank Acc. Number Amount…" at bounding box center [444, 353] width 888 height 413
click at [264, 296] on tr "3 ZEUS138 88870661 [DATE] 10:00:14 CHOCOBI233 [PERSON_NAME] BCA 1660443084 Rp 2…" at bounding box center [444, 308] width 864 height 45
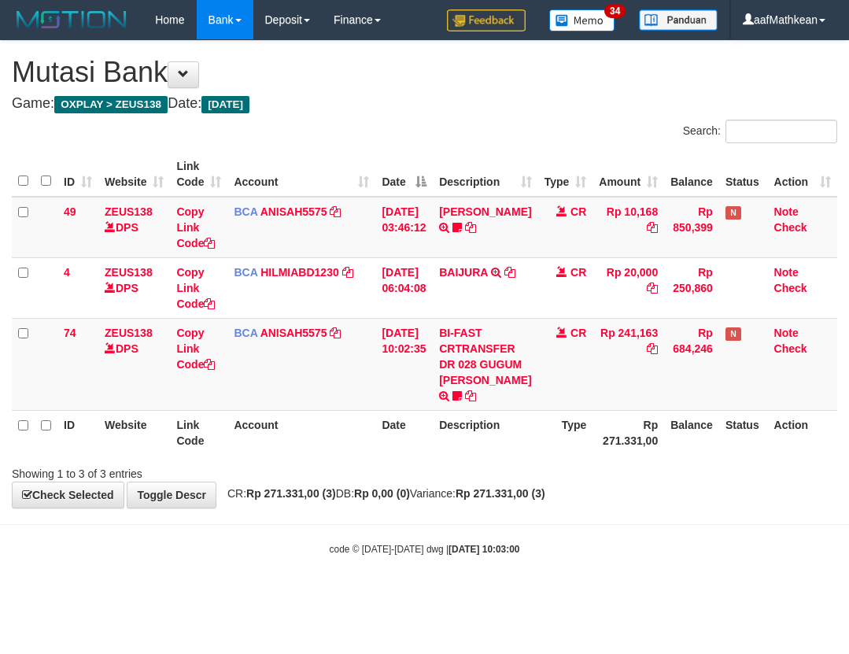
click at [360, 455] on th "Account" at bounding box center [301, 432] width 148 height 45
drag, startPoint x: 378, startPoint y: 488, endPoint x: 558, endPoint y: 445, distance: 184.3
click at [384, 459] on div "ID Website Link Code Account Date Description Type Amount Balance Status Action…" at bounding box center [424, 303] width 849 height 312
click at [366, 481] on div "Search: ID Website Link Code Account Date Description Type Amount Balance Statu…" at bounding box center [424, 301] width 825 height 362
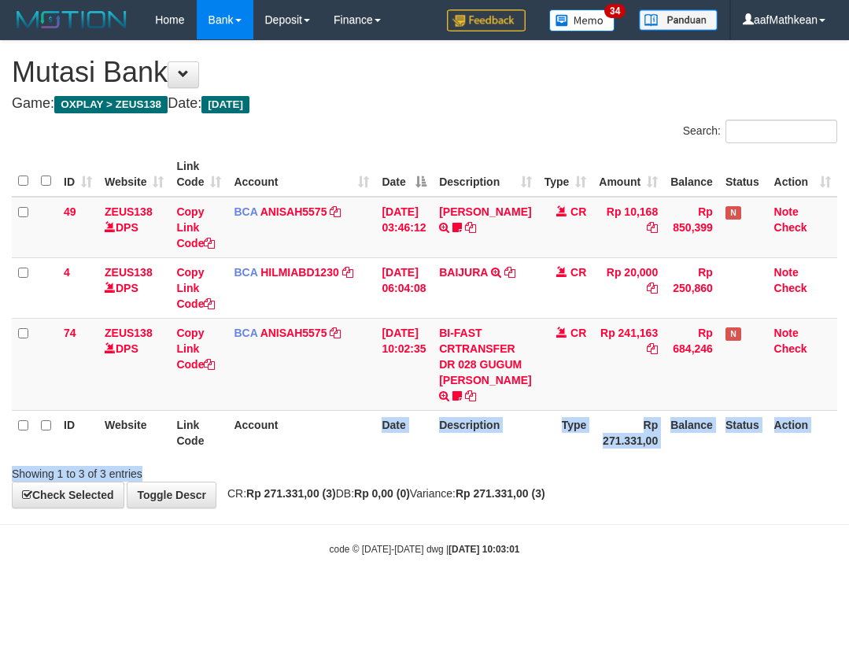
click at [417, 459] on div "ID Website Link Code Account Date Description Type Amount Balance Status Action…" at bounding box center [424, 303] width 849 height 312
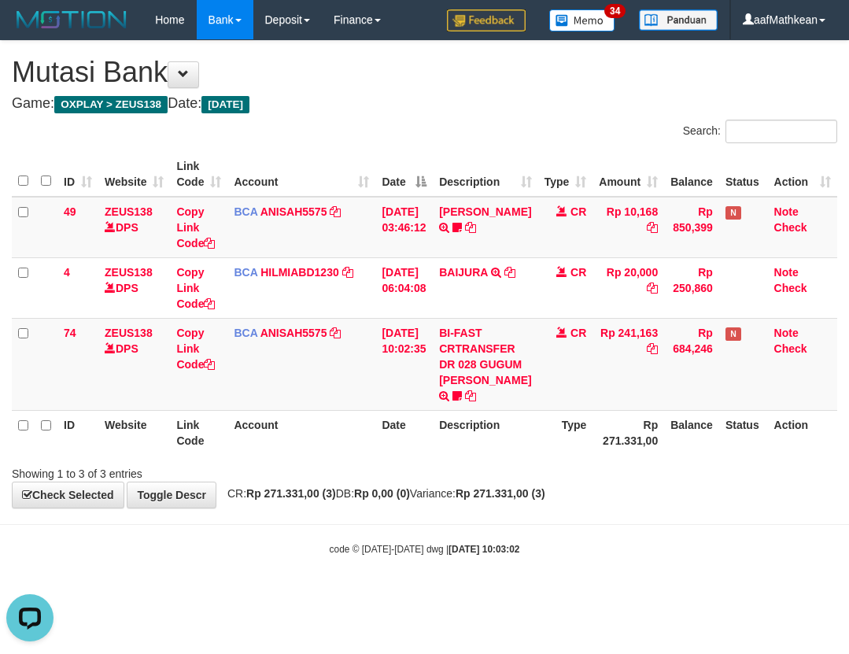
click at [719, 507] on div "**********" at bounding box center [424, 274] width 849 height 466
drag, startPoint x: 749, startPoint y: 543, endPoint x: 844, endPoint y: 488, distance: 109.3
click at [753, 537] on body "Toggle navigation Home Bank Account List Load By Website Group [OXPLAY] ZEUS138…" at bounding box center [424, 297] width 849 height 595
drag, startPoint x: 184, startPoint y: 589, endPoint x: 270, endPoint y: 604, distance: 87.0
click at [212, 595] on body "Toggle navigation Home Bank Account List Load By Website Group [OXPLAY] ZEUS138…" at bounding box center [424, 297] width 849 height 595
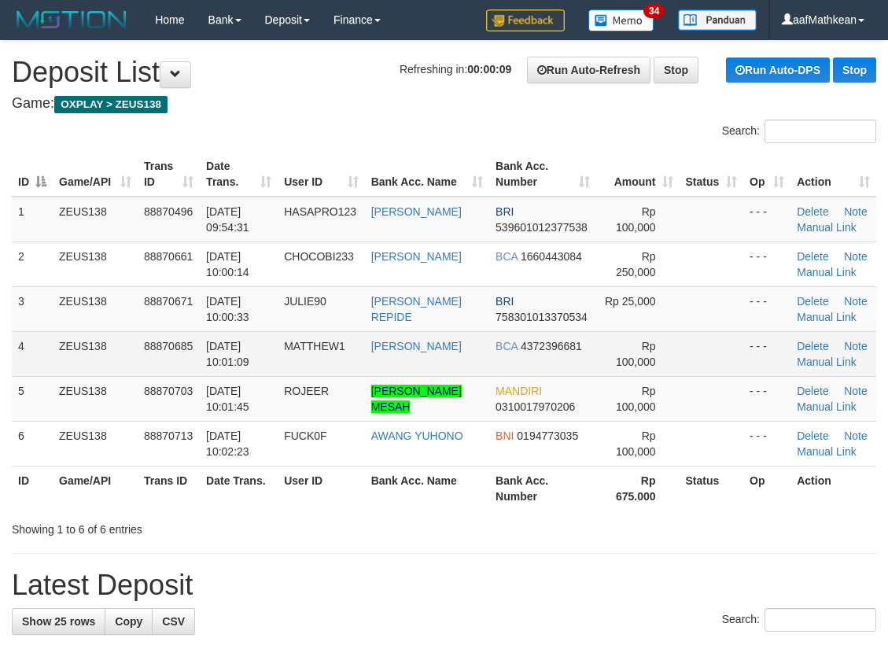
click at [223, 318] on span "01/10/2025 10:00:33" at bounding box center [227, 309] width 43 height 28
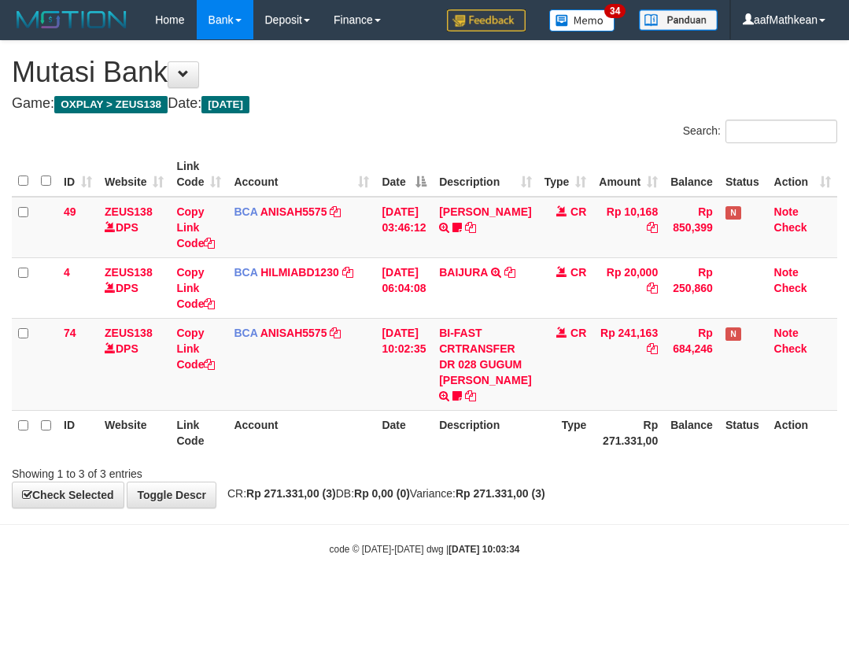
click at [430, 555] on body "Toggle navigation Home Bank Account List Load By Website Group [OXPLAY] ZEUS138…" at bounding box center [424, 297] width 849 height 595
click at [511, 507] on div "**********" at bounding box center [424, 274] width 849 height 466
click at [591, 481] on div "Showing 1 to 3 of 3 entries" at bounding box center [424, 470] width 849 height 22
click at [609, 455] on th "Rp 271.331,00" at bounding box center [628, 432] width 72 height 45
drag, startPoint x: 540, startPoint y: 363, endPoint x: 846, endPoint y: 414, distance: 310.2
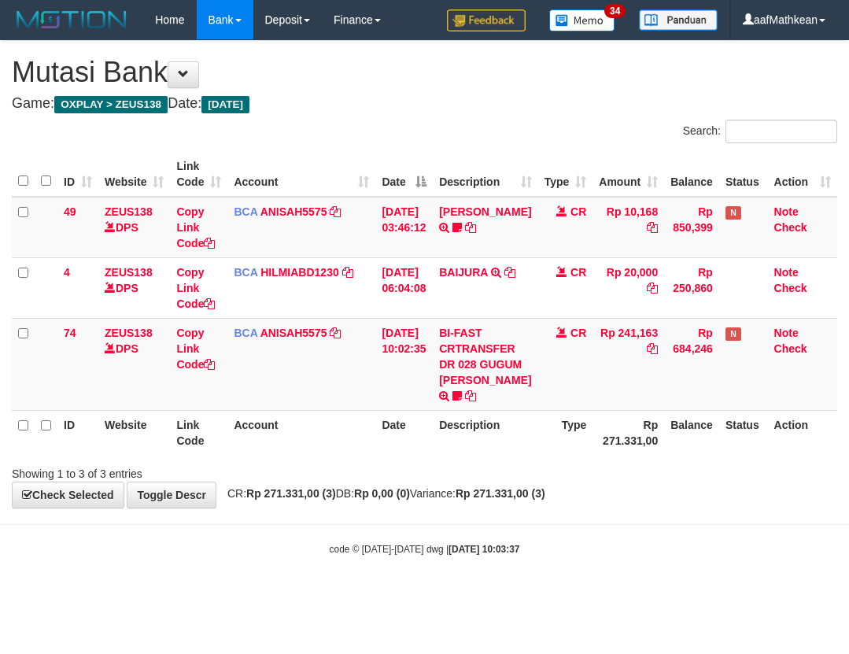
click at [552, 370] on td "CR" at bounding box center [565, 364] width 55 height 92
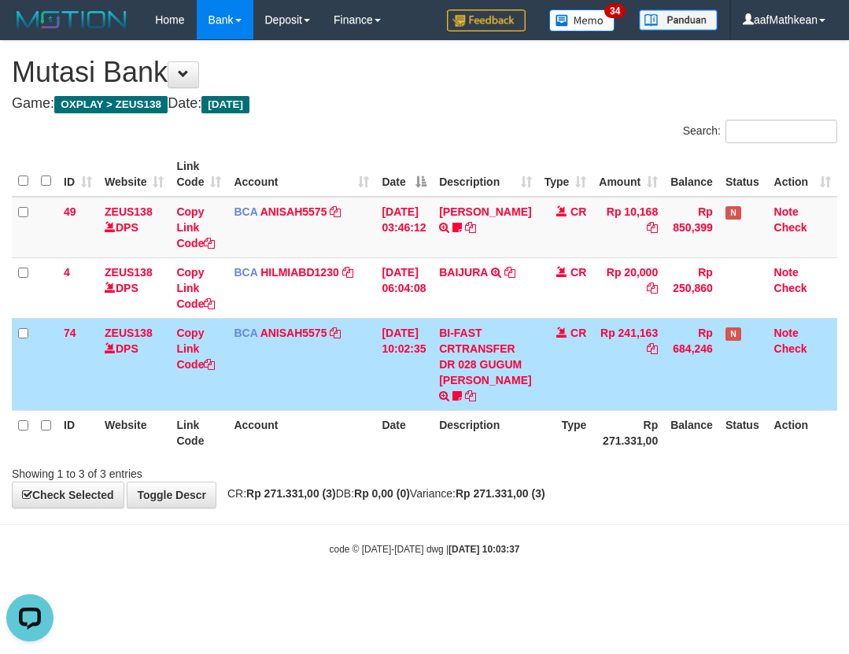
click at [647, 470] on div "Search: ID Website Link Code Account Date Description Type Amount Balance Statu…" at bounding box center [424, 301] width 825 height 362
click at [341, 569] on body "Toggle navigation Home Bank Account List Load By Website Group [OXPLAY] ZEUS138…" at bounding box center [424, 297] width 849 height 595
drag, startPoint x: 360, startPoint y: 569, endPoint x: 365, endPoint y: 556, distance: 13.4
click at [368, 566] on body "Toggle navigation Home Bank Account List Load By Website Group [OXPLAY] ZEUS138…" at bounding box center [424, 297] width 849 height 595
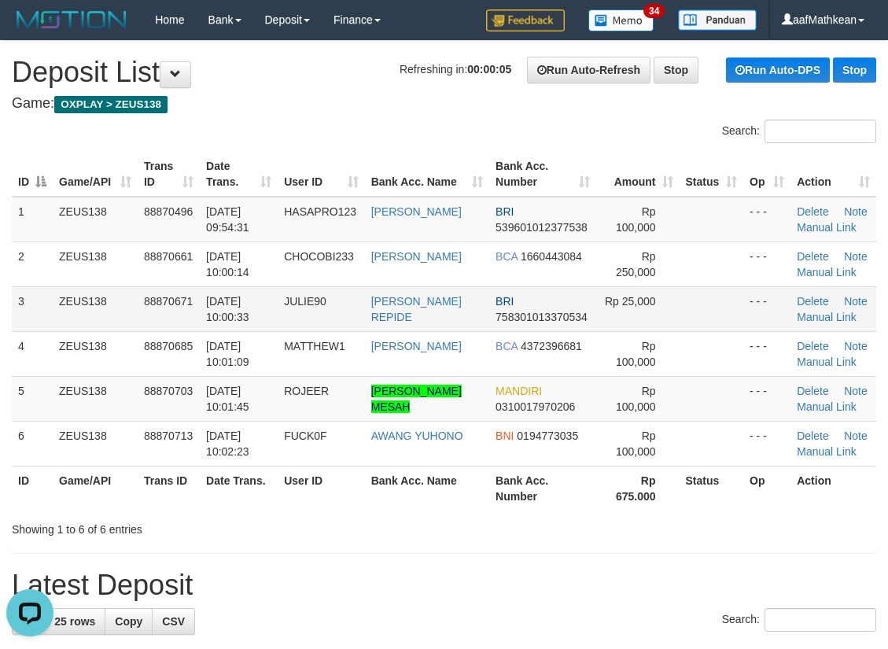
click at [257, 283] on td "[DATE] 10:00:14" at bounding box center [239, 263] width 78 height 45
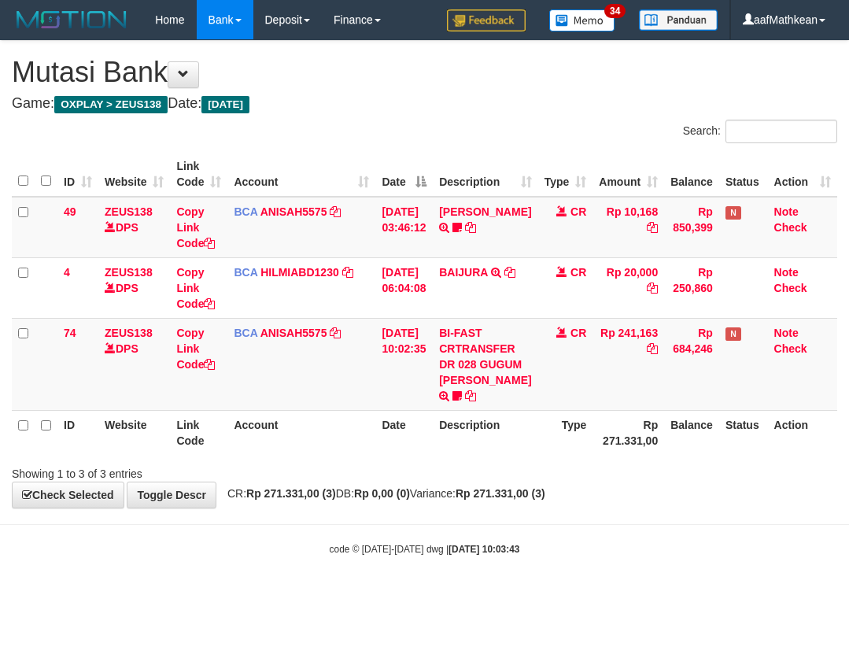
click at [410, 499] on strong "Rp 0,00 (0)" at bounding box center [382, 493] width 56 height 13
click at [462, 507] on div "**********" at bounding box center [424, 274] width 849 height 466
click at [459, 545] on body "Toggle navigation Home Bank Account List Load By Website Group [OXPLAY] ZEUS138…" at bounding box center [424, 297] width 849 height 595
click at [732, 455] on th "Status" at bounding box center [743, 432] width 49 height 45
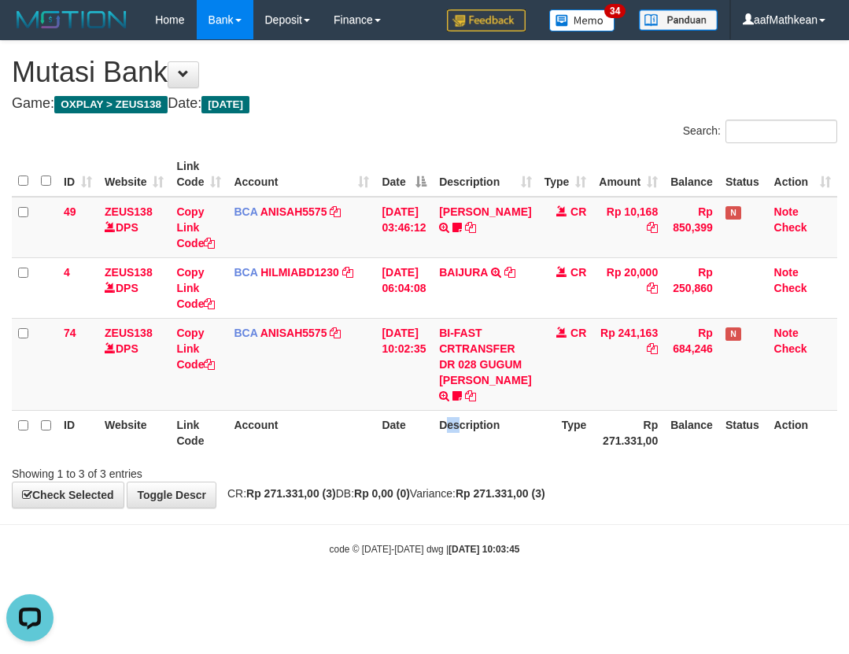
click at [456, 455] on th "Description" at bounding box center [485, 432] width 105 height 45
click at [560, 410] on td "CR" at bounding box center [565, 364] width 55 height 92
click at [614, 455] on th "Rp 271.331,00" at bounding box center [628, 432] width 72 height 45
drag, startPoint x: 622, startPoint y: 488, endPoint x: 611, endPoint y: 485, distance: 11.5
click at [620, 459] on div "ID Website Link Code Account Date Description Type Amount Balance Status Action…" at bounding box center [424, 303] width 849 height 312
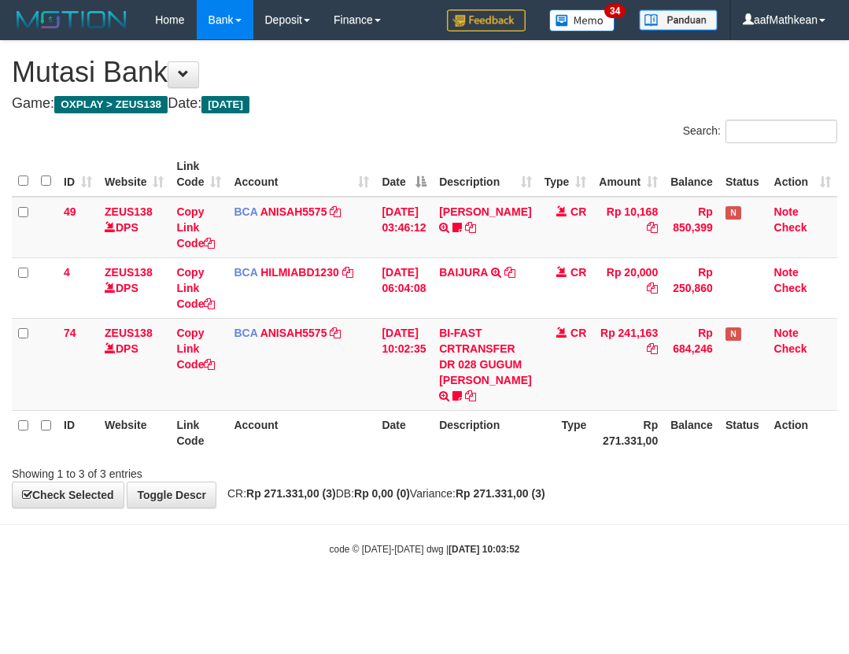
drag, startPoint x: 601, startPoint y: 485, endPoint x: 565, endPoint y: 484, distance: 36.2
click at [591, 459] on div "ID Website Link Code Account Date Description Type Amount Balance Status Action…" at bounding box center [424, 303] width 849 height 312
click at [543, 410] on td "CR" at bounding box center [565, 364] width 55 height 92
click at [544, 410] on td "CR" at bounding box center [565, 364] width 55 height 92
drag, startPoint x: 563, startPoint y: 418, endPoint x: 580, endPoint y: 454, distance: 40.1
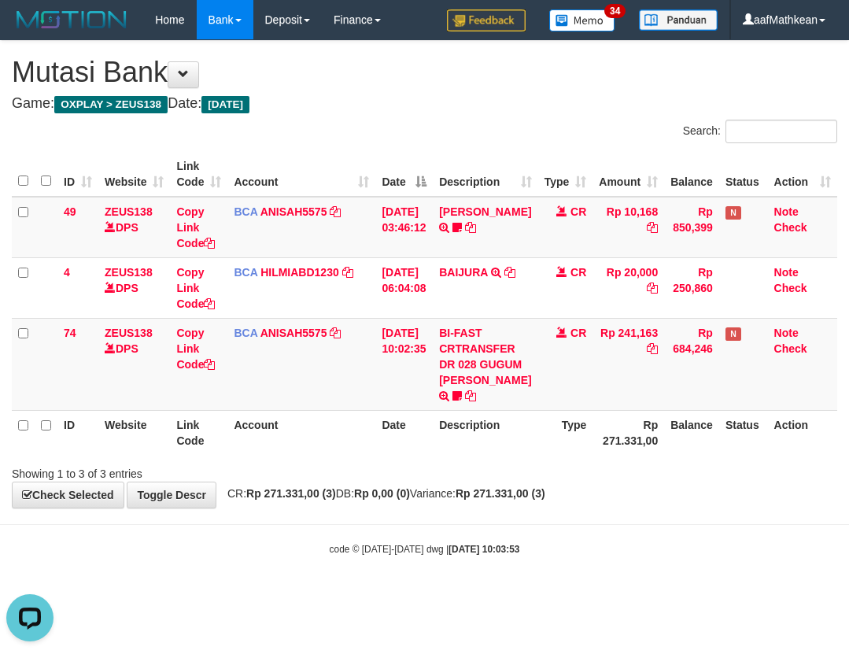
click at [569, 410] on td "CR" at bounding box center [565, 364] width 55 height 92
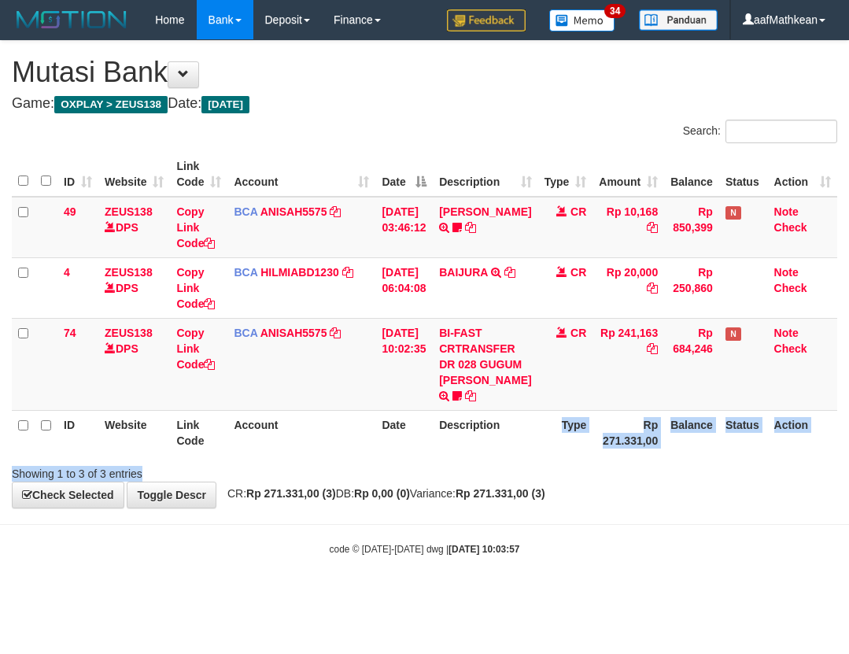
click at [586, 481] on div "Search: ID Website Link Code Account Date Description Type Amount Balance Statu…" at bounding box center [424, 301] width 825 height 362
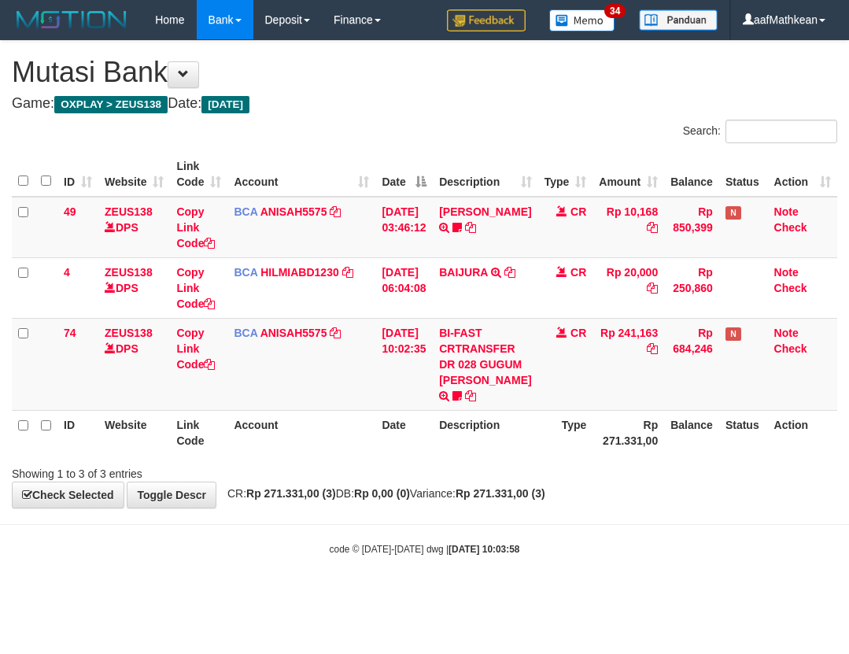
click at [510, 459] on div "ID Website Link Code Account Date Description Type Amount Balance Status Action…" at bounding box center [424, 303] width 849 height 312
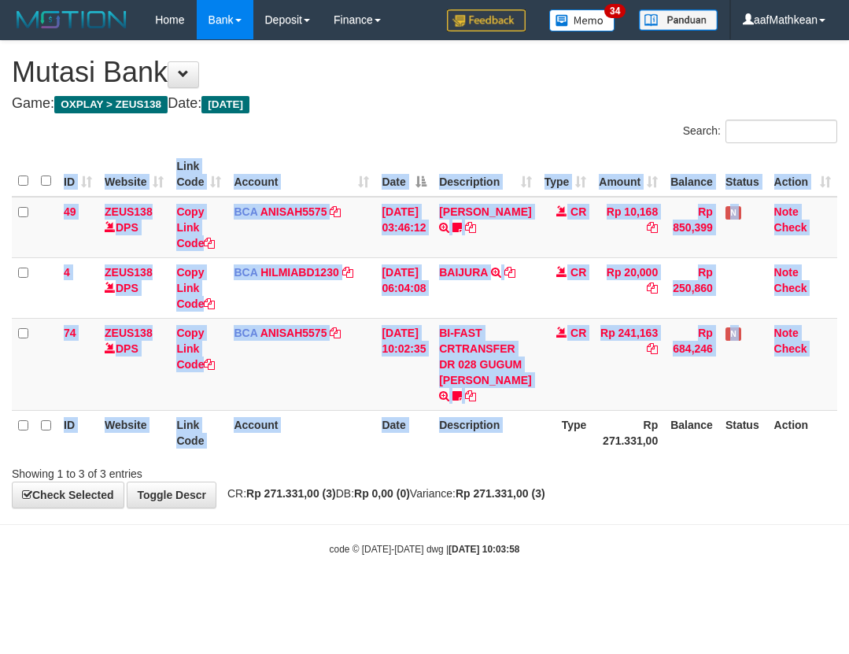
drag, startPoint x: 449, startPoint y: 473, endPoint x: 458, endPoint y: 474, distance: 8.7
click at [449, 455] on th "Description" at bounding box center [485, 432] width 105 height 45
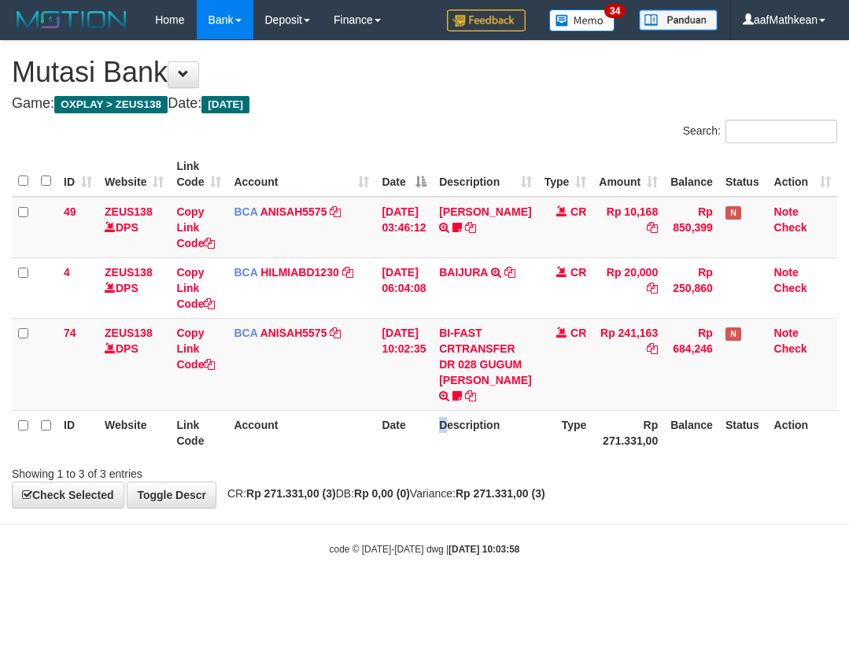
click at [457, 455] on th "Description" at bounding box center [485, 432] width 105 height 45
click at [466, 455] on tr "ID Website Link Code Account Date Description Type Rp 271.331,00 Balance Status…" at bounding box center [424, 432] width 825 height 45
click at [457, 455] on th "Description" at bounding box center [485, 432] width 105 height 45
click at [468, 455] on th "Description" at bounding box center [485, 432] width 105 height 45
click at [473, 455] on th "Description" at bounding box center [485, 432] width 105 height 45
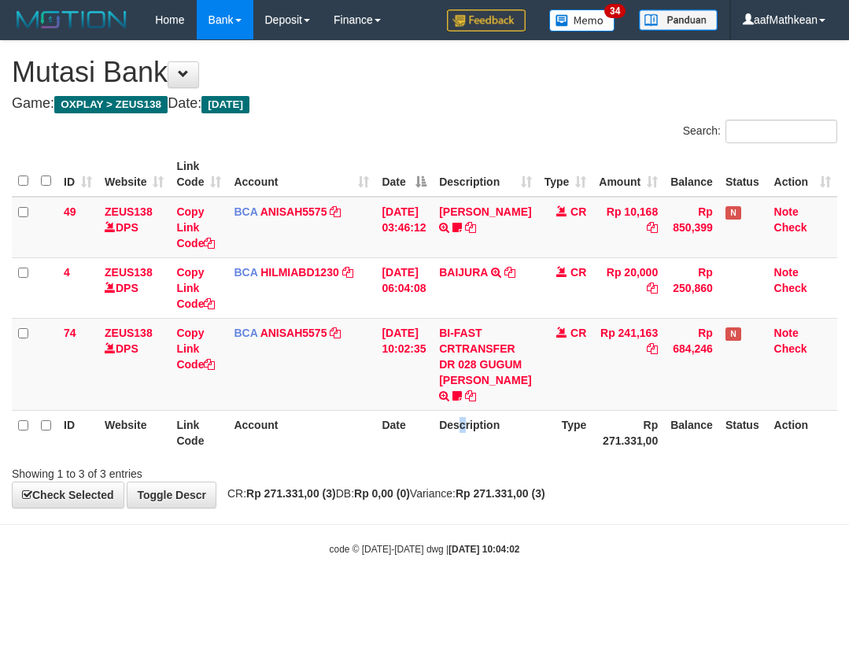
click at [473, 455] on th "Description" at bounding box center [485, 432] width 105 height 45
click at [466, 455] on th "Description" at bounding box center [485, 432] width 105 height 45
click at [469, 455] on th "Description" at bounding box center [485, 432] width 105 height 45
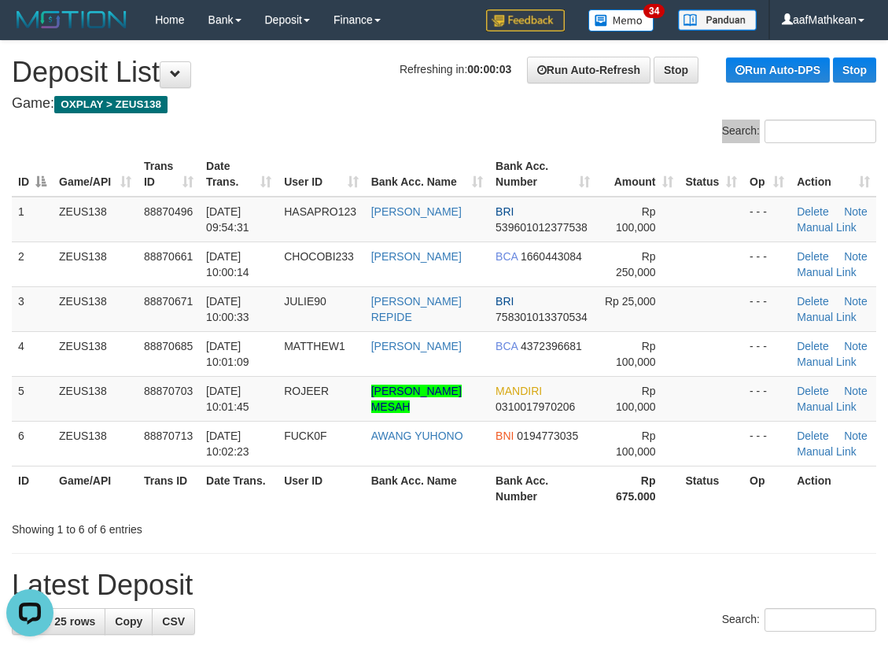
drag, startPoint x: 329, startPoint y: 136, endPoint x: 301, endPoint y: 154, distance: 32.9
click at [339, 137] on div "Search: ID Game/API Trans ID Date Trans. User ID Bank Acc. Name Bank Acc. Numbe…" at bounding box center [444, 329] width 864 height 418
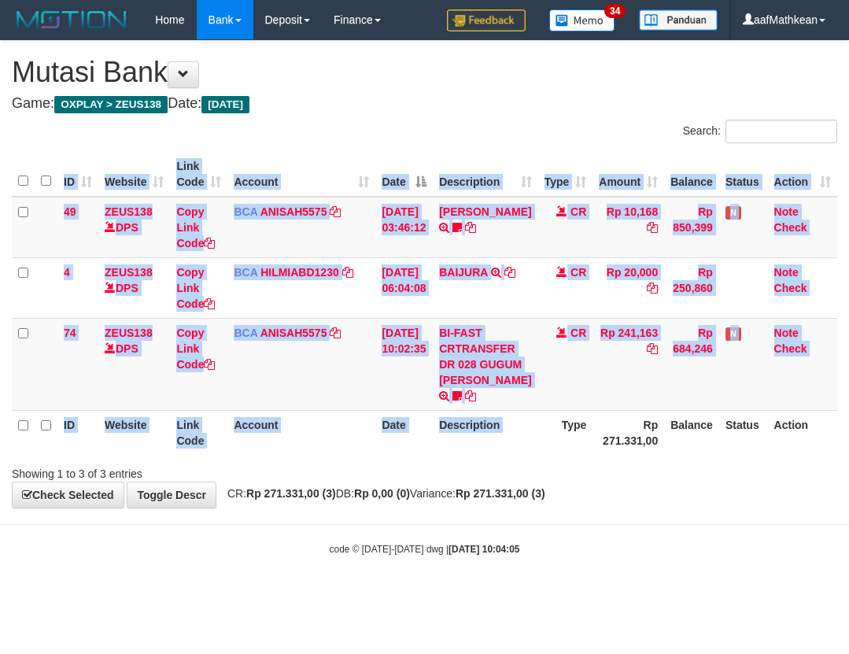
drag, startPoint x: 543, startPoint y: 480, endPoint x: 473, endPoint y: 495, distance: 71.6
click at [530, 459] on div "ID Website Link Code Account Date Description Type Amount Balance Status Action…" at bounding box center [424, 303] width 849 height 312
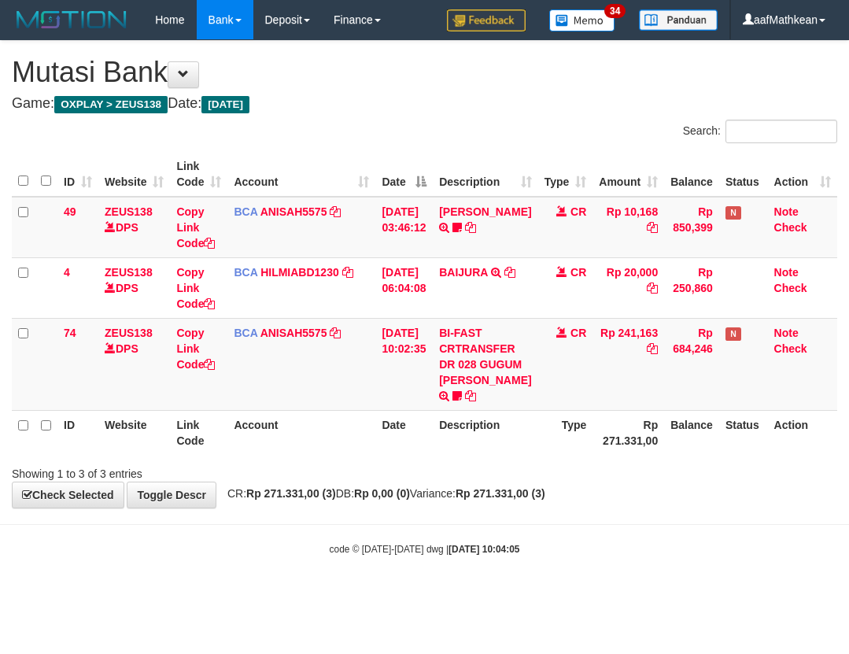
drag, startPoint x: 514, startPoint y: 499, endPoint x: 514, endPoint y: 511, distance: 12.6
click at [513, 481] on div "Showing 1 to 3 of 3 entries" at bounding box center [424, 470] width 849 height 22
click at [541, 507] on div "**********" at bounding box center [424, 274] width 849 height 466
click at [576, 481] on div "Showing 1 to 3 of 3 entries" at bounding box center [424, 470] width 849 height 22
click at [449, 401] on icon at bounding box center [444, 395] width 10 height 11
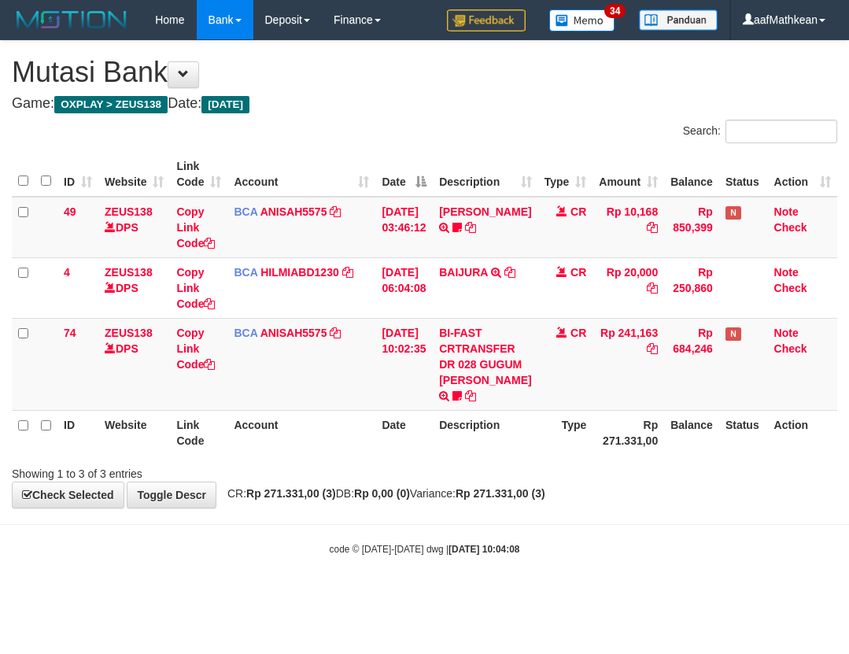
click at [613, 455] on th "Rp 271.331,00" at bounding box center [628, 432] width 72 height 45
click at [462, 401] on icon at bounding box center [456, 395] width 9 height 11
drag, startPoint x: 469, startPoint y: 425, endPoint x: 536, endPoint y: 418, distance: 67.2
click at [533, 410] on tr "74 ZEUS138 DPS Copy Link Code BCA ANISAH5575 DPS ANISAH mutasi_20251001_3827 | …" at bounding box center [424, 364] width 825 height 92
copy span "Seblak27"
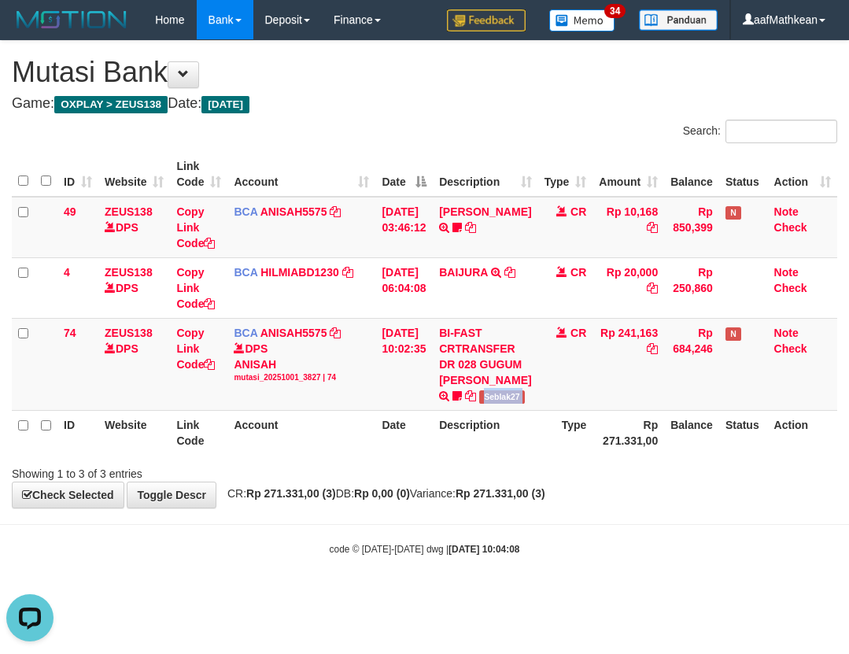
click at [379, 410] on td "[DATE] 10:02:35" at bounding box center [403, 364] width 57 height 92
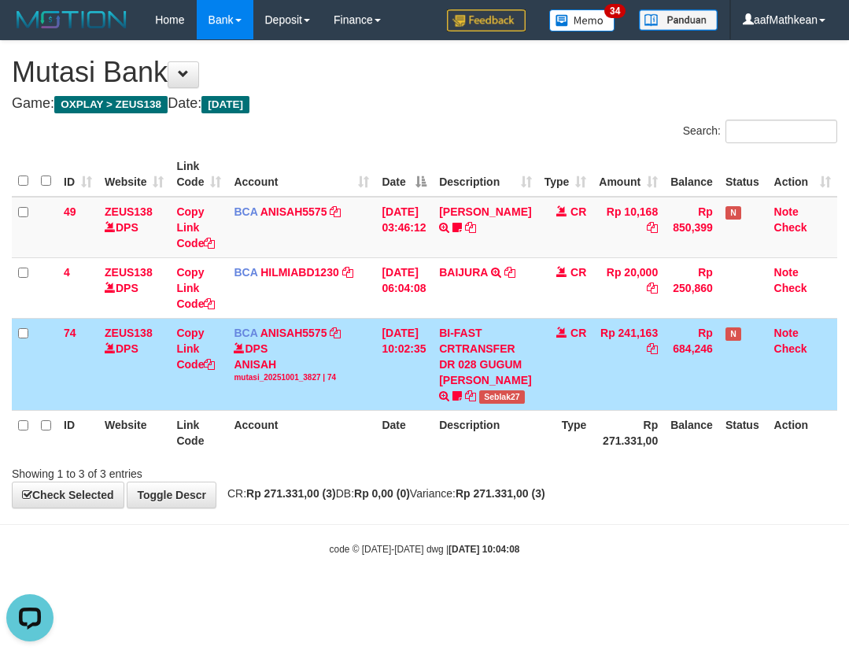
drag, startPoint x: 425, startPoint y: 474, endPoint x: 425, endPoint y: 460, distance: 14.2
click at [423, 455] on th "Date" at bounding box center [403, 432] width 57 height 45
click at [478, 455] on tr "ID Website Link Code Account Date Description Type Rp 271.331,00 Balance Status…" at bounding box center [424, 432] width 825 height 45
click at [510, 454] on th "Description" at bounding box center [485, 432] width 105 height 45
click at [510, 442] on th "Description" at bounding box center [485, 432] width 105 height 45
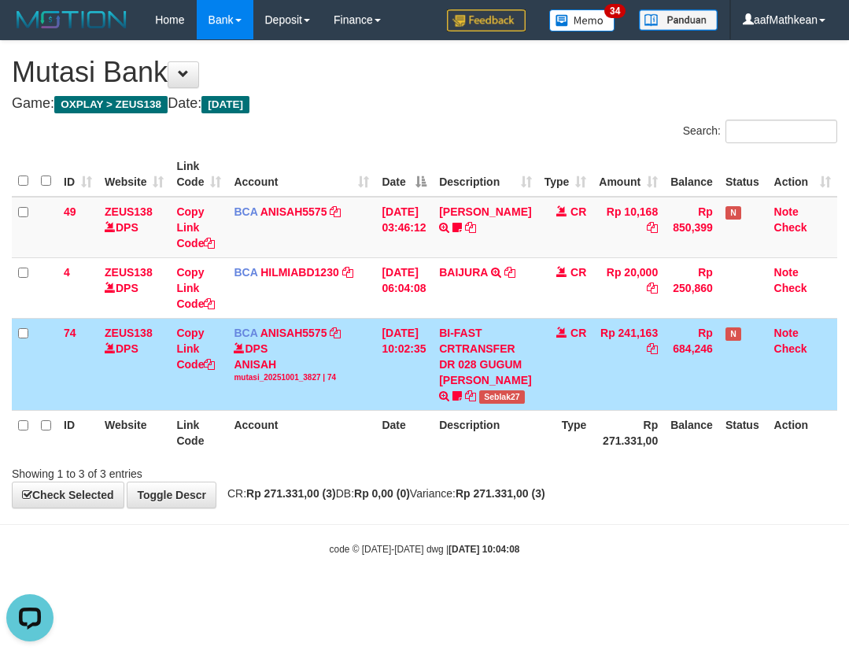
drag, startPoint x: 547, startPoint y: 451, endPoint x: 545, endPoint y: 462, distance: 11.1
click at [539, 455] on th "Type" at bounding box center [565, 432] width 55 height 45
click at [545, 455] on th "Type" at bounding box center [565, 432] width 55 height 45
drag, startPoint x: 563, startPoint y: 456, endPoint x: 221, endPoint y: 616, distance: 377.5
click at [561, 455] on th "Type" at bounding box center [565, 432] width 55 height 45
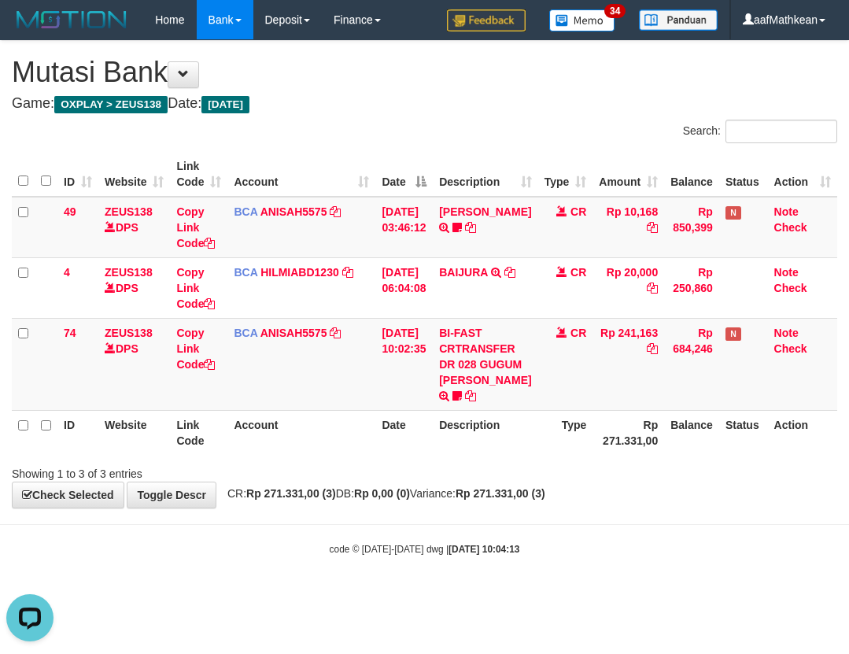
drag, startPoint x: 724, startPoint y: 510, endPoint x: 735, endPoint y: 504, distance: 12.0
click at [724, 481] on div "Showing 1 to 3 of 3 entries" at bounding box center [424, 470] width 849 height 22
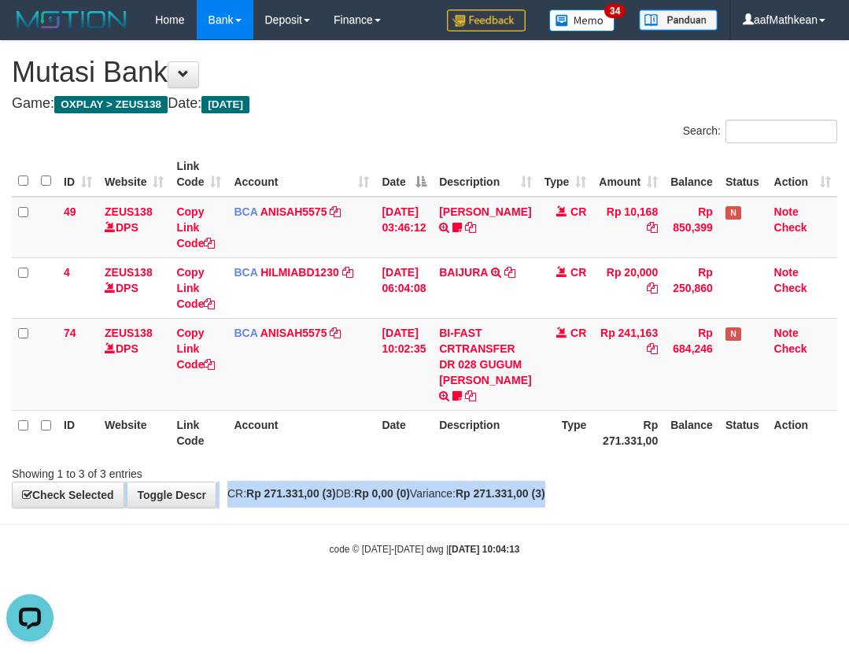
click at [729, 507] on div "**********" at bounding box center [424, 274] width 849 height 466
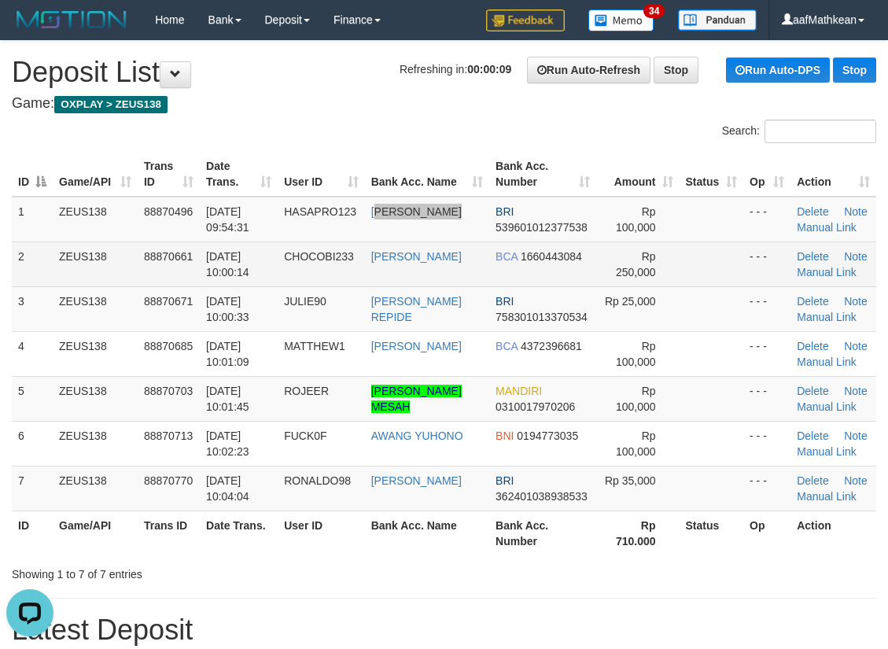
drag, startPoint x: 454, startPoint y: 223, endPoint x: 214, endPoint y: 271, distance: 244.6
click at [440, 228] on td "HASBI AHMAD PU" at bounding box center [427, 220] width 124 height 46
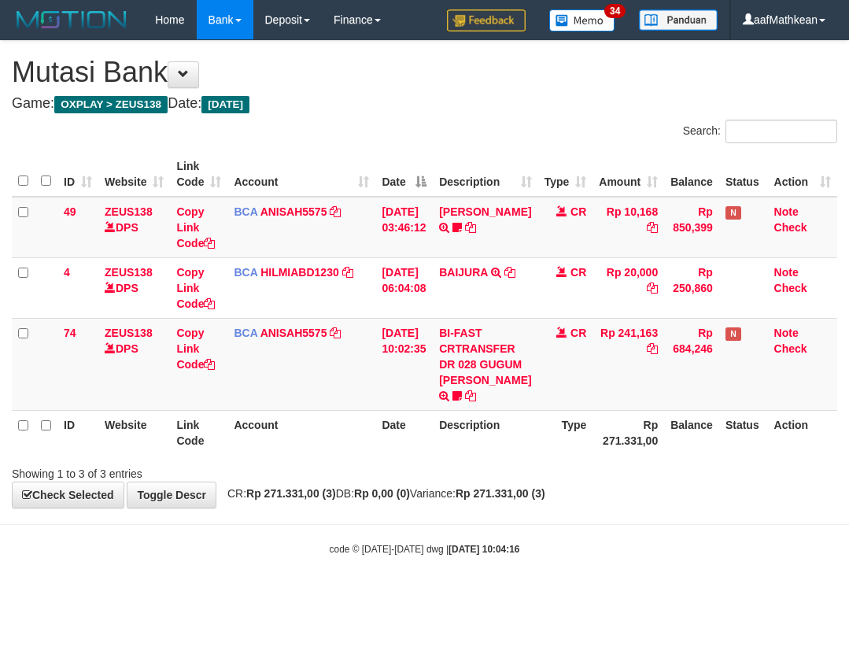
click at [462, 441] on table "ID Website Link Code Account Date Description Type Amount Balance Status Action…" at bounding box center [424, 303] width 825 height 303
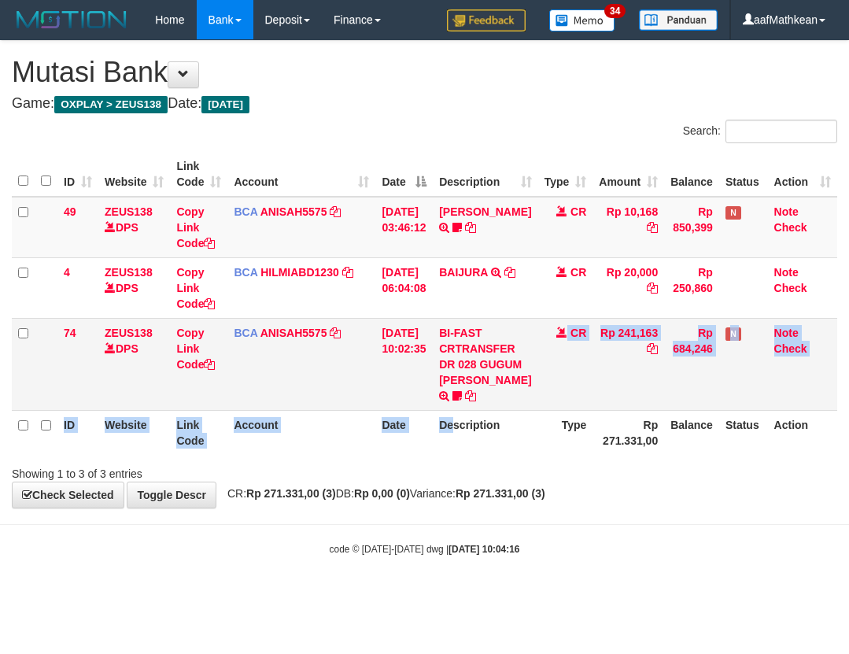
click at [554, 410] on td "CR" at bounding box center [565, 364] width 55 height 92
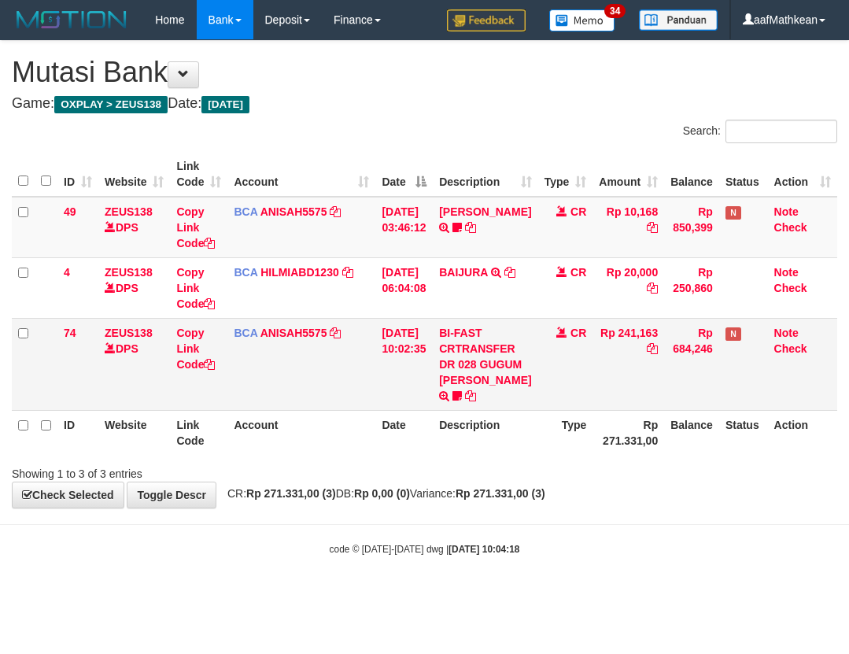
click at [551, 410] on td "CR" at bounding box center [565, 364] width 55 height 92
drag, startPoint x: 0, startPoint y: 0, endPoint x: 555, endPoint y: 440, distance: 708.7
click at [556, 410] on td "CR" at bounding box center [565, 364] width 55 height 92
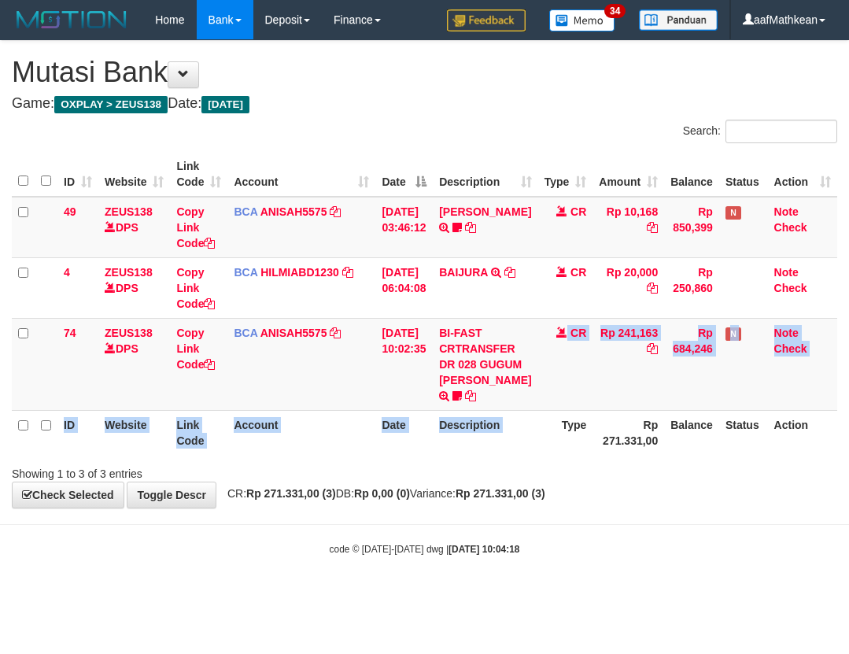
click at [554, 447] on table "ID Website Link Code Account Date Description Type Amount Balance Status Action…" at bounding box center [424, 303] width 825 height 303
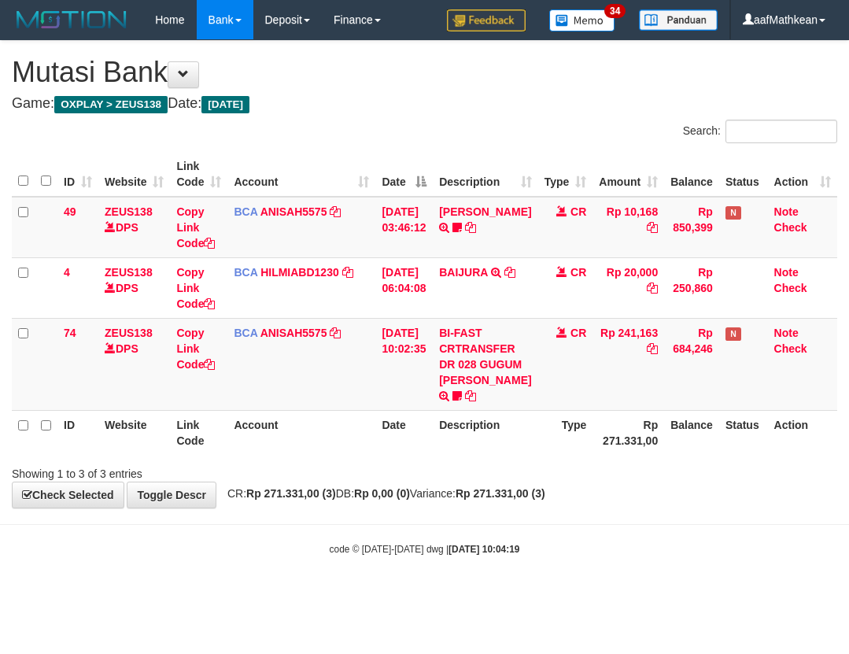
click at [526, 410] on td "BI-FAST CRTRANSFER DR 028 GUGUM SURYA TAUFIK Seblak27" at bounding box center [485, 364] width 105 height 92
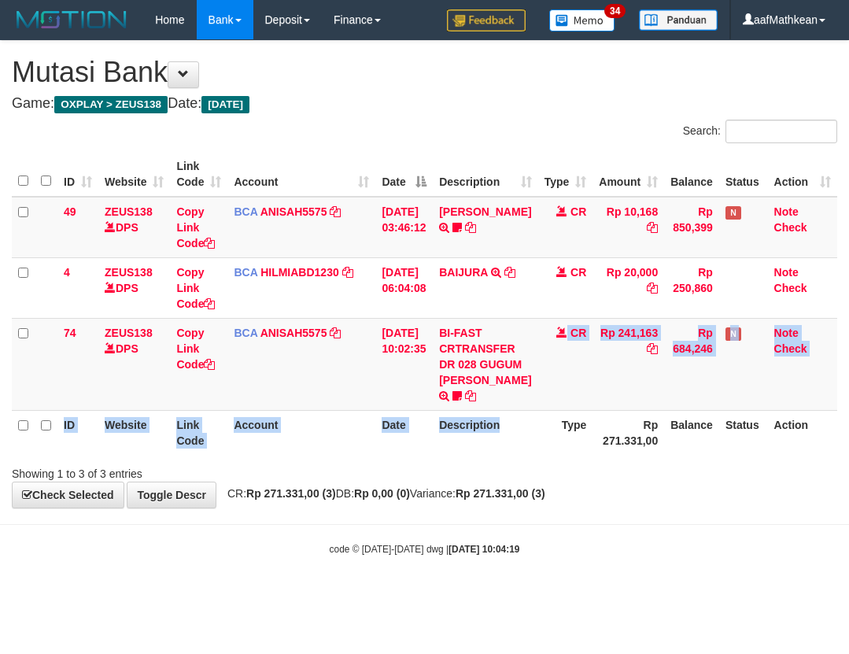
drag, startPoint x: 532, startPoint y: 457, endPoint x: 535, endPoint y: 449, distance: 8.2
click at [535, 455] on table "ID Website Link Code Account Date Description Type Amount Balance Status Action…" at bounding box center [424, 303] width 825 height 303
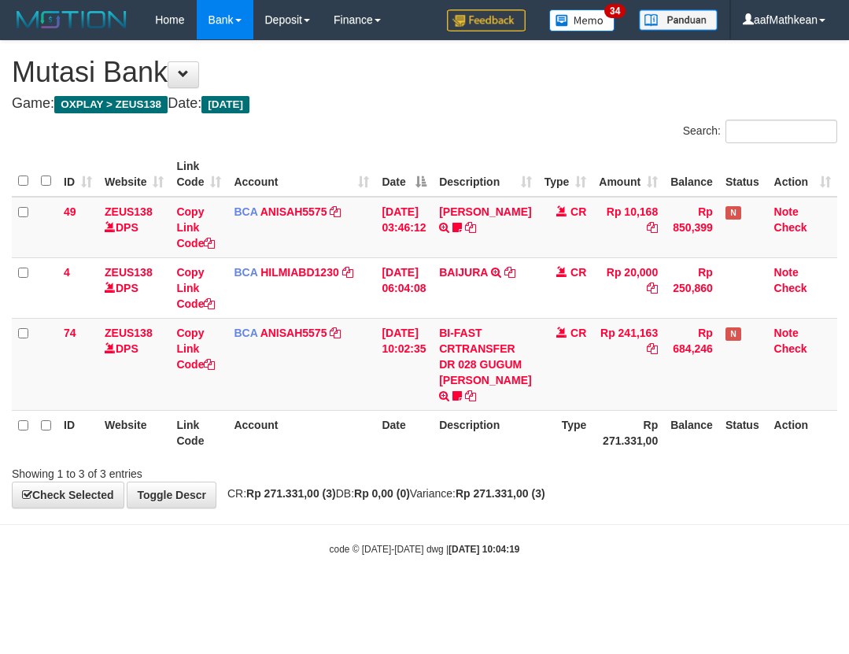
click at [519, 452] on th "Description" at bounding box center [485, 432] width 105 height 45
click at [521, 450] on th "Description" at bounding box center [485, 432] width 105 height 45
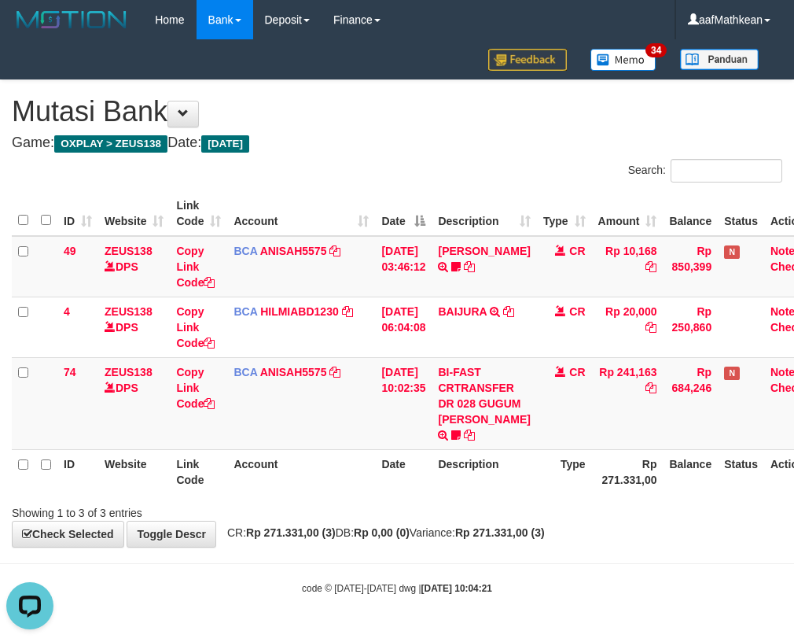
click at [772, 521] on div "Search: ID Website Link Code Account Date Description Type Amount Balance Statu…" at bounding box center [397, 340] width 771 height 362
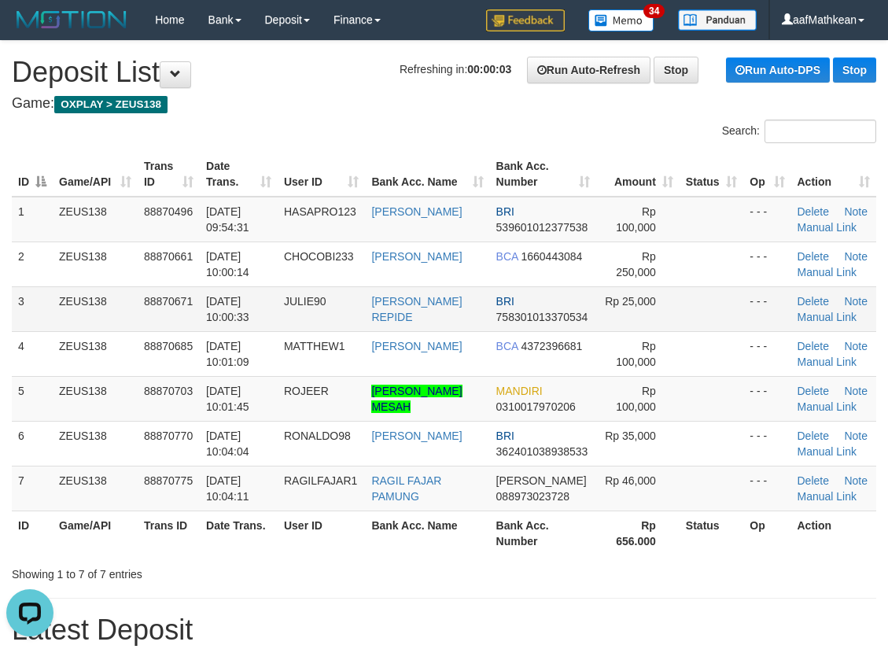
click at [421, 287] on td "YULIANA REPIDE" at bounding box center [427, 308] width 124 height 45
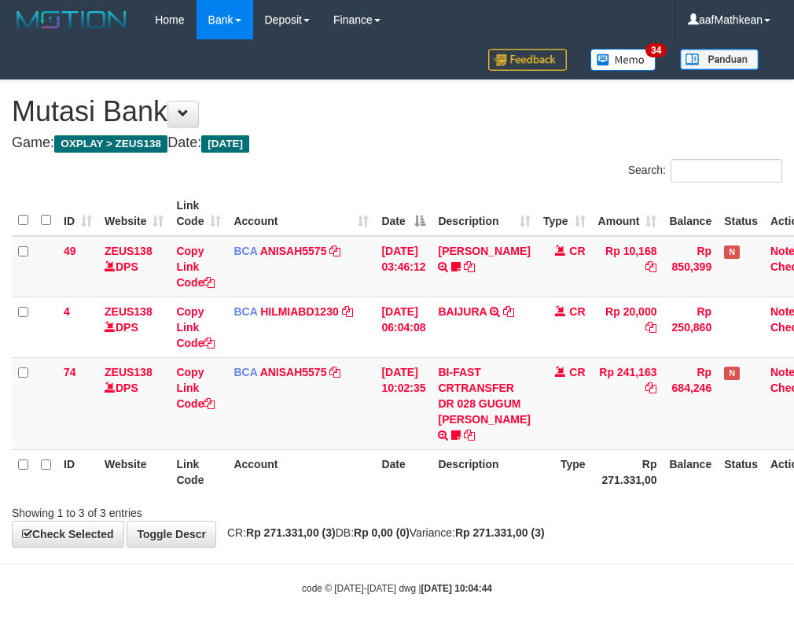
drag, startPoint x: 541, startPoint y: 459, endPoint x: 503, endPoint y: 545, distance: 93.7
click at [546, 449] on td "CR" at bounding box center [564, 403] width 55 height 92
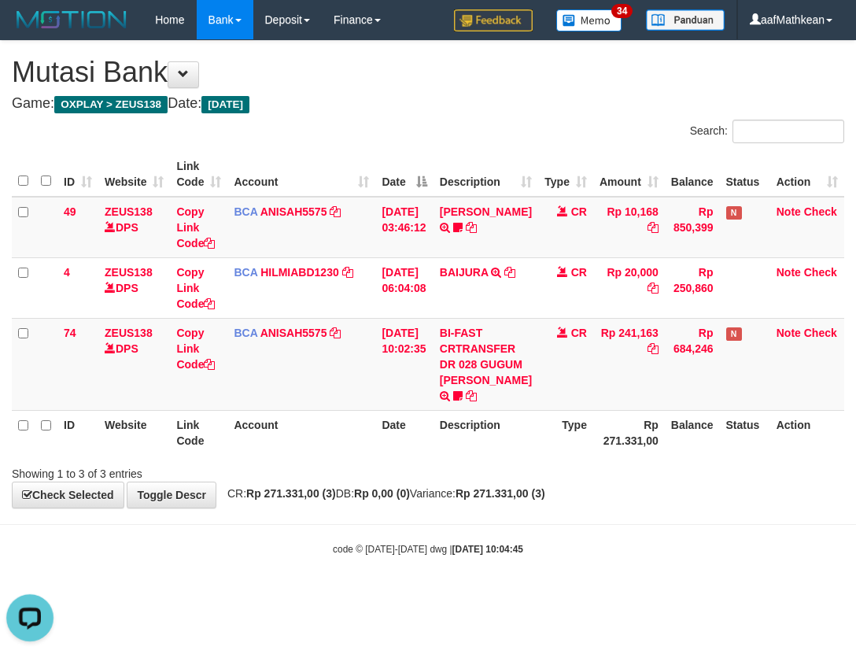
click at [665, 481] on div "Showing 1 to 3 of 3 entries" at bounding box center [428, 470] width 856 height 22
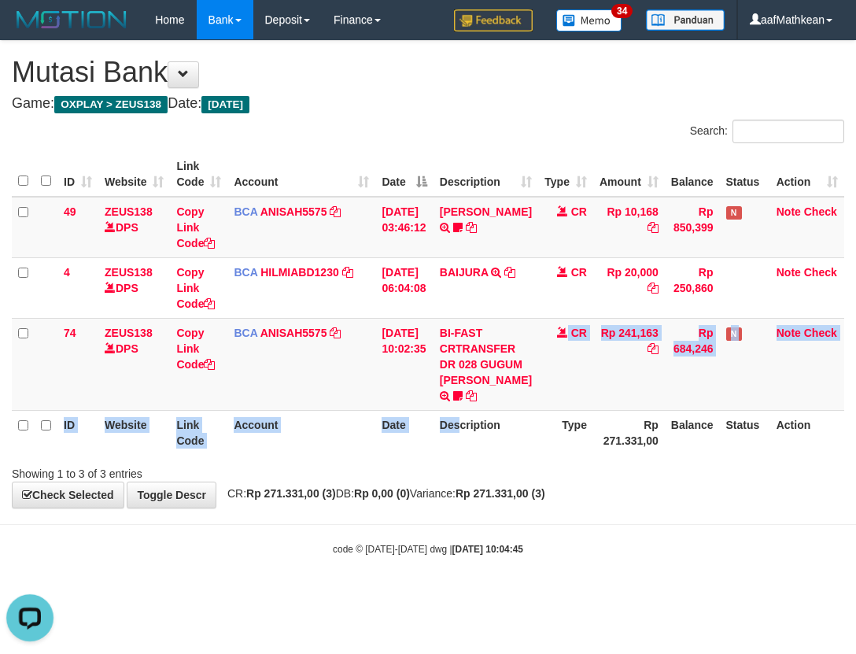
drag, startPoint x: 507, startPoint y: 453, endPoint x: 531, endPoint y: 455, distance: 23.7
click at [510, 453] on table "ID Website Link Code Account Date Description Type Amount Balance Status Action…" at bounding box center [428, 303] width 832 height 303
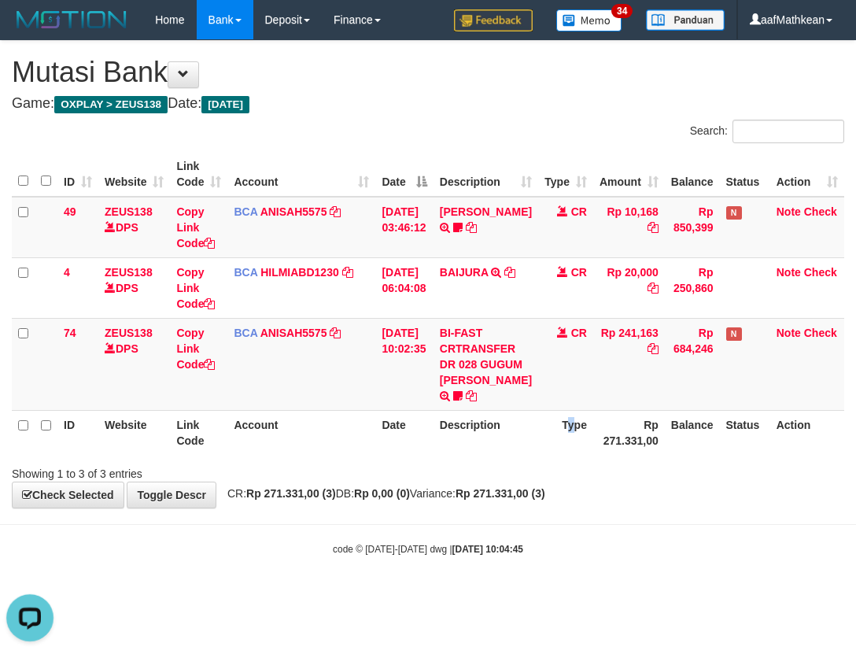
click at [569, 446] on th "Type" at bounding box center [565, 432] width 55 height 45
drag, startPoint x: 552, startPoint y: 448, endPoint x: 571, endPoint y: 457, distance: 20.8
click at [571, 455] on th "Type" at bounding box center [565, 432] width 55 height 45
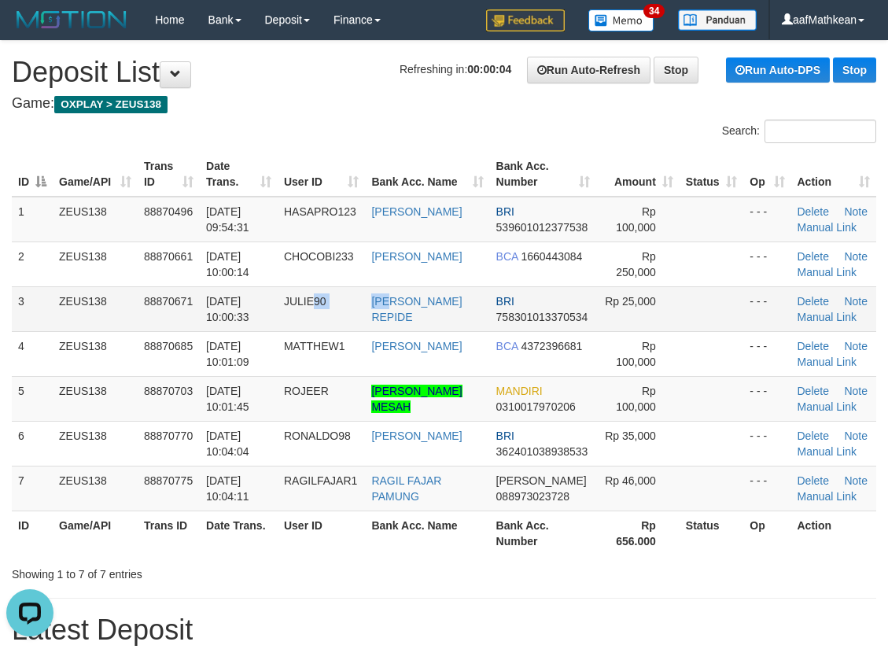
drag, startPoint x: 385, startPoint y: 296, endPoint x: 282, endPoint y: 318, distance: 104.4
click at [360, 307] on td "JULIE90" at bounding box center [321, 308] width 87 height 45
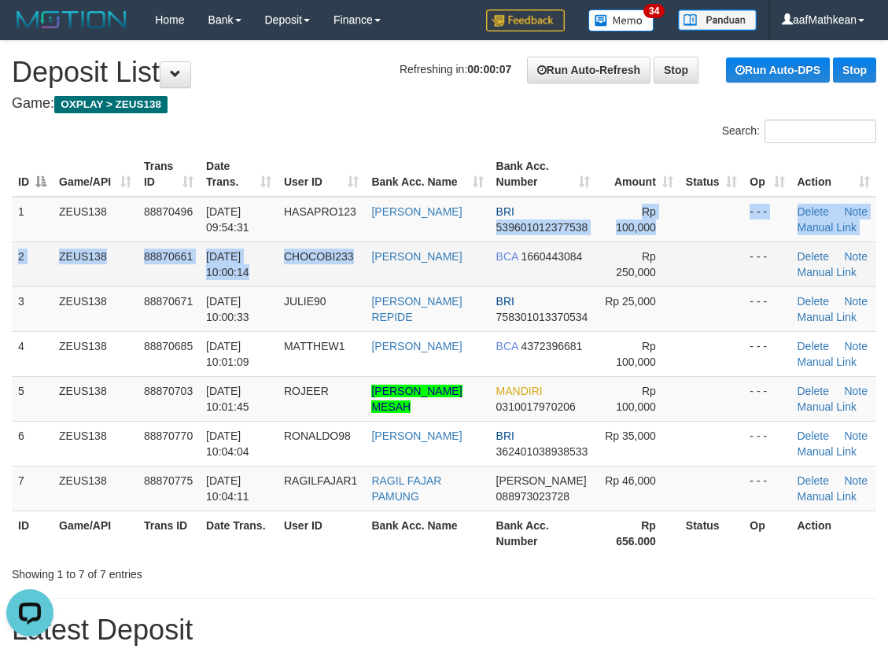
click at [486, 241] on tbody "1 ZEUS138 88870496 [DATE] 09:54:31 HASAPRO123 [PERSON_NAME] BRI 539601012377538…" at bounding box center [444, 354] width 864 height 315
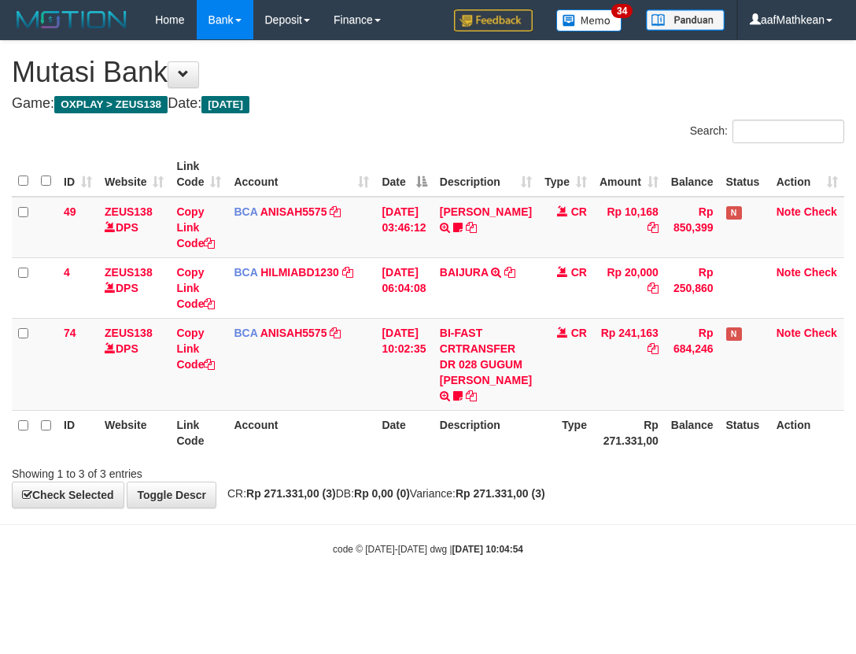
click at [553, 455] on th "Type" at bounding box center [565, 432] width 55 height 45
click at [698, 481] on div "Showing 1 to 3 of 3 entries" at bounding box center [428, 470] width 856 height 22
click at [545, 410] on td "CR" at bounding box center [565, 364] width 55 height 92
click at [424, 507] on div "**********" at bounding box center [428, 274] width 856 height 466
drag, startPoint x: 424, startPoint y: 471, endPoint x: 376, endPoint y: 460, distance: 49.2
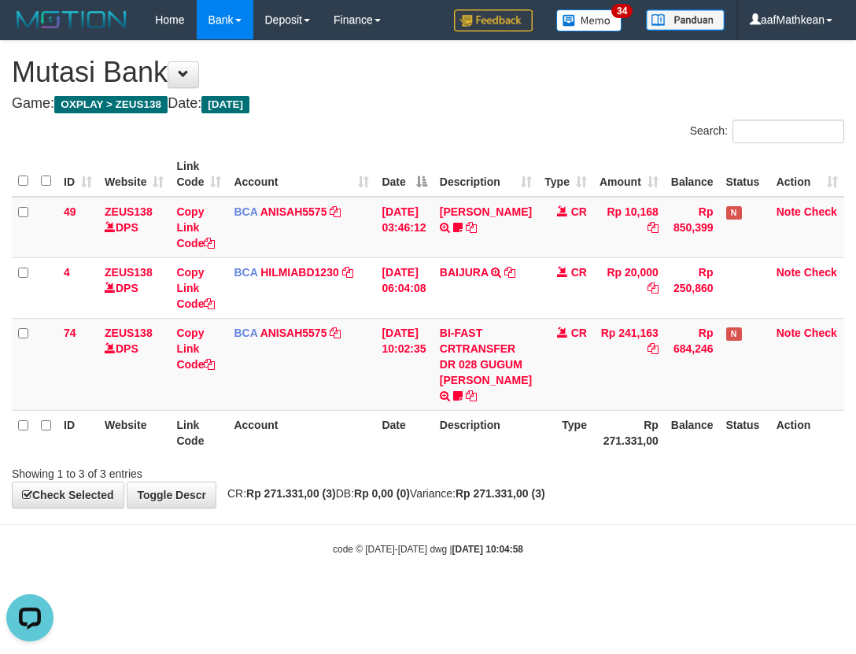
click at [415, 455] on th "Date" at bounding box center [403, 432] width 57 height 45
click at [412, 444] on th "Date" at bounding box center [403, 432] width 57 height 45
click at [445, 408] on td "BI-FAST CRTRANSFER DR 028 GUGUM SURYA TAUFIK Seblak27" at bounding box center [485, 364] width 105 height 92
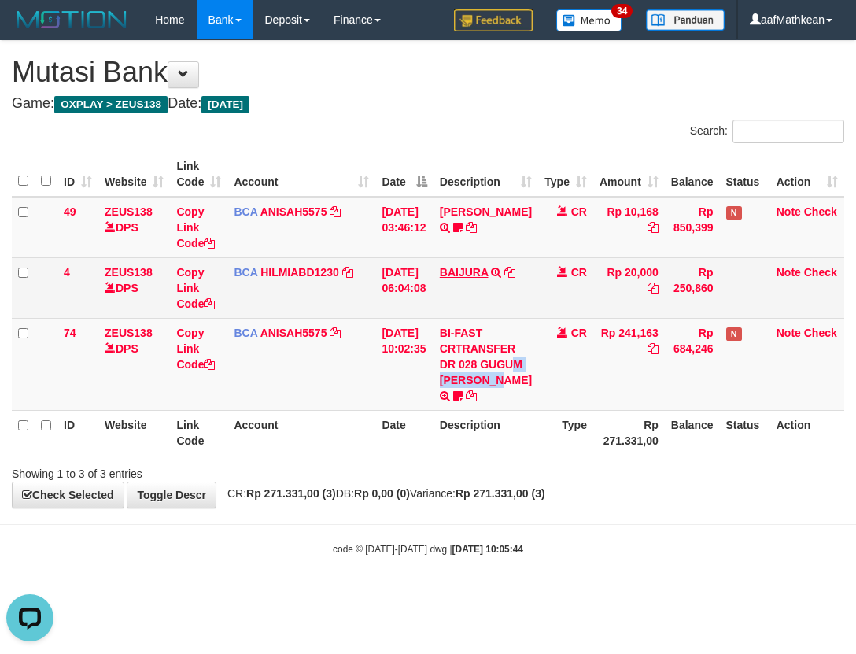
drag, startPoint x: 478, startPoint y: 370, endPoint x: 472, endPoint y: 274, distance: 96.1
click at [479, 311] on tbody "49 ZEUS138 DPS Copy Link Code BCA ANISAH5575 DPS ANISAH mutasi_20251001_3827 | …" at bounding box center [428, 304] width 832 height 214
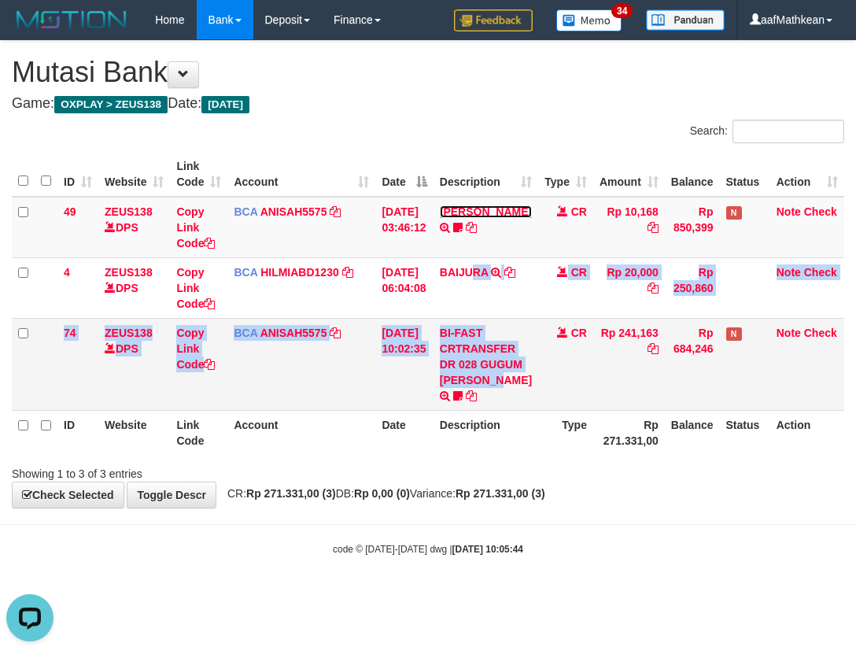
click at [440, 205] on link "INA PAUJANAH" at bounding box center [486, 211] width 92 height 13
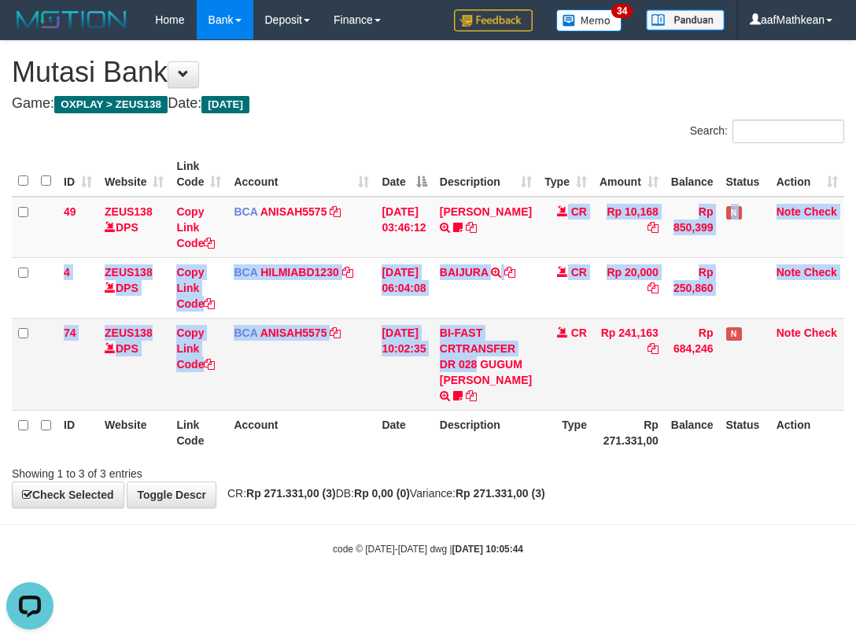
click at [574, 388] on tbody "49 ZEUS138 DPS Copy Link Code BCA ANISAH5575 DPS ANISAH mutasi_20251001_3827 | …" at bounding box center [428, 304] width 832 height 214
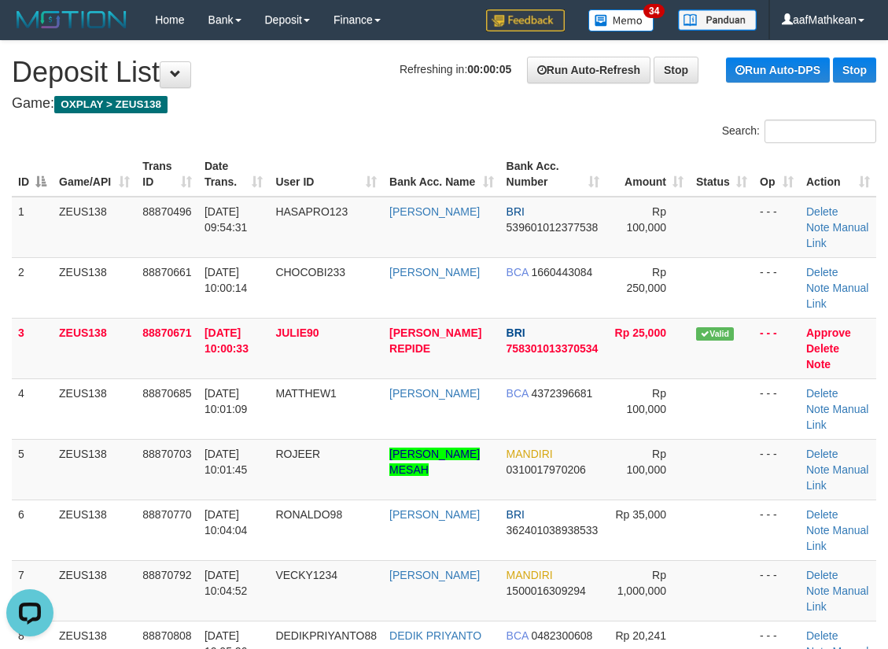
drag, startPoint x: 300, startPoint y: 196, endPoint x: 226, endPoint y: 145, distance: 89.2
click at [287, 152] on th "User ID" at bounding box center [326, 174] width 114 height 45
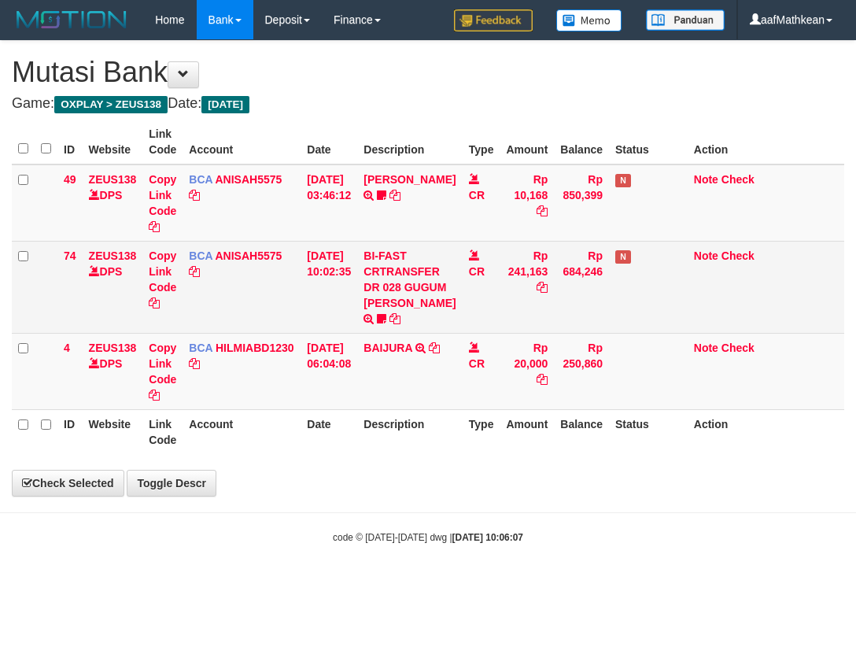
drag, startPoint x: 0, startPoint y: 0, endPoint x: 520, endPoint y: 437, distance: 679.3
click at [510, 454] on th "Amount" at bounding box center [526, 431] width 54 height 45
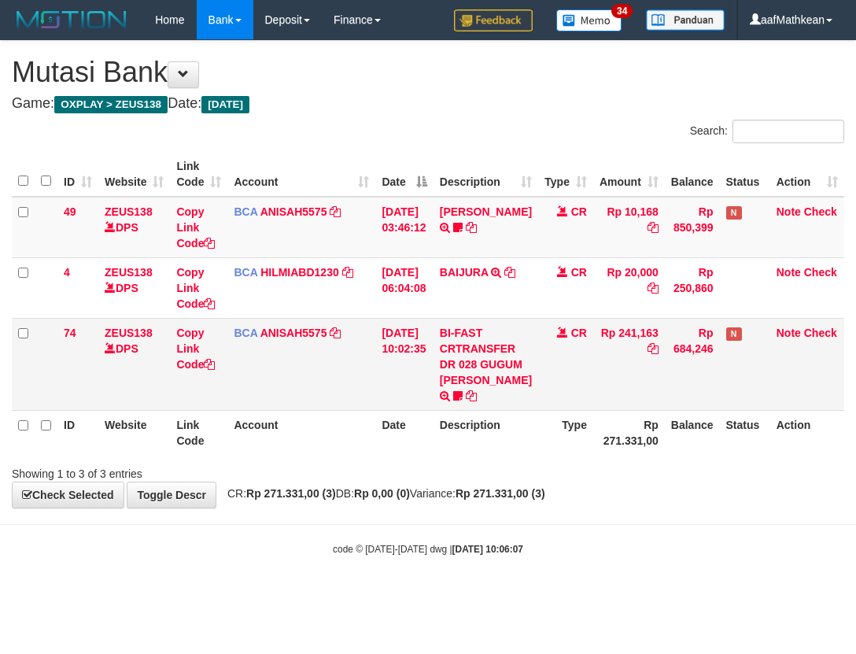
click at [505, 410] on td "BI-FAST CRTRANSFER DR 028 GUGUM SURYA TAUFIK Seblak27" at bounding box center [485, 364] width 105 height 92
click at [462, 401] on icon at bounding box center [457, 395] width 9 height 11
drag, startPoint x: 488, startPoint y: 435, endPoint x: 847, endPoint y: 348, distance: 369.7
click at [523, 410] on td "BI-FAST CRTRANSFER DR 028 GUGUM SURYA TAUFIK Seblak27" at bounding box center [485, 364] width 105 height 92
copy span "Seblak27"
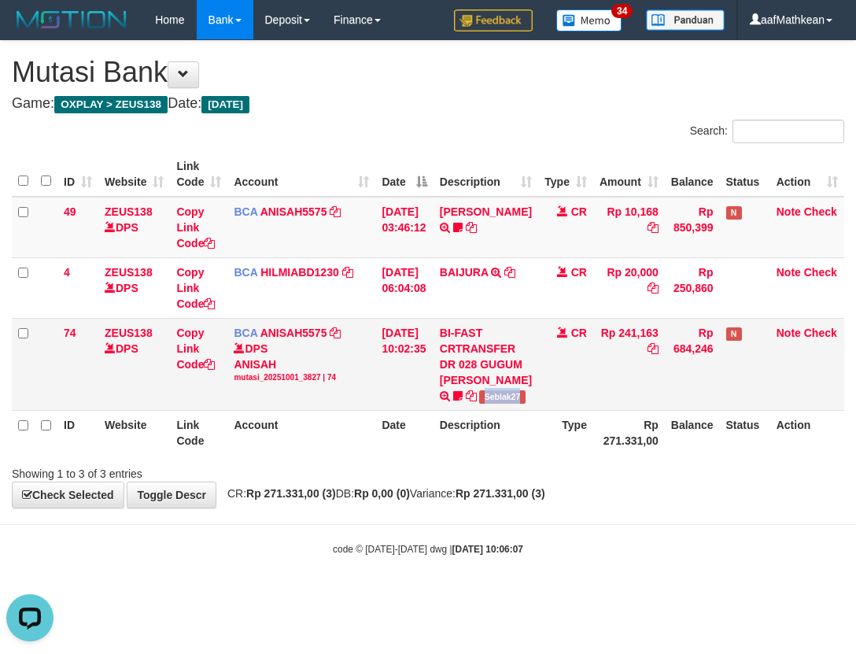
click at [478, 386] on td "BI-FAST CRTRANSFER DR 028 GUGUM SURYA TAUFIK Seblak27" at bounding box center [485, 364] width 105 height 92
drag, startPoint x: 504, startPoint y: 407, endPoint x: 521, endPoint y: 403, distance: 17.9
click at [510, 409] on td "BI-FAST CRTRANSFER DR 028 GUGUM SURYA TAUFIK Seblak27" at bounding box center [485, 364] width 105 height 92
drag, startPoint x: 544, startPoint y: 412, endPoint x: 525, endPoint y: 411, distance: 18.9
click at [543, 410] on td "CR" at bounding box center [565, 364] width 55 height 92
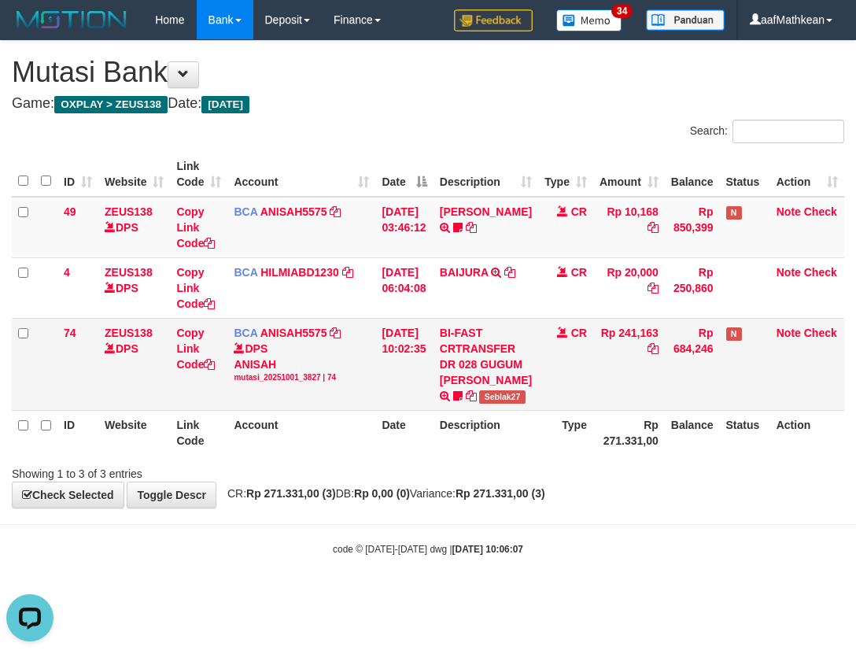
click at [528, 410] on td "BI-FAST CRTRANSFER DR 028 GUGUM SURYA TAUFIK Seblak27" at bounding box center [485, 364] width 105 height 92
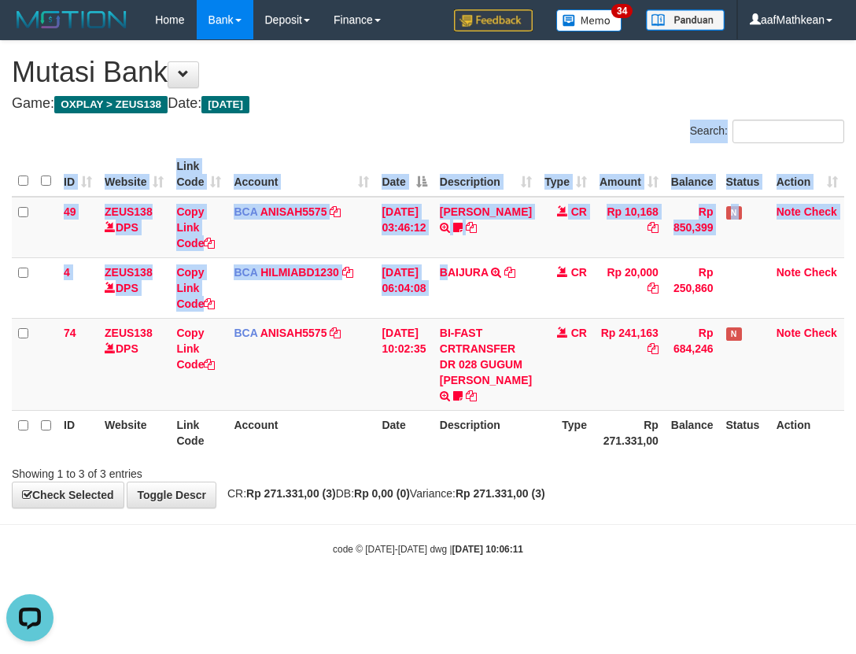
drag, startPoint x: 481, startPoint y: 352, endPoint x: 536, endPoint y: 538, distance: 194.3
click at [522, 500] on div "**********" at bounding box center [428, 274] width 856 height 466
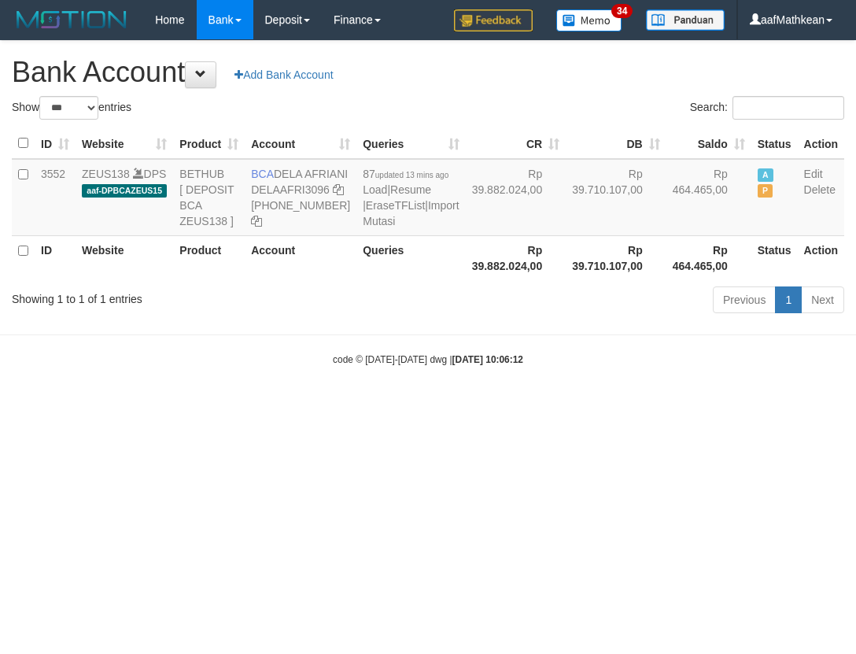
select select "***"
drag, startPoint x: 280, startPoint y: 175, endPoint x: 272, endPoint y: 193, distance: 19.7
click at [301, 187] on td "BCA DELA AFRIANI DELAAFRI3096 869-245-8639" at bounding box center [301, 197] width 112 height 77
copy td "DELA AFRIANI"
click at [363, 318] on div "Previous 1 Next" at bounding box center [605, 302] width 499 height 34
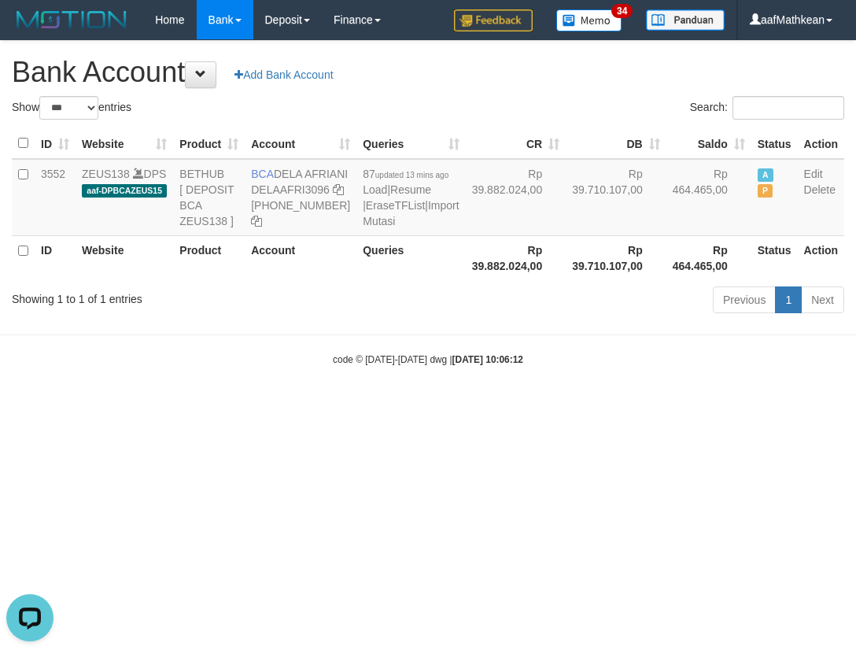
click at [372, 318] on div "Previous 1 Next" at bounding box center [606, 302] width 476 height 34
click at [440, 318] on div "Previous 1 Next" at bounding box center [606, 302] width 476 height 34
select select "***"
click at [431, 318] on div "Previous 1 Next" at bounding box center [606, 302] width 476 height 34
select select "***"
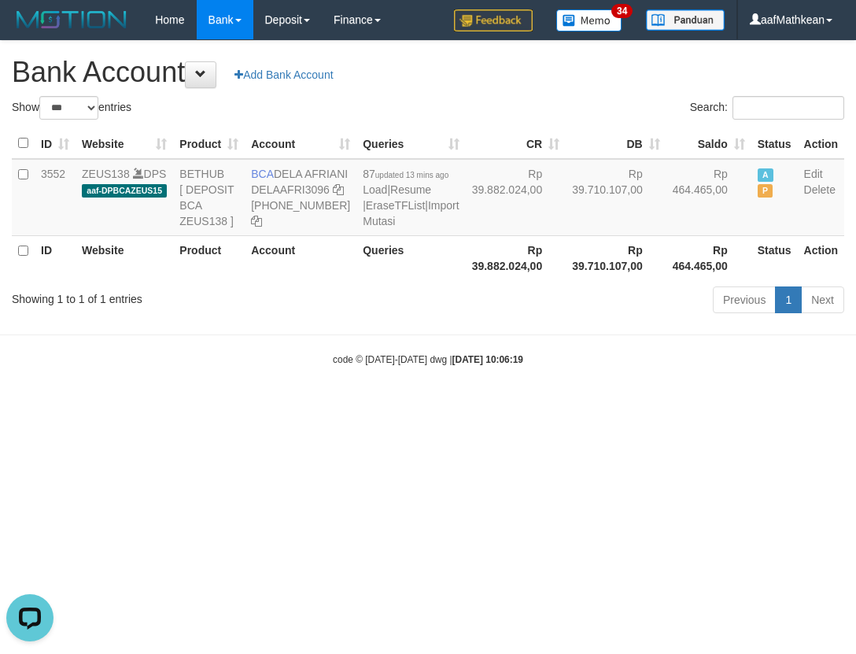
click at [362, 373] on body "Toggle navigation Home Bank Account List Load By Website Group [OXPLAY] ZEUS138…" at bounding box center [428, 203] width 856 height 406
drag, startPoint x: 337, startPoint y: 402, endPoint x: 308, endPoint y: 397, distance: 29.5
click at [312, 366] on div "code © 2012-2018 dwg | 2025/10/01 10:06:19" at bounding box center [428, 359] width 856 height 16
select select "***"
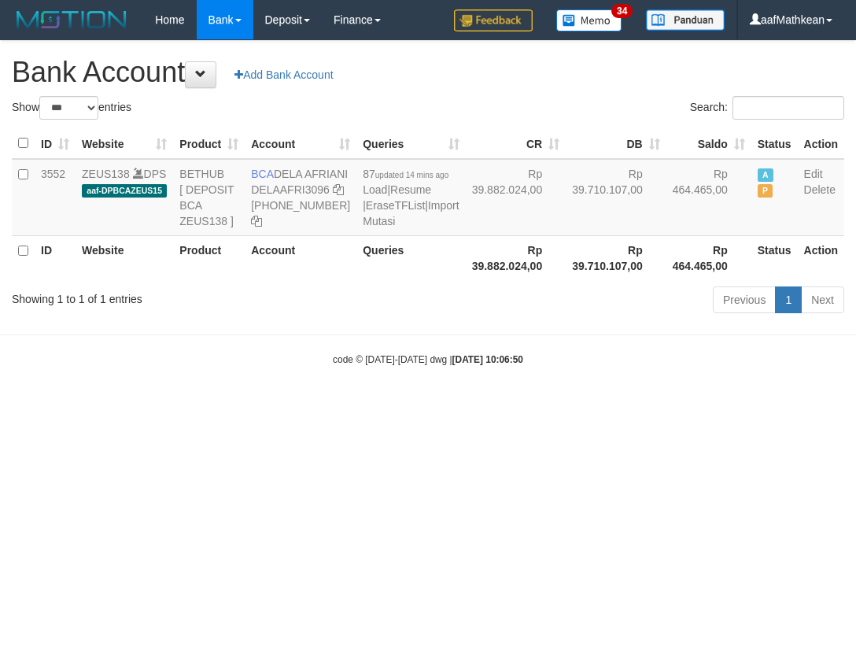
click at [407, 406] on body "Toggle navigation Home Bank Account List Load By Website Group [OXPLAY] ZEUS138…" at bounding box center [428, 203] width 856 height 406
drag, startPoint x: 422, startPoint y: 425, endPoint x: 367, endPoint y: 524, distance: 112.7
click at [424, 406] on body "Toggle navigation Home Bank Account List Load By Website Group [OXPLAY] ZEUS138…" at bounding box center [428, 203] width 856 height 406
select select "***"
click at [687, 406] on body "Toggle navigation Home Bank Account List Load By Website Group [OXPLAY] ZEUS138…" at bounding box center [428, 203] width 856 height 406
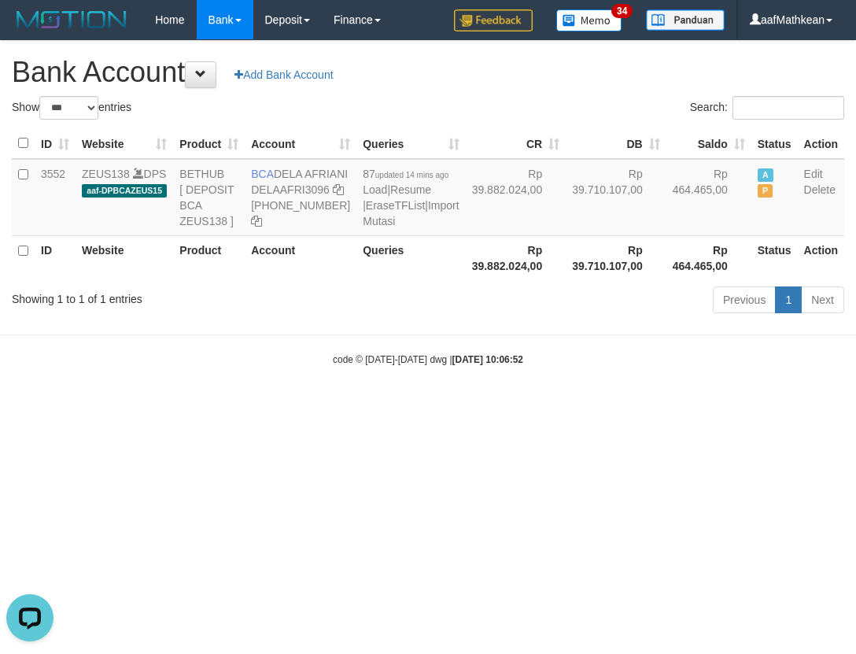
click at [479, 406] on html "Toggle navigation Home Bank Account List Load By Website Group [OXPLAY] ZEUS138…" at bounding box center [428, 203] width 856 height 406
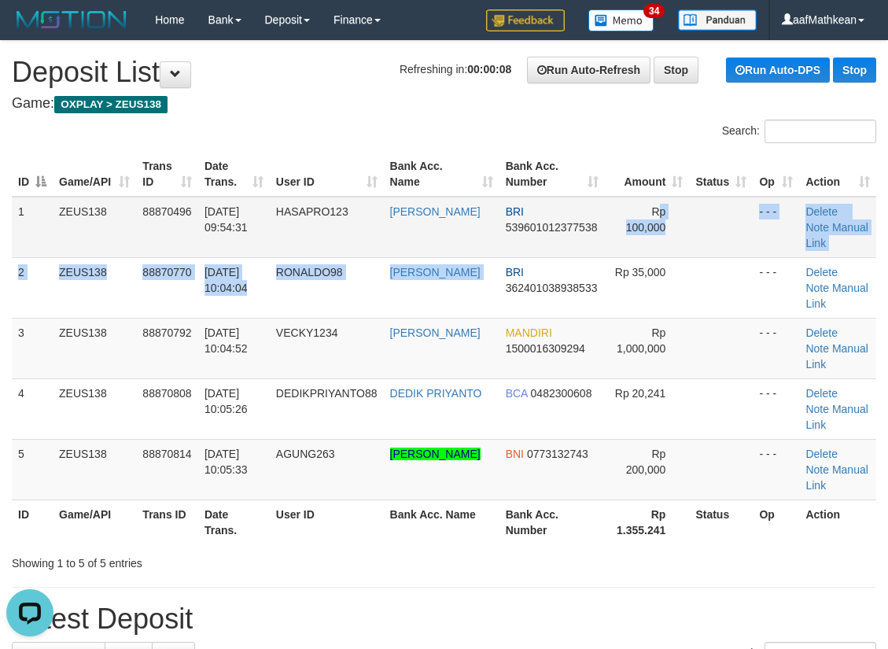
drag, startPoint x: 674, startPoint y: 209, endPoint x: 636, endPoint y: 216, distance: 38.4
click at [654, 214] on tbody "1 ZEUS138 88870496 01/10/2025 09:54:31 HASAPRO123 HASBI AHMAD PU BRI 5396010123…" at bounding box center [444, 349] width 864 height 304
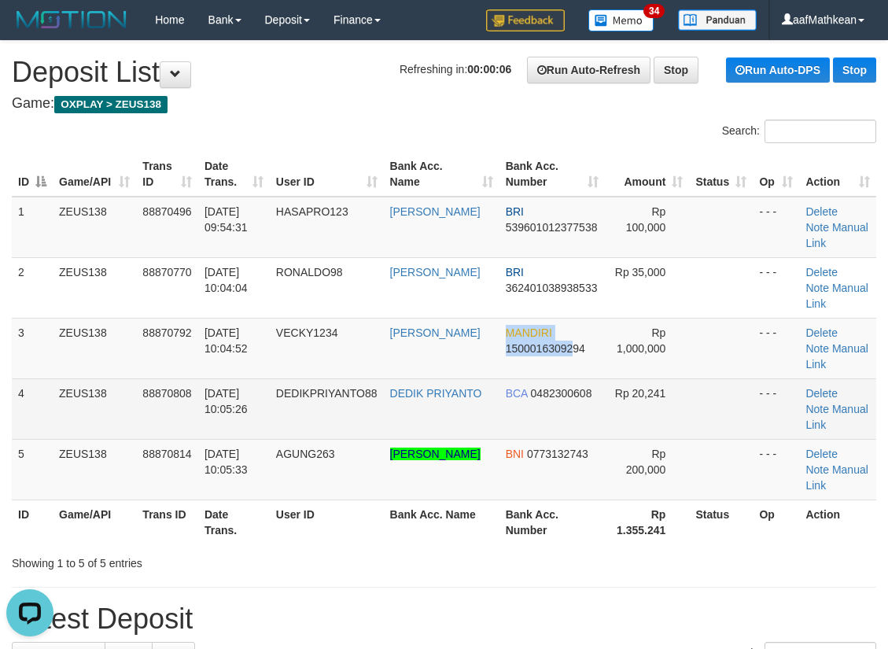
click at [554, 355] on tr "3 ZEUS138 88870792 01/10/2025 10:04:52 VECKY1234 VECKY JOSEPH WAGIU MANDIRI 150…" at bounding box center [444, 348] width 864 height 61
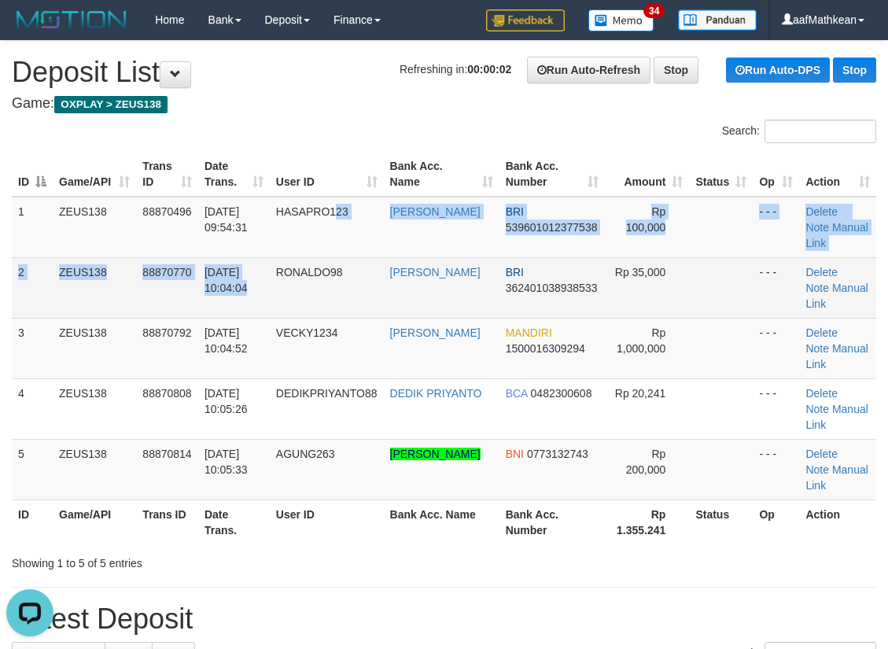
click at [337, 251] on tbody "1 ZEUS138 88870496 01/10/2025 09:54:31 HASAPRO123 HASBI AHMAD PU BRI 5396010123…" at bounding box center [444, 349] width 864 height 304
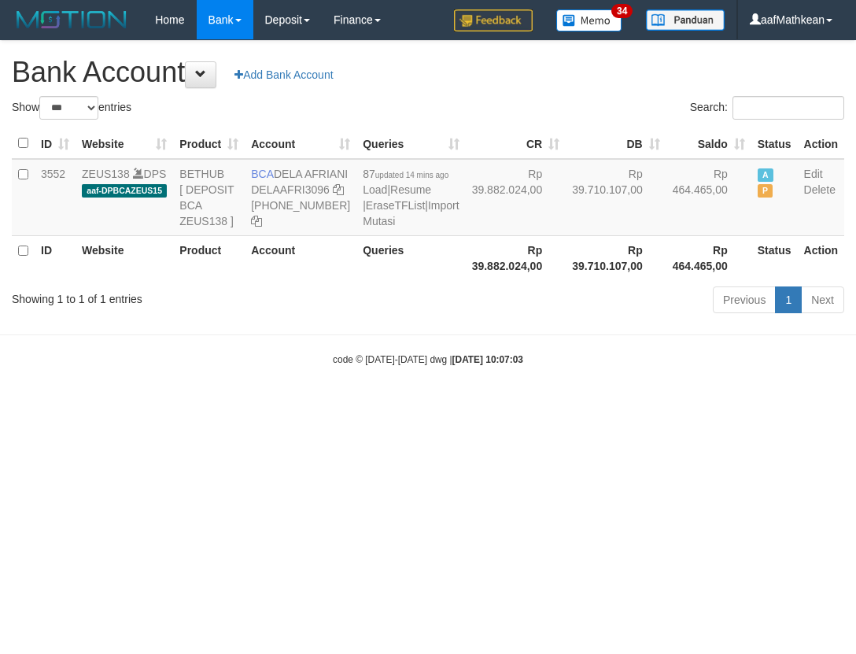
select select "***"
drag, startPoint x: 381, startPoint y: 164, endPoint x: 290, endPoint y: 237, distance: 116.9
click at [343, 280] on table "ID Website Product Account Queries CR DB Saldo Status Action 3552 ZEUS138 DPS a…" at bounding box center [428, 204] width 832 height 152
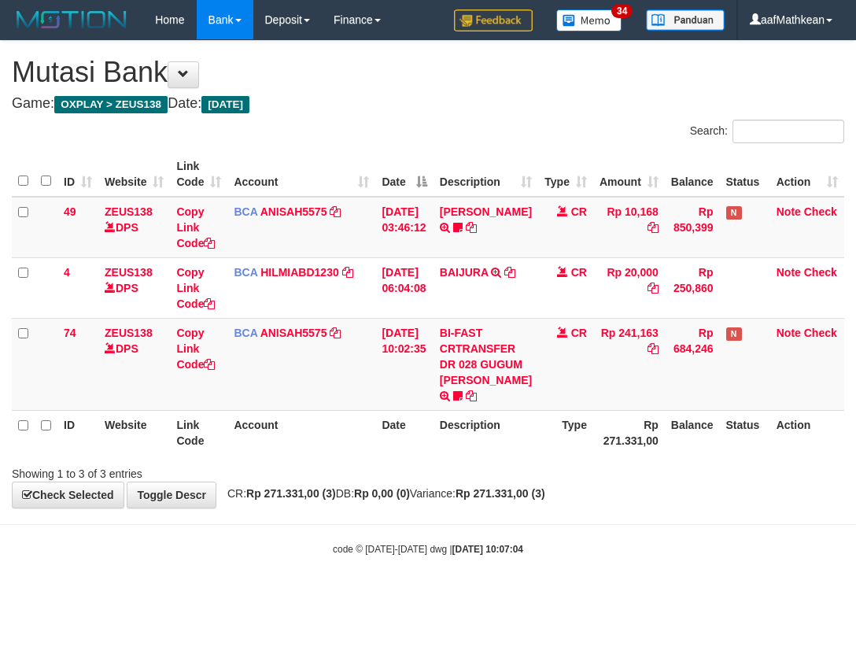
click at [604, 507] on div "**********" at bounding box center [428, 274] width 856 height 466
drag, startPoint x: 318, startPoint y: 491, endPoint x: 348, endPoint y: 495, distance: 29.4
click at [326, 481] on div "Showing 1 to 3 of 3 entries" at bounding box center [178, 470] width 333 height 22
click at [624, 455] on th "Rp 271.331,00" at bounding box center [629, 432] width 72 height 45
drag, startPoint x: 627, startPoint y: 470, endPoint x: 855, endPoint y: 392, distance: 241.0
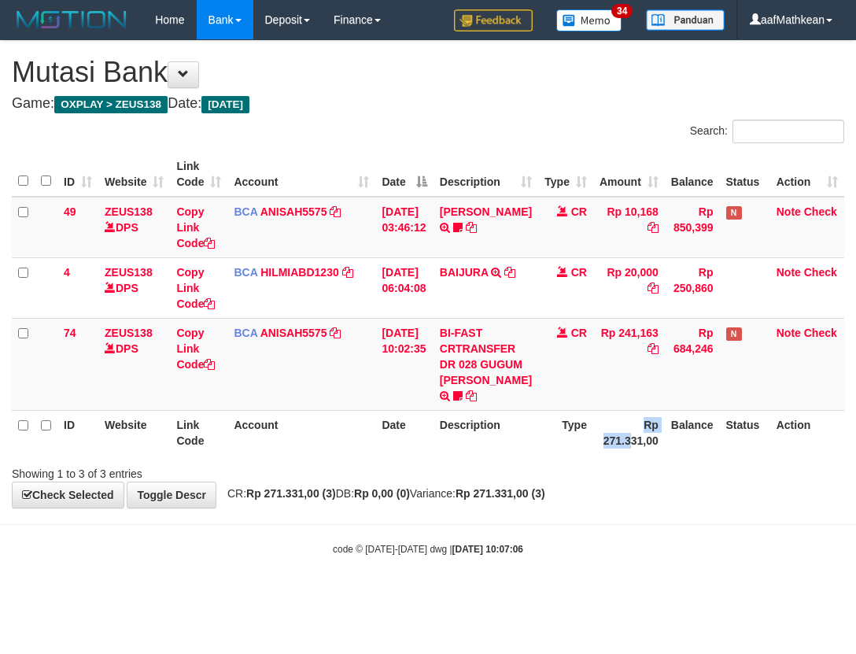
click at [656, 455] on th "Rp 271.331,00" at bounding box center [629, 432] width 72 height 45
click at [423, 454] on th "Date" at bounding box center [403, 432] width 57 height 45
click at [458, 448] on th "Description" at bounding box center [485, 432] width 105 height 45
drag, startPoint x: 470, startPoint y: 455, endPoint x: 509, endPoint y: 451, distance: 38.7
click at [479, 455] on th "Description" at bounding box center [485, 432] width 105 height 45
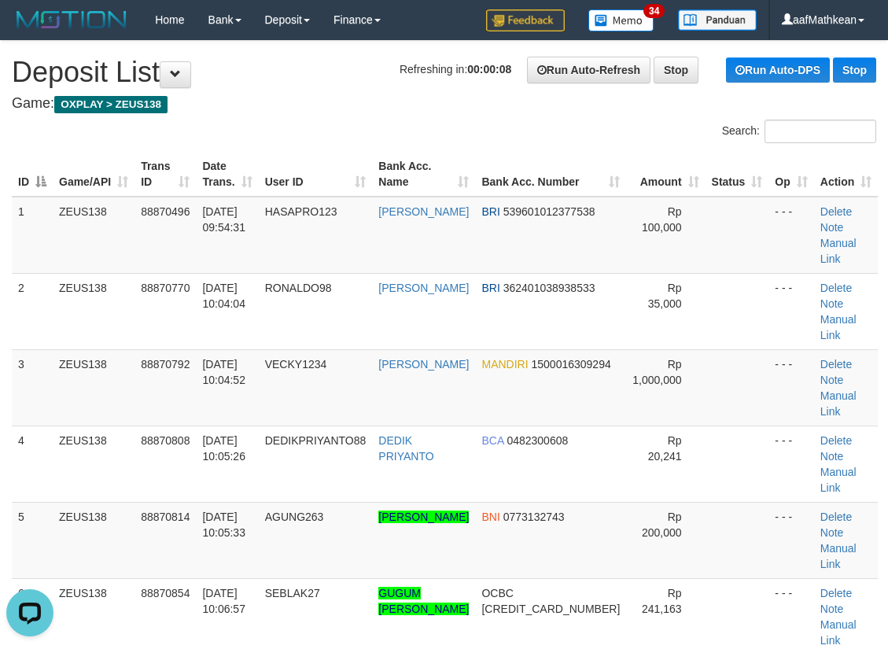
click at [116, 307] on td "ZEUS138" at bounding box center [94, 311] width 82 height 76
click at [406, 307] on tr "2 ZEUS138 88870770 01/10/2025 10:04:04 RONALDO98 DEMIANUS RONAL BRI 36240103893…" at bounding box center [445, 311] width 866 height 76
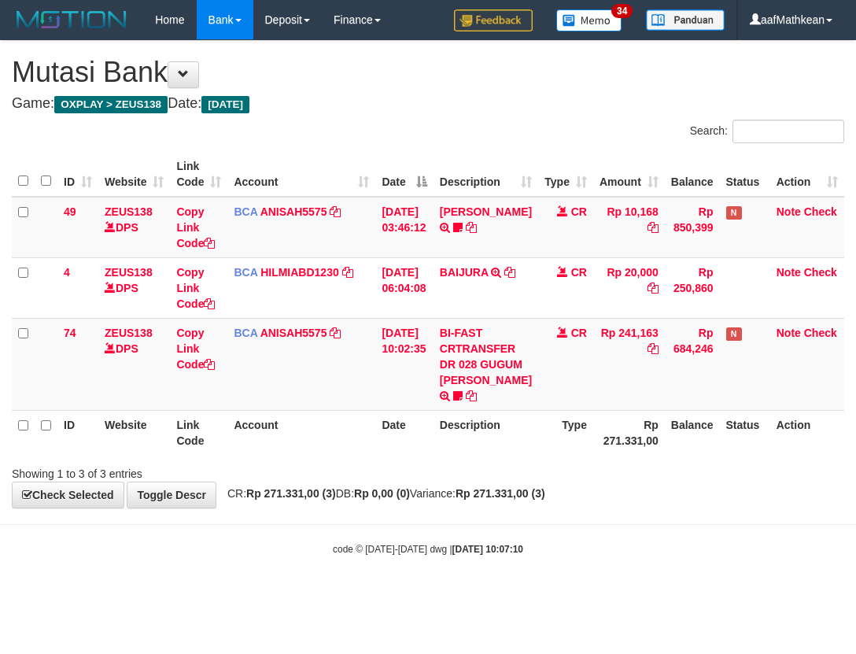
click at [492, 447] on th "Description" at bounding box center [485, 432] width 105 height 45
click at [529, 441] on th "Description" at bounding box center [485, 432] width 105 height 45
click at [392, 481] on div "Search: ID Website Link Code Account Date Description Type Amount Balance Statu…" at bounding box center [428, 301] width 832 height 362
drag, startPoint x: 356, startPoint y: 525, endPoint x: 343, endPoint y: 534, distance: 16.4
click at [355, 499] on span "CR: Rp 271.331,00 (3) DB: Rp 0,00 (0) Variance: Rp 271.331,00 (3)" at bounding box center [382, 493] width 326 height 13
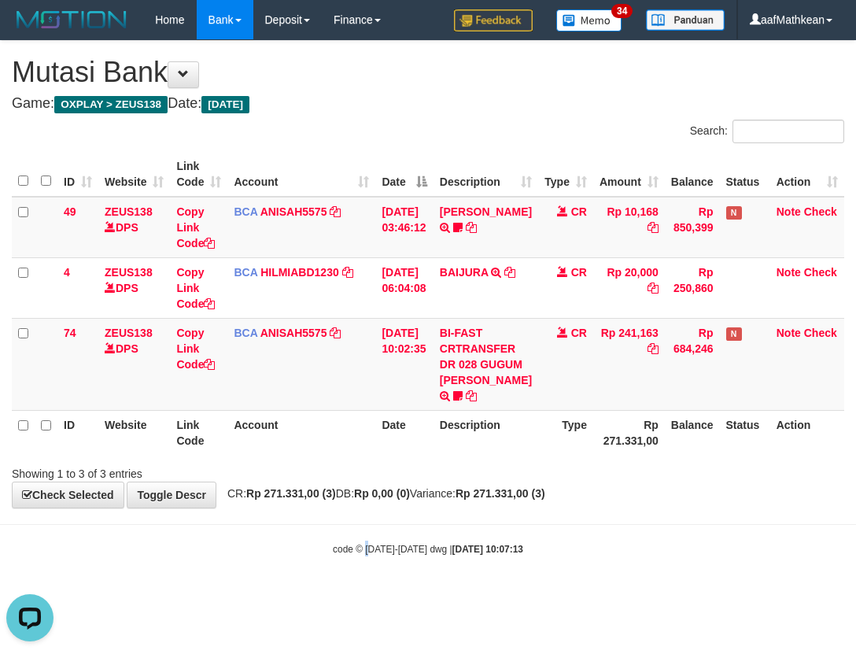
click at [702, 459] on div "ID Website Link Code Account Date Description Type Amount Balance Status Action…" at bounding box center [428, 303] width 856 height 312
drag, startPoint x: 435, startPoint y: 473, endPoint x: 471, endPoint y: 466, distance: 36.7
click at [458, 455] on tr "ID Website Link Code Account Date Description Type Rp 271.331,00 Balance Status…" at bounding box center [428, 432] width 832 height 45
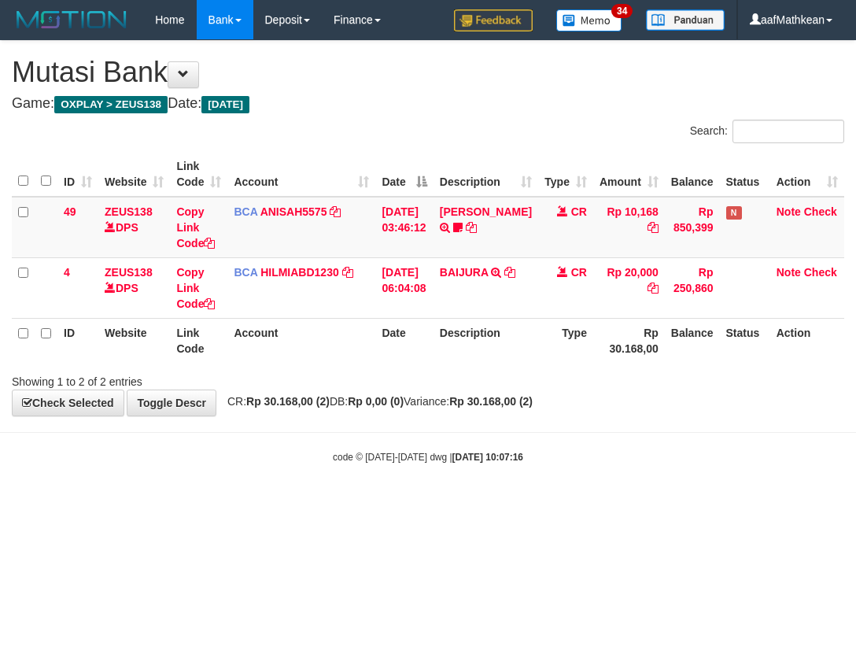
click at [494, 453] on strong "[DATE] 10:07:16" at bounding box center [487, 456] width 71 height 11
drag, startPoint x: 477, startPoint y: 453, endPoint x: 495, endPoint y: 460, distance: 19.4
click at [495, 460] on strong "2025/10/01 10:07:16" at bounding box center [487, 456] width 71 height 11
click at [403, 433] on body "Toggle navigation Home Bank Account List Load By Website Group [OXPLAY] ZEUS138…" at bounding box center [428, 251] width 856 height 503
click at [855, 429] on html "Toggle navigation Home Bank Account List Load By Website Group [OXPLAY] ZEUS138…" at bounding box center [428, 251] width 856 height 503
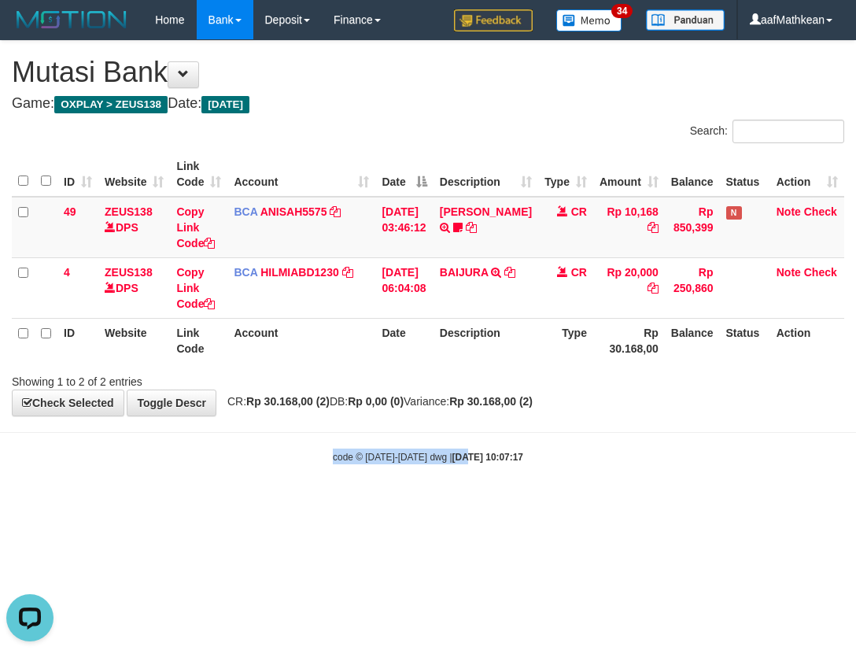
click at [573, 306] on tr "4 ZEUS138 DPS Copy Link Code BCA HILMIABD1230 DPS HILMI ABDILLAH mutasi_2025100…" at bounding box center [428, 287] width 832 height 61
